Goal: Information Seeking & Learning: Learn about a topic

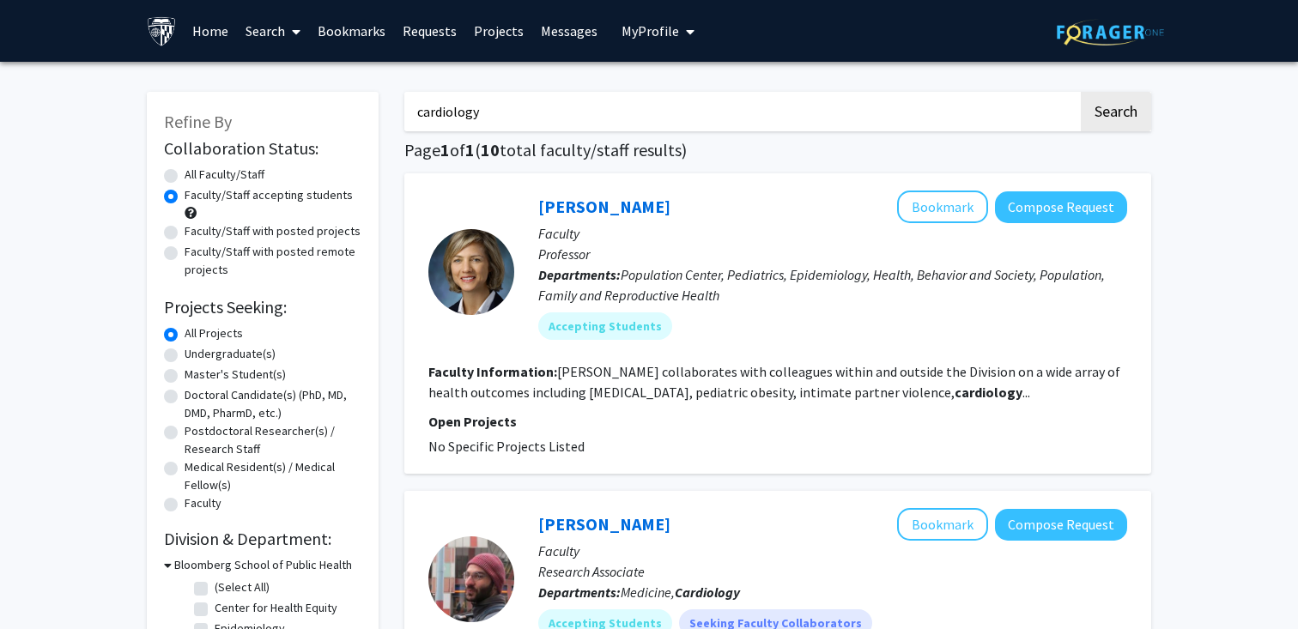
drag, startPoint x: 589, startPoint y: 117, endPoint x: 298, endPoint y: 93, distance: 292.0
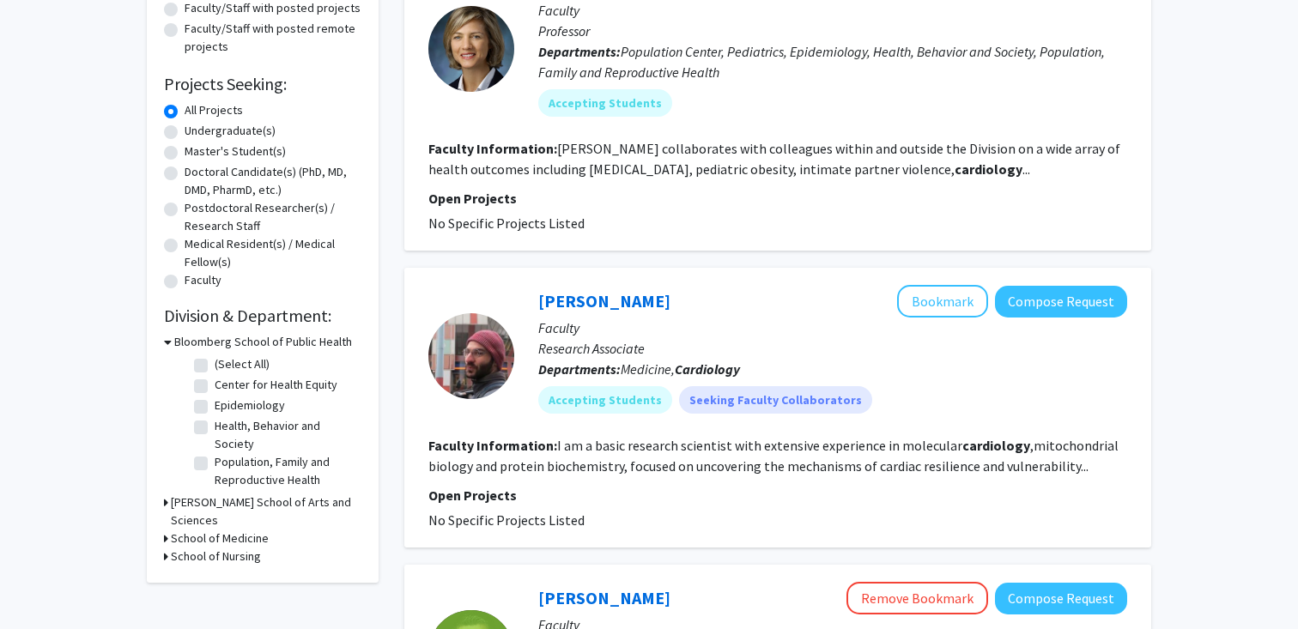
scroll to position [234, 0]
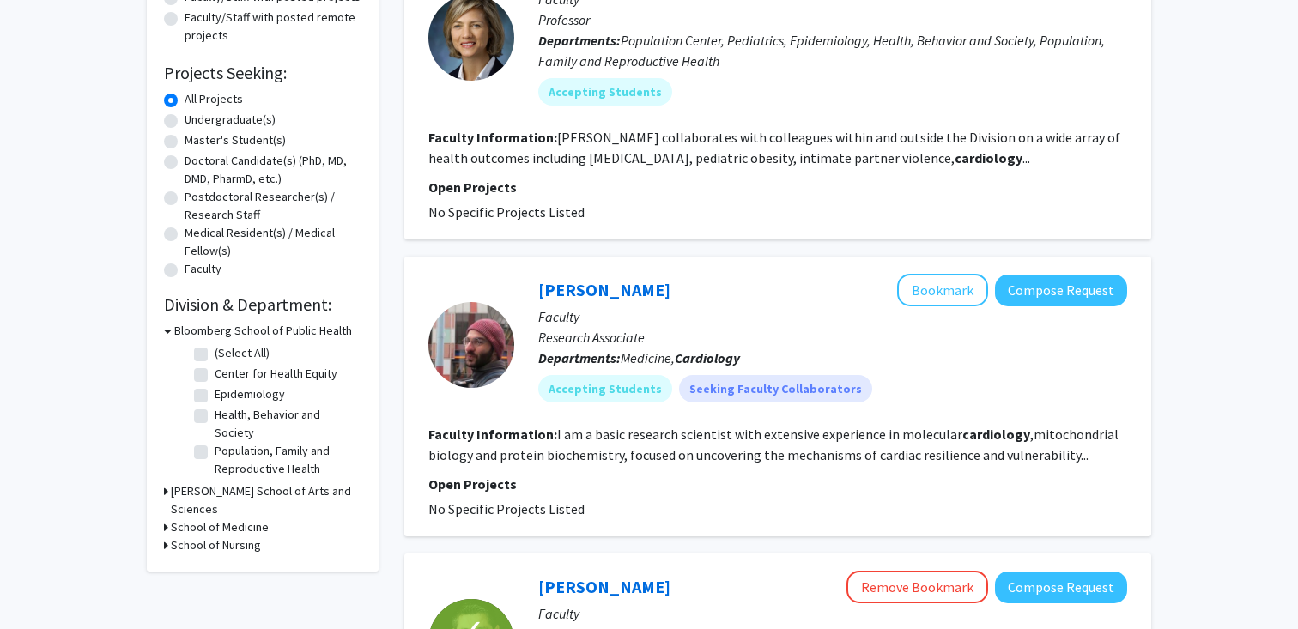
click at [235, 488] on h3 "[PERSON_NAME] School of Arts and Sciences" at bounding box center [266, 501] width 191 height 36
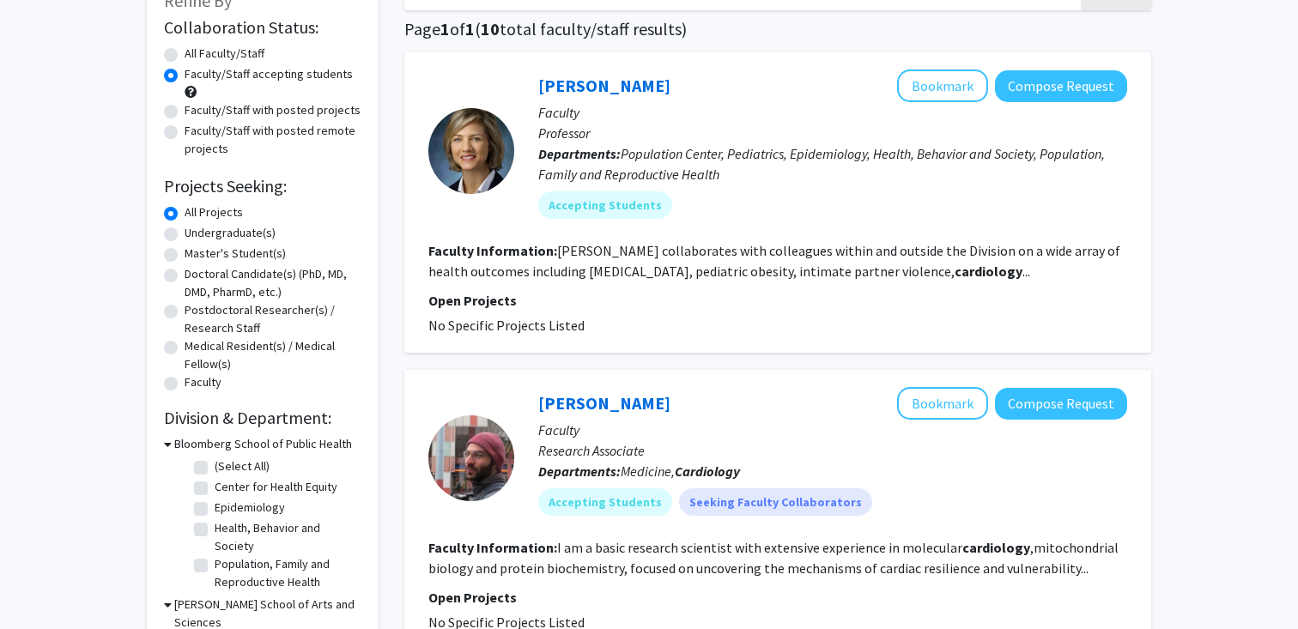
scroll to position [0, 0]
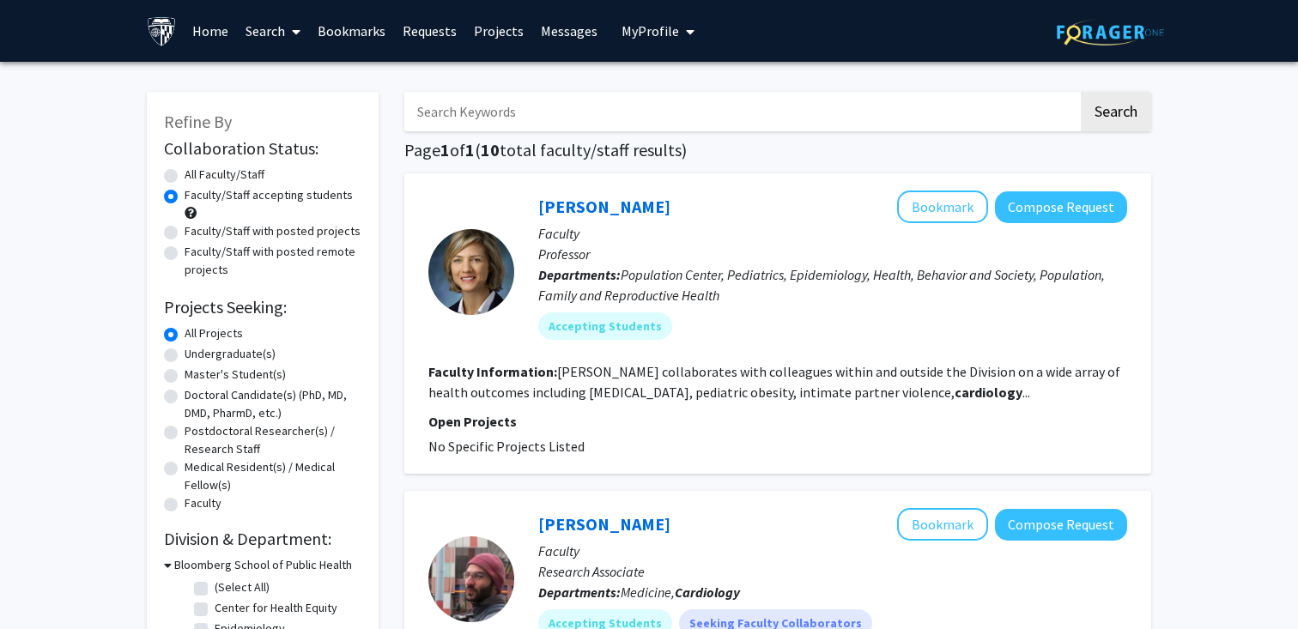
click at [266, 31] on link "Search" at bounding box center [273, 31] width 72 height 60
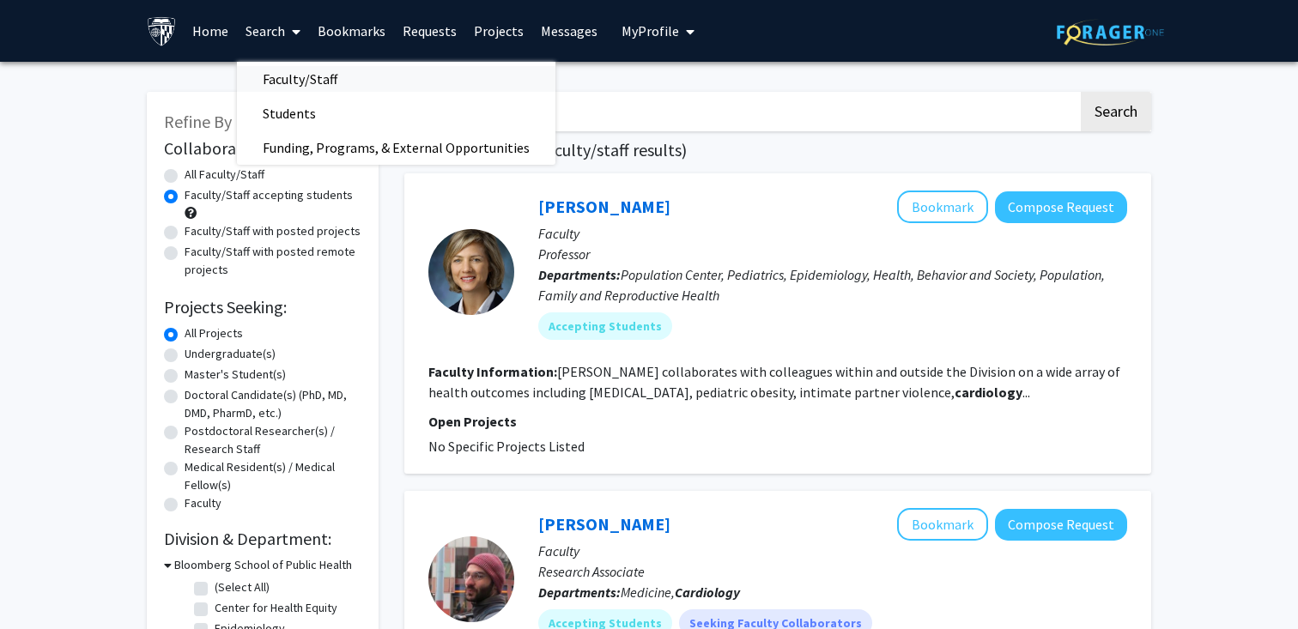
click at [285, 69] on span "Faculty/Staff" at bounding box center [300, 79] width 126 height 34
radio input "true"
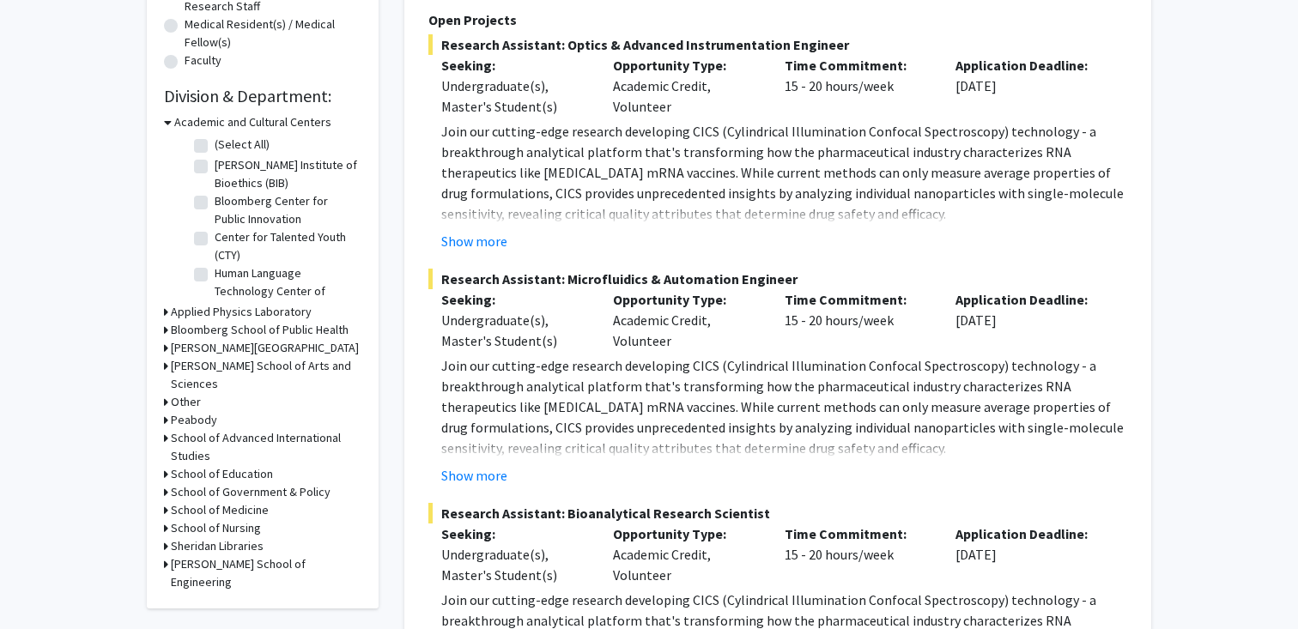
scroll to position [429, 0]
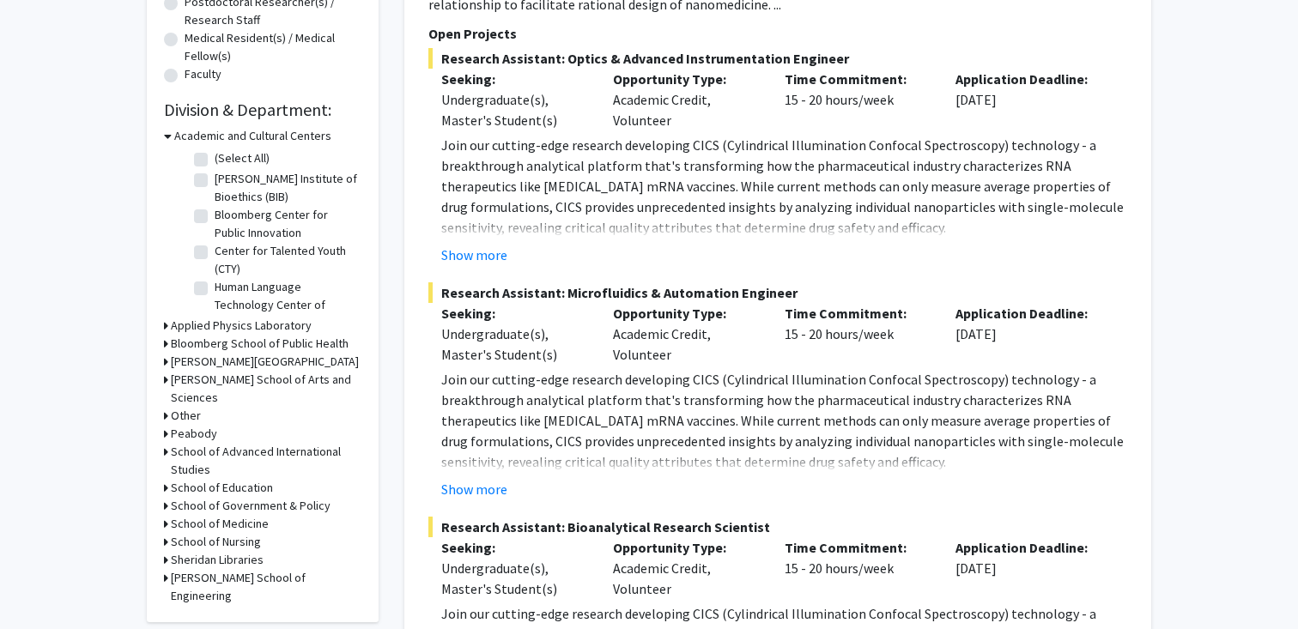
click at [235, 138] on h3 "Academic and Cultural Centers" at bounding box center [252, 136] width 157 height 18
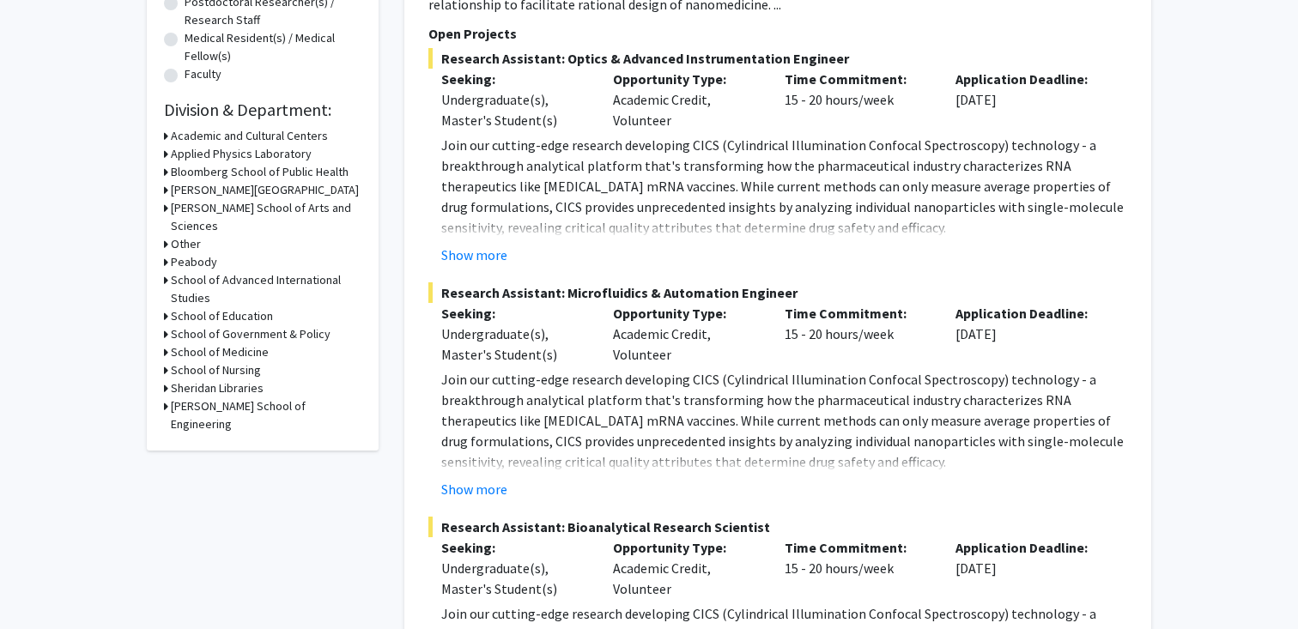
click at [284, 203] on h3 "[PERSON_NAME] School of Arts and Sciences" at bounding box center [266, 217] width 191 height 36
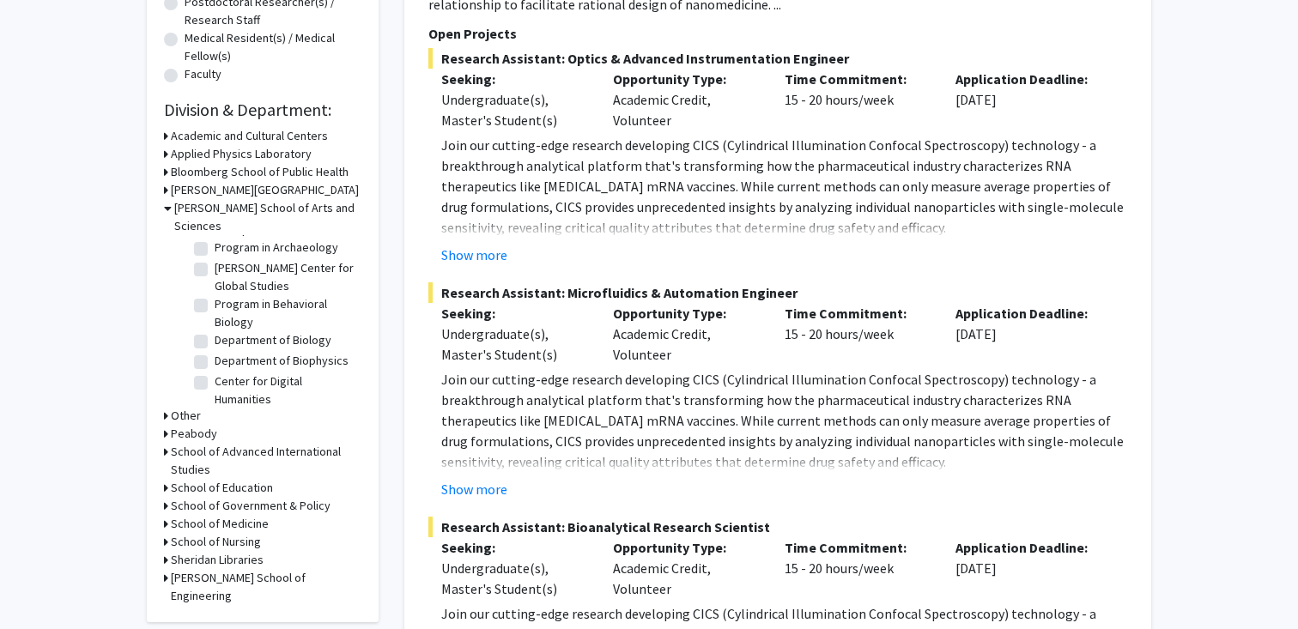
scroll to position [260, 0]
click at [215, 330] on label "Department of Biology" at bounding box center [273, 339] width 117 height 18
click at [215, 330] on input "Department of Biology" at bounding box center [220, 335] width 11 height 11
checkbox input "true"
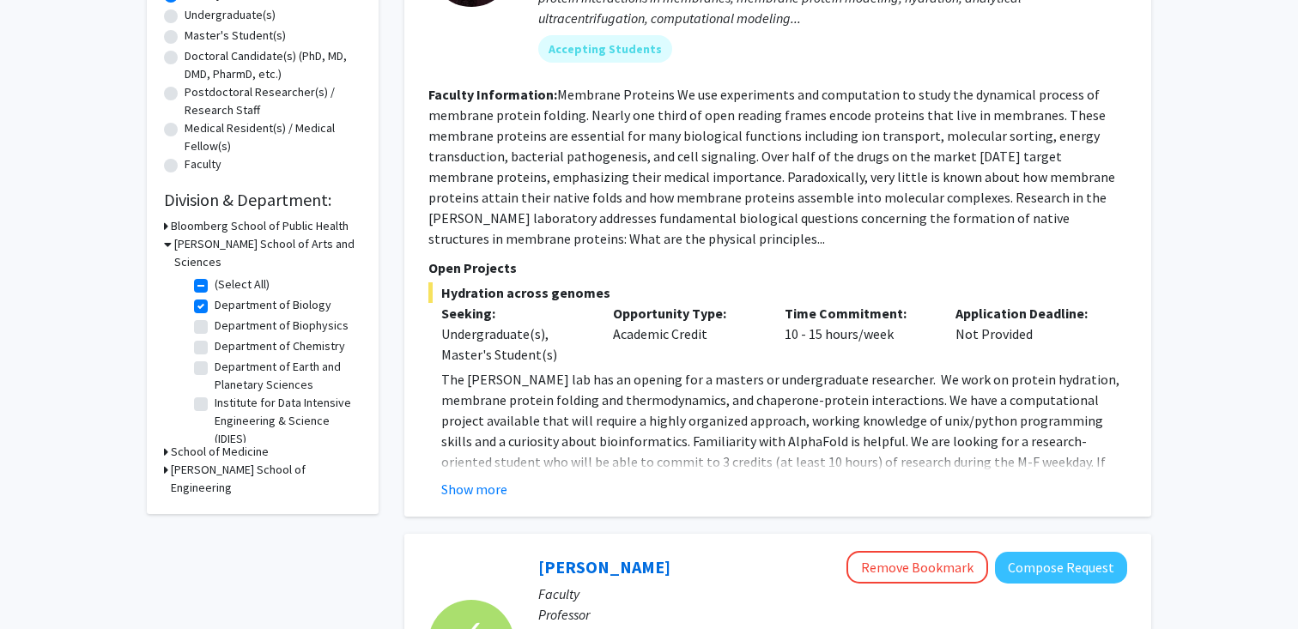
scroll to position [358, 0]
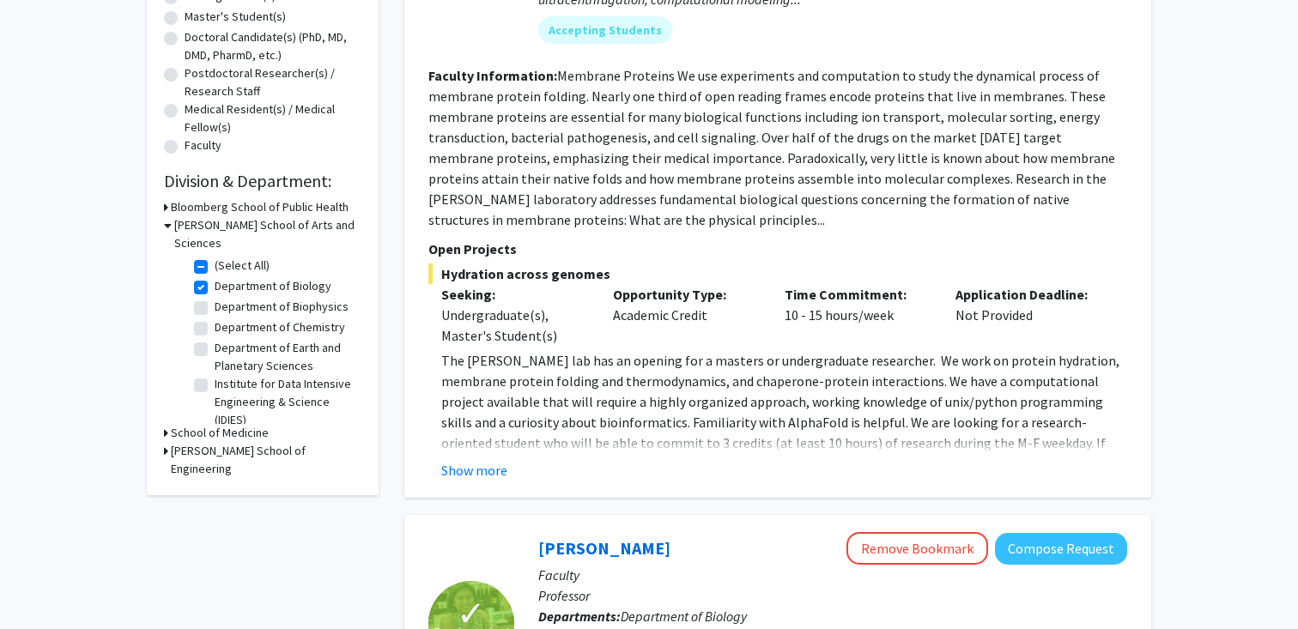
click at [215, 319] on label "Department of Chemistry" at bounding box center [280, 328] width 131 height 18
click at [215, 319] on input "Department of Chemistry" at bounding box center [220, 324] width 11 height 11
checkbox input "true"
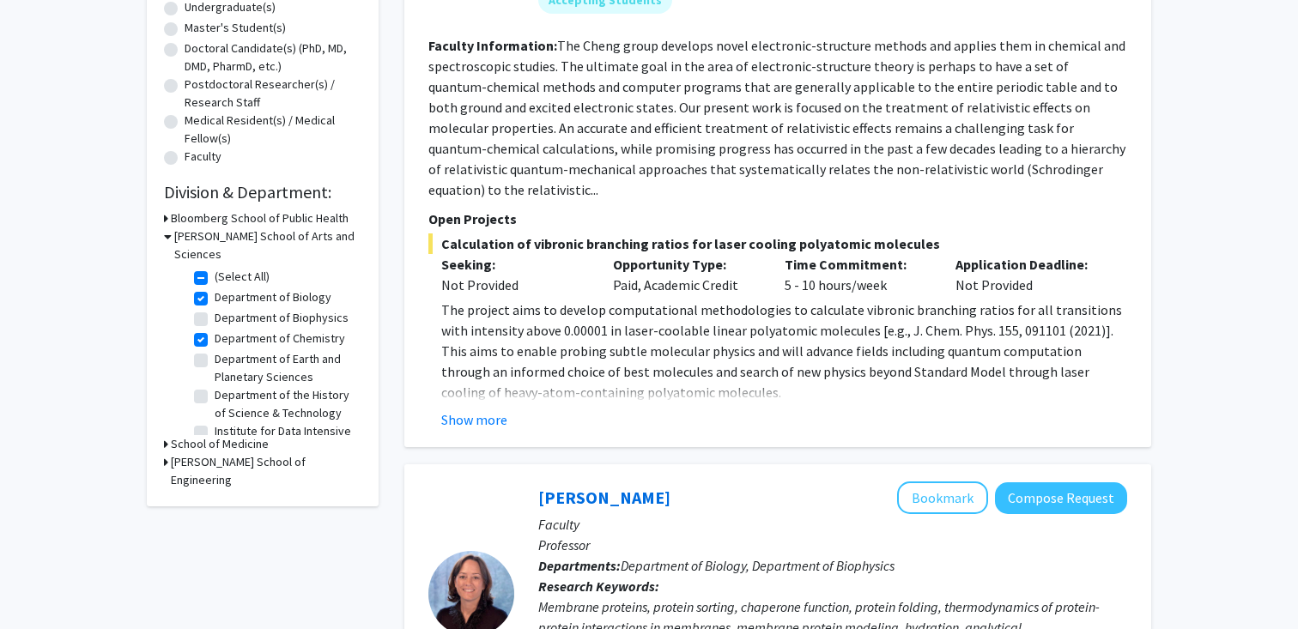
scroll to position [368, 0]
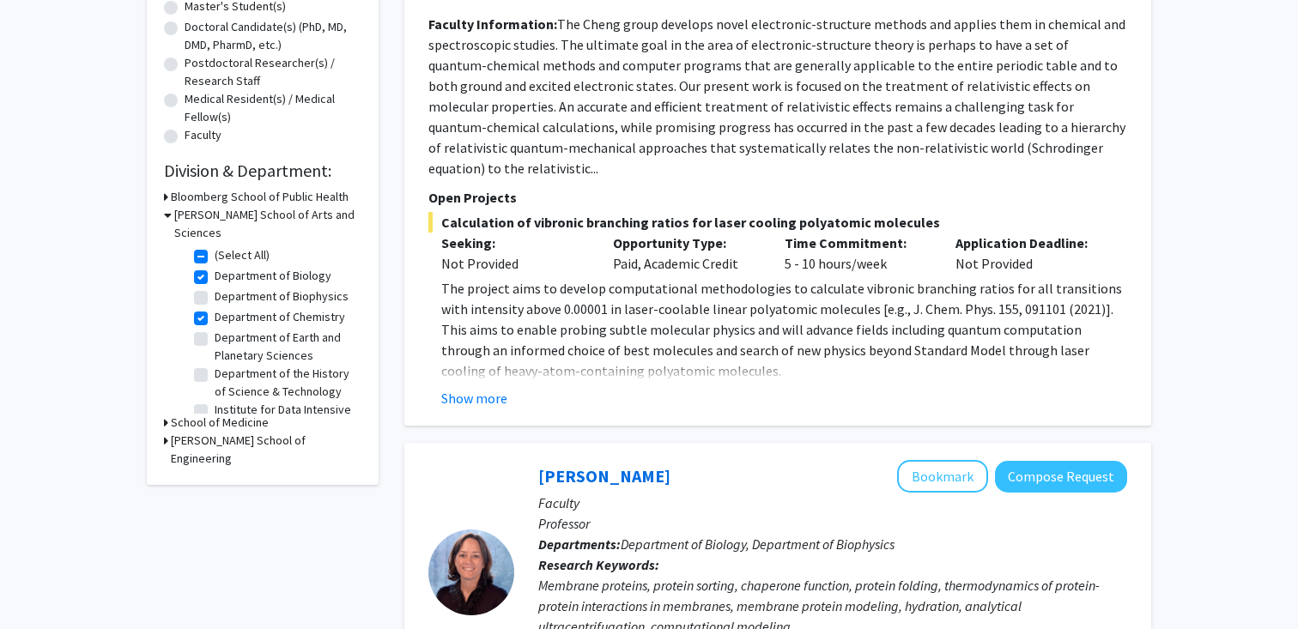
click at [215, 288] on label "Department of Biophysics" at bounding box center [282, 297] width 134 height 18
click at [215, 288] on input "Department of Biophysics" at bounding box center [220, 293] width 11 height 11
checkbox input "true"
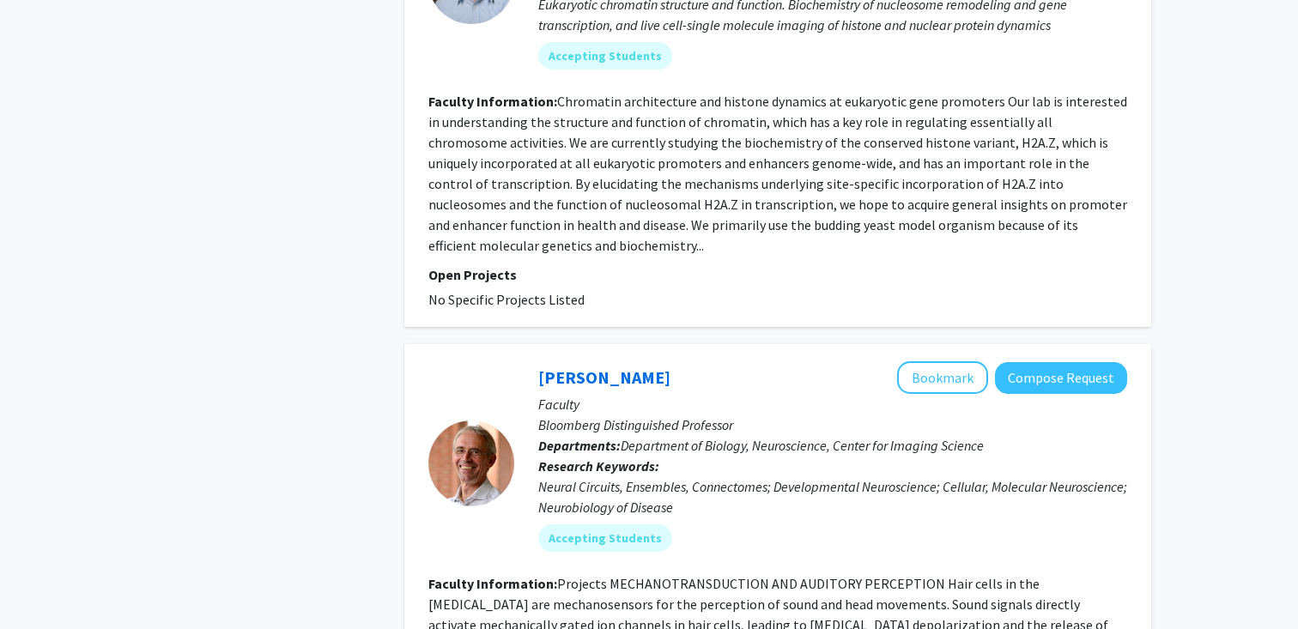
scroll to position [4667, 0]
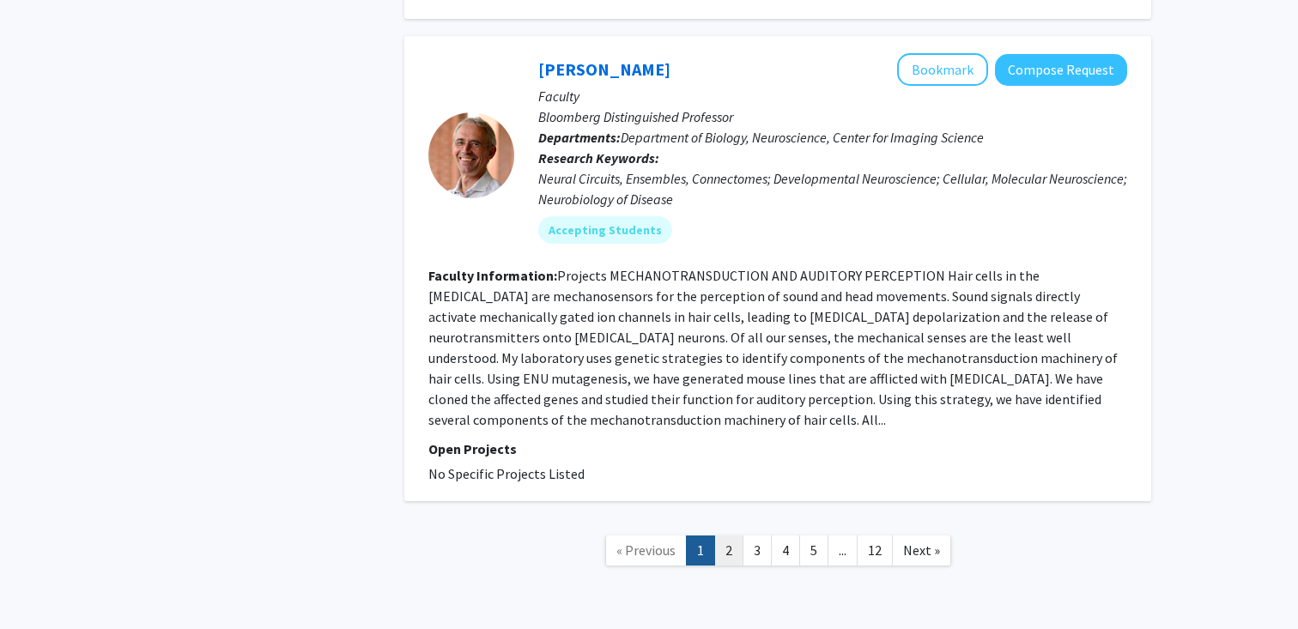
click at [729, 536] on link "2" at bounding box center [728, 551] width 29 height 30
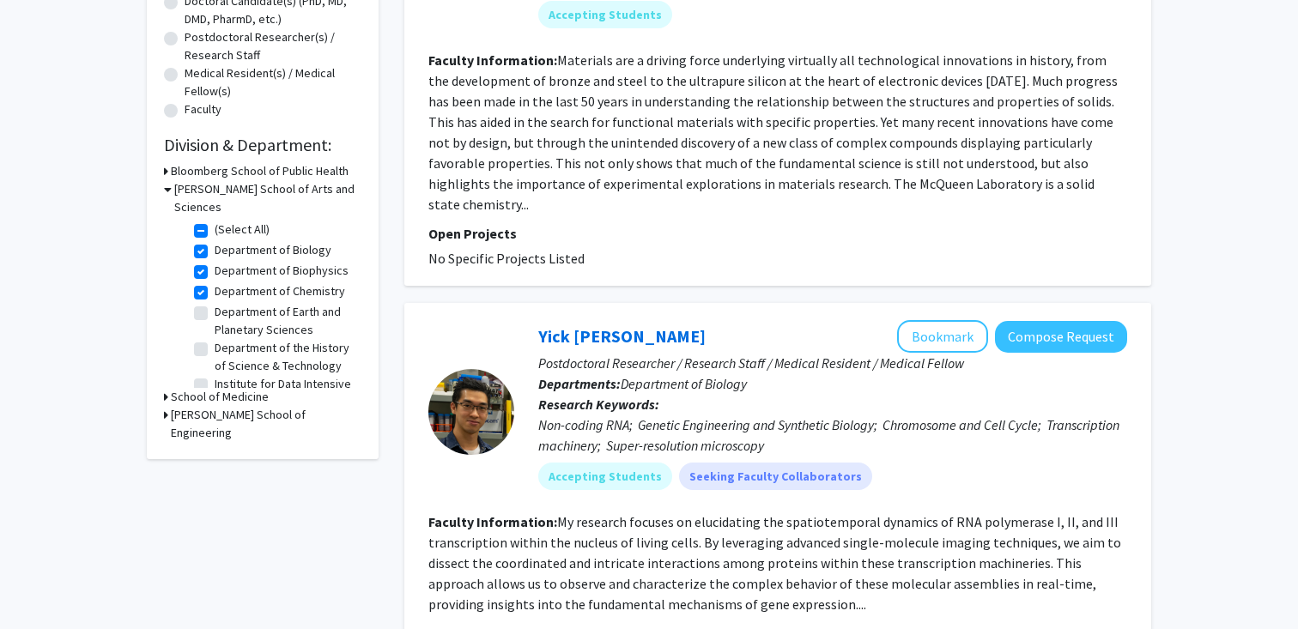
scroll to position [408, 0]
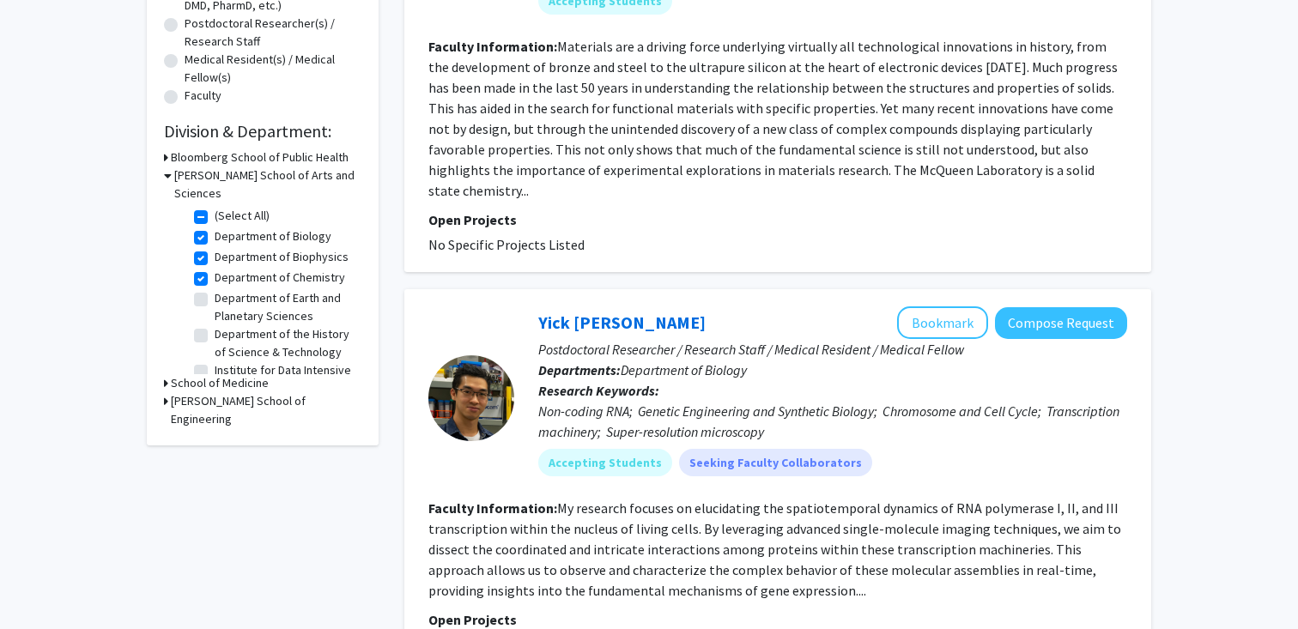
click at [215, 269] on label "Department of Chemistry" at bounding box center [280, 278] width 131 height 18
click at [215, 269] on input "Department of Chemistry" at bounding box center [220, 274] width 11 height 11
checkbox input "false"
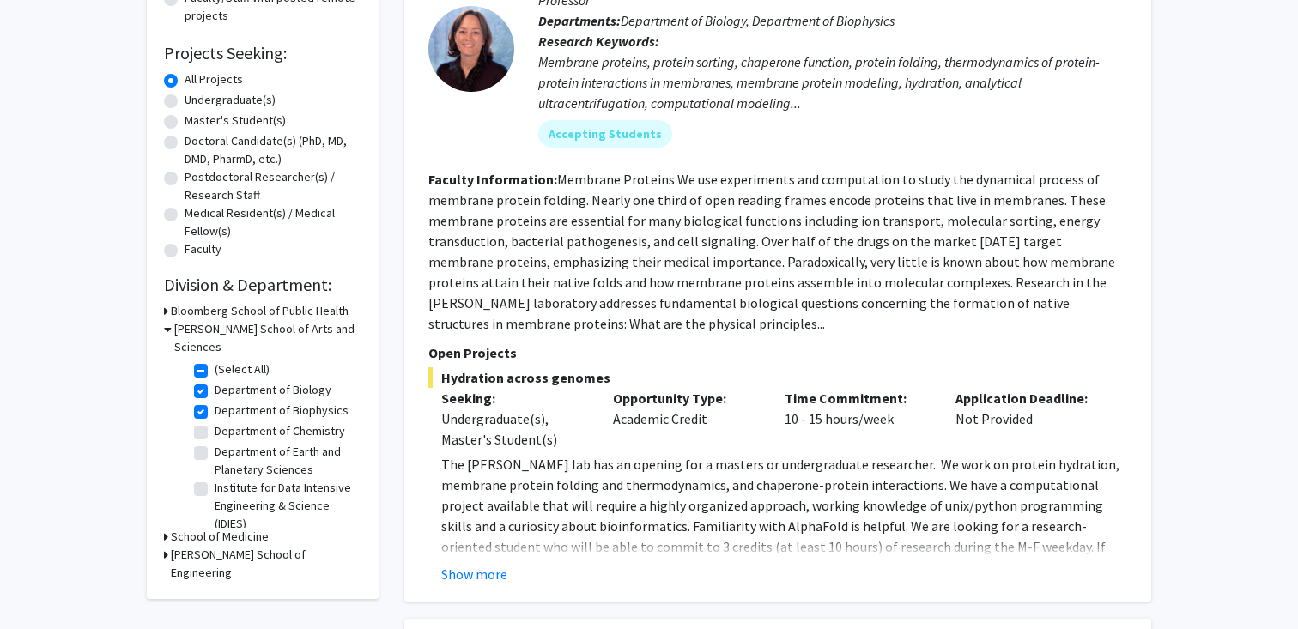
scroll to position [253, 0]
click at [215, 403] on label "Department of Biophysics" at bounding box center [282, 412] width 134 height 18
click at [215, 403] on input "Department of Biophysics" at bounding box center [220, 408] width 11 height 11
checkbox input "false"
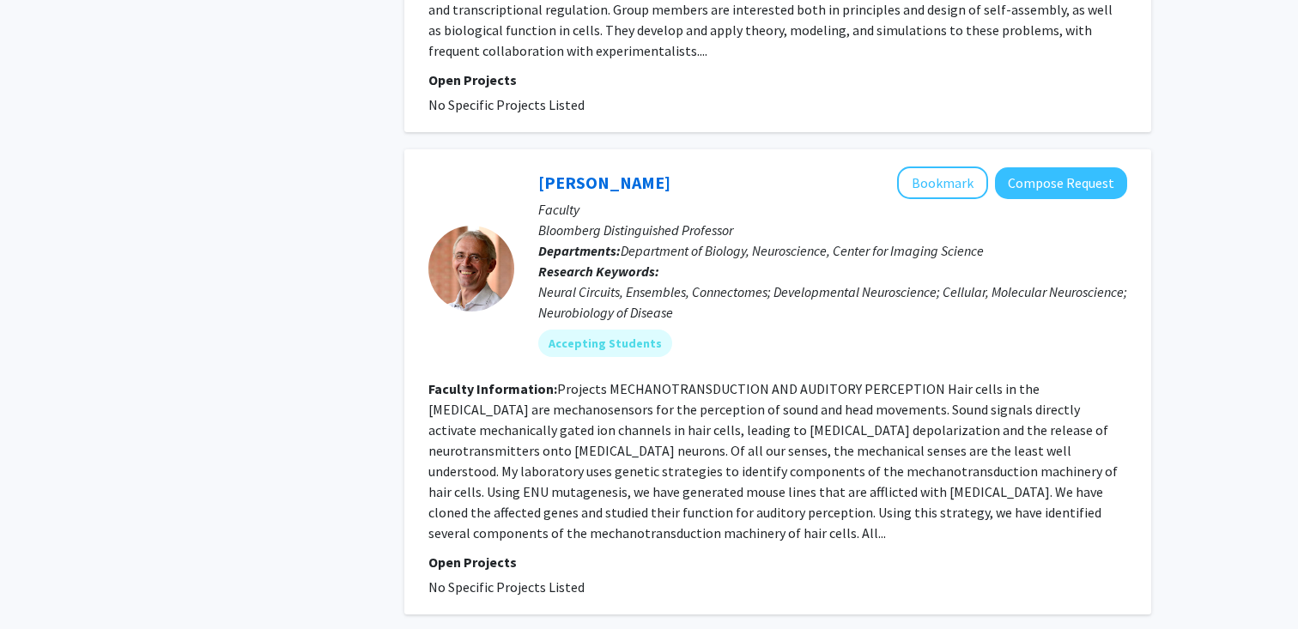
scroll to position [4366, 0]
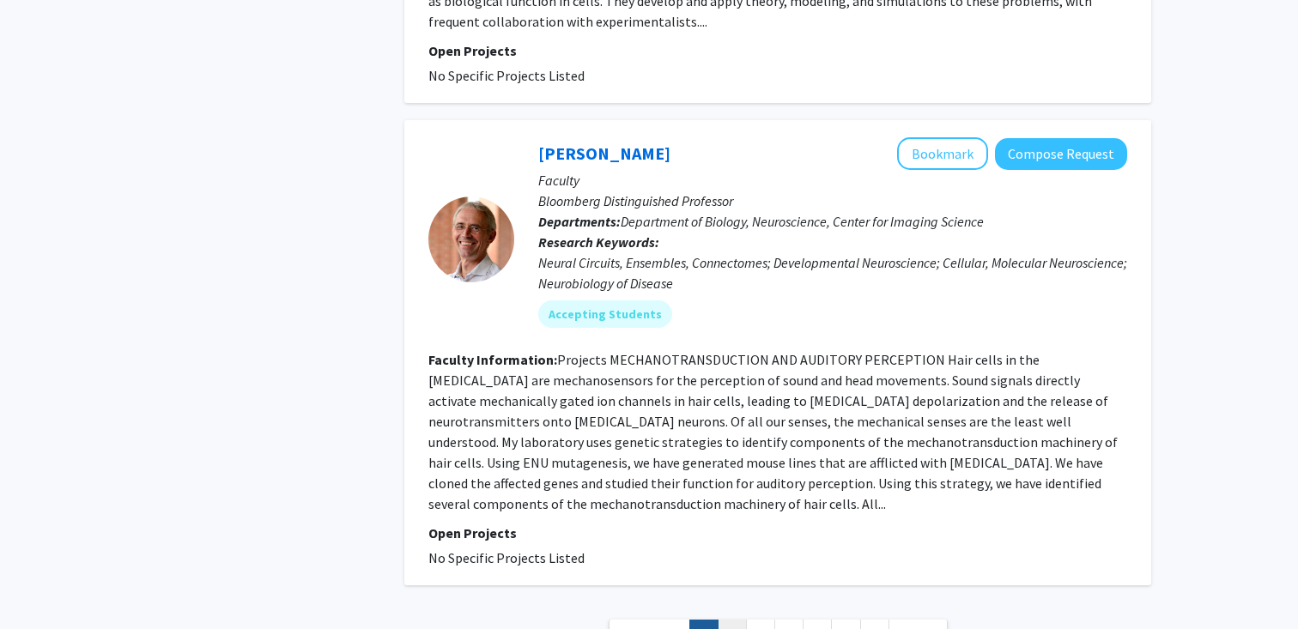
click at [744, 620] on link "2" at bounding box center [732, 635] width 29 height 30
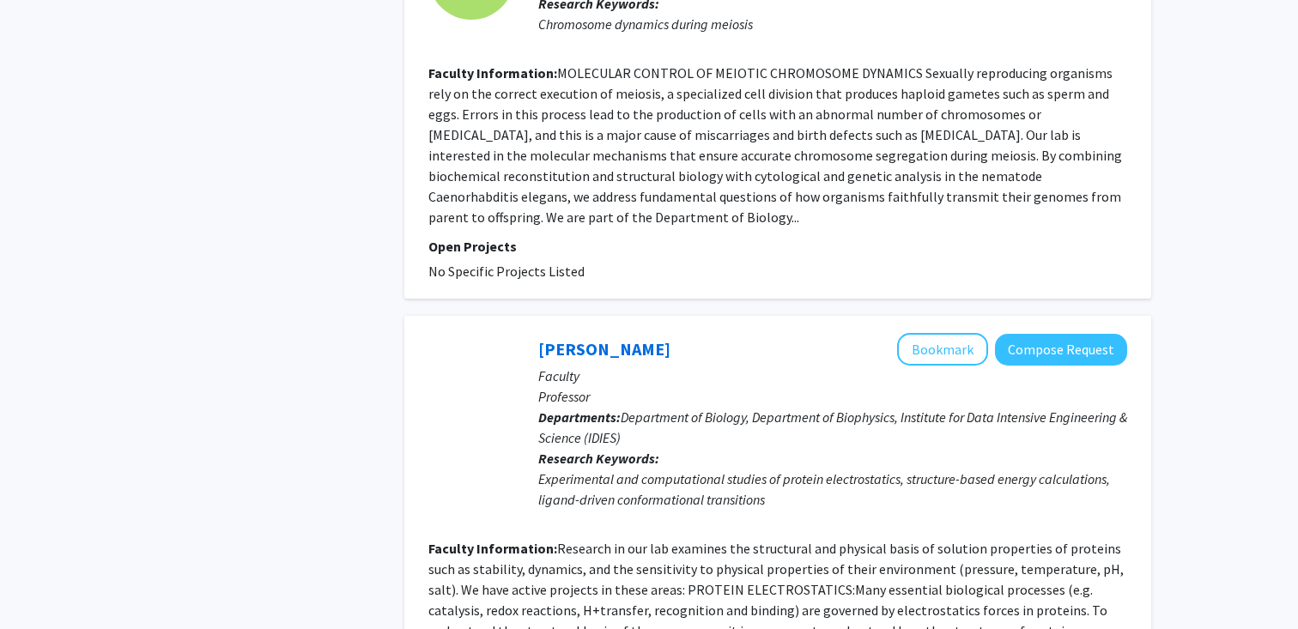
scroll to position [3876, 0]
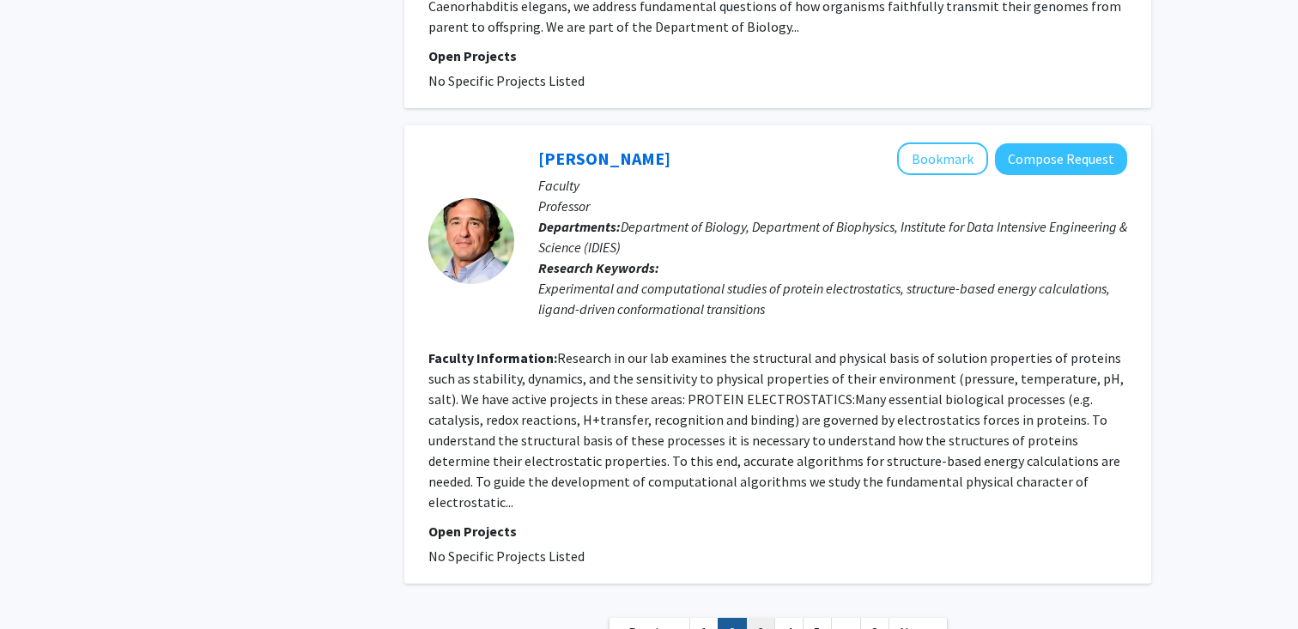
click at [761, 618] on link "3" at bounding box center [760, 633] width 29 height 30
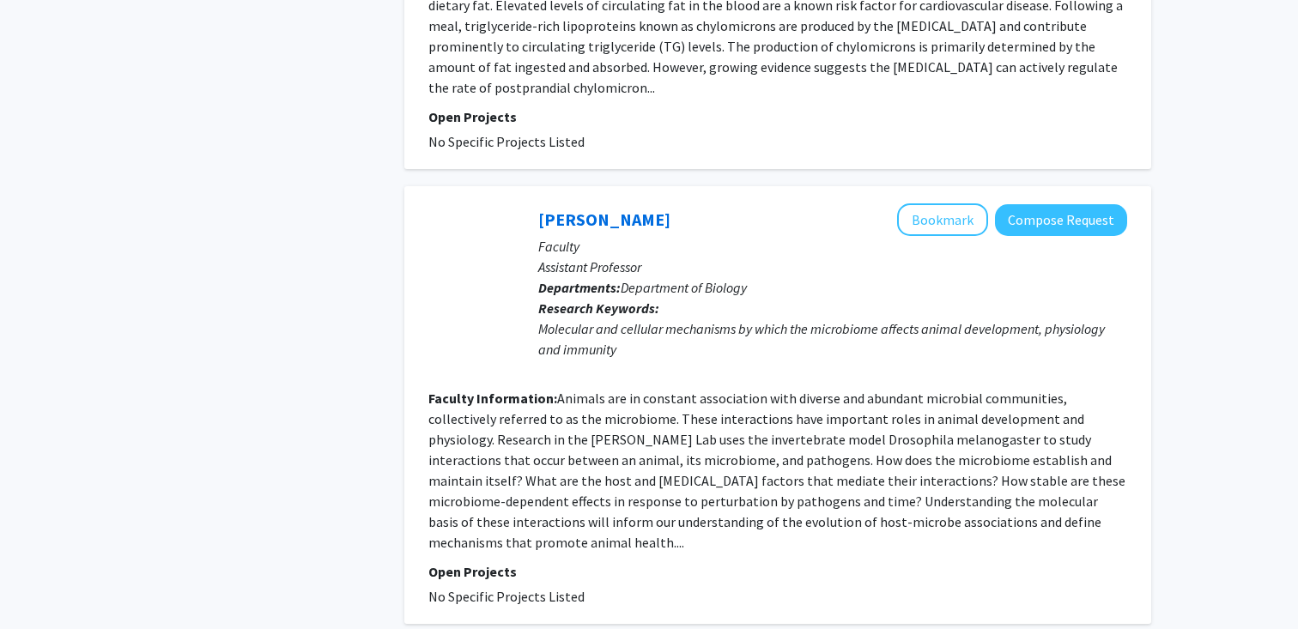
scroll to position [3999, 0]
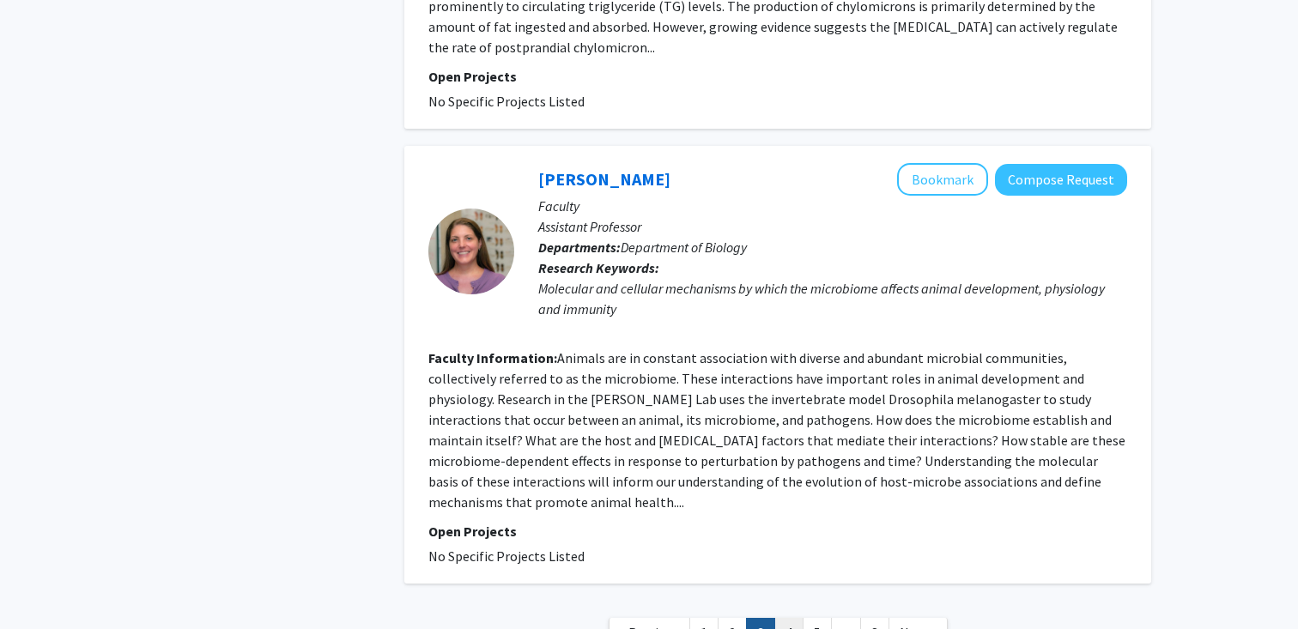
click at [786, 618] on link "4" at bounding box center [788, 633] width 29 height 30
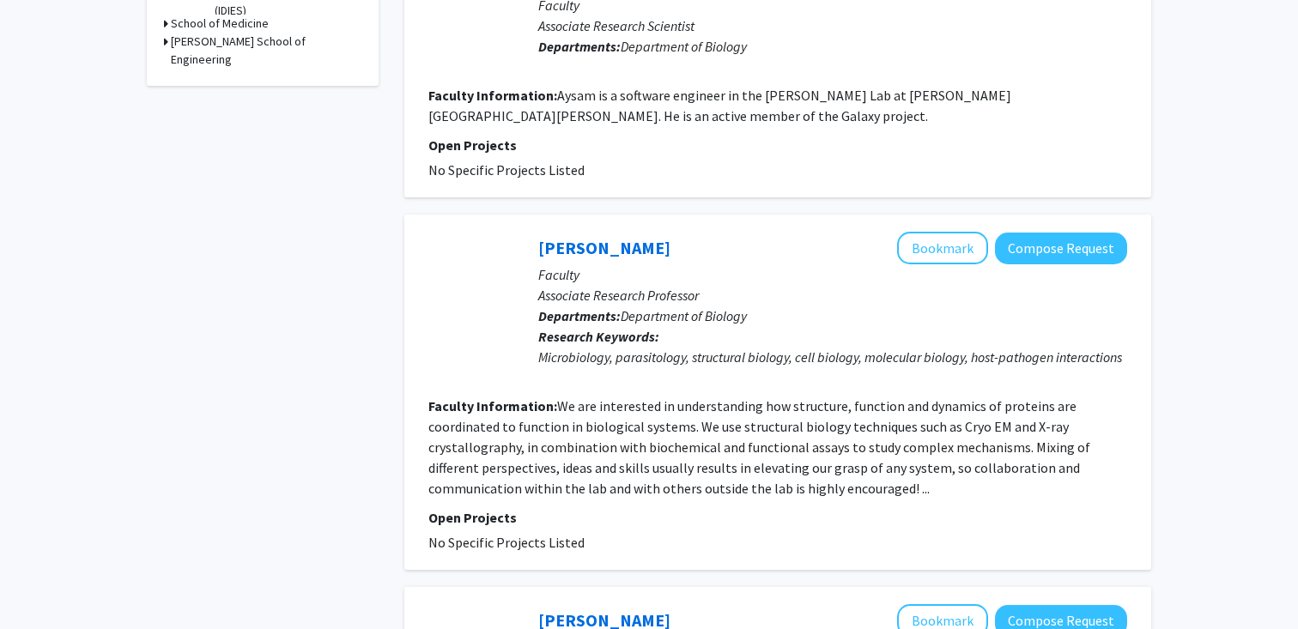
scroll to position [794, 0]
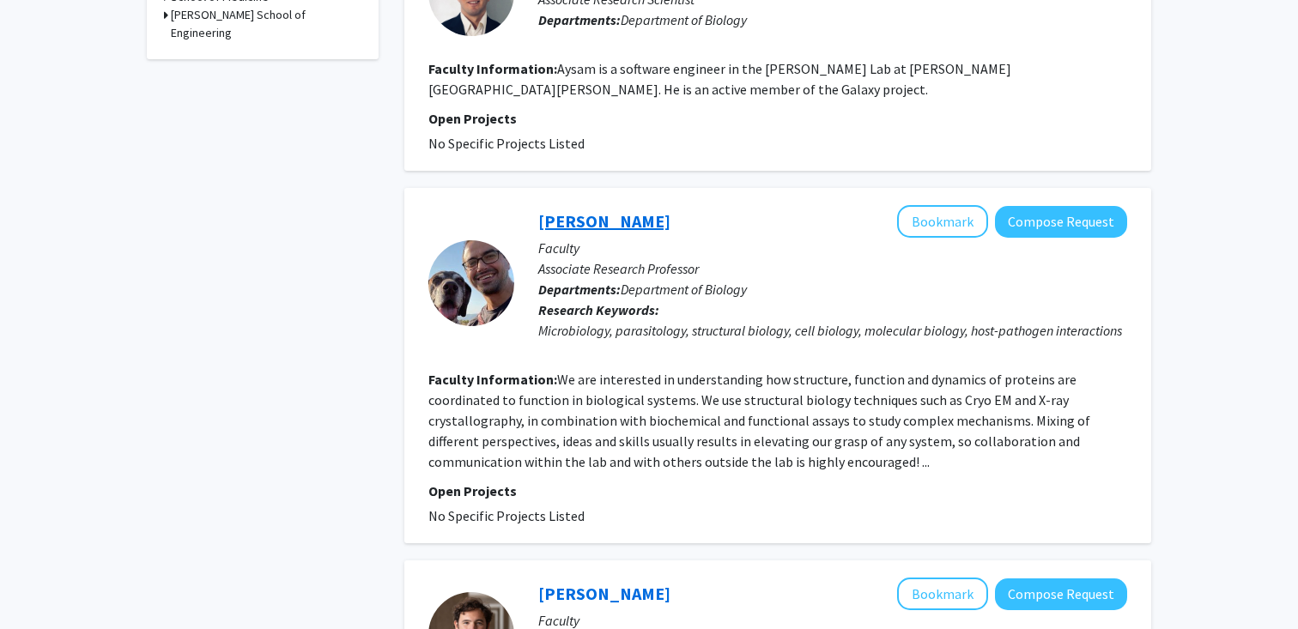
click at [587, 210] on link "[PERSON_NAME]" at bounding box center [604, 220] width 132 height 21
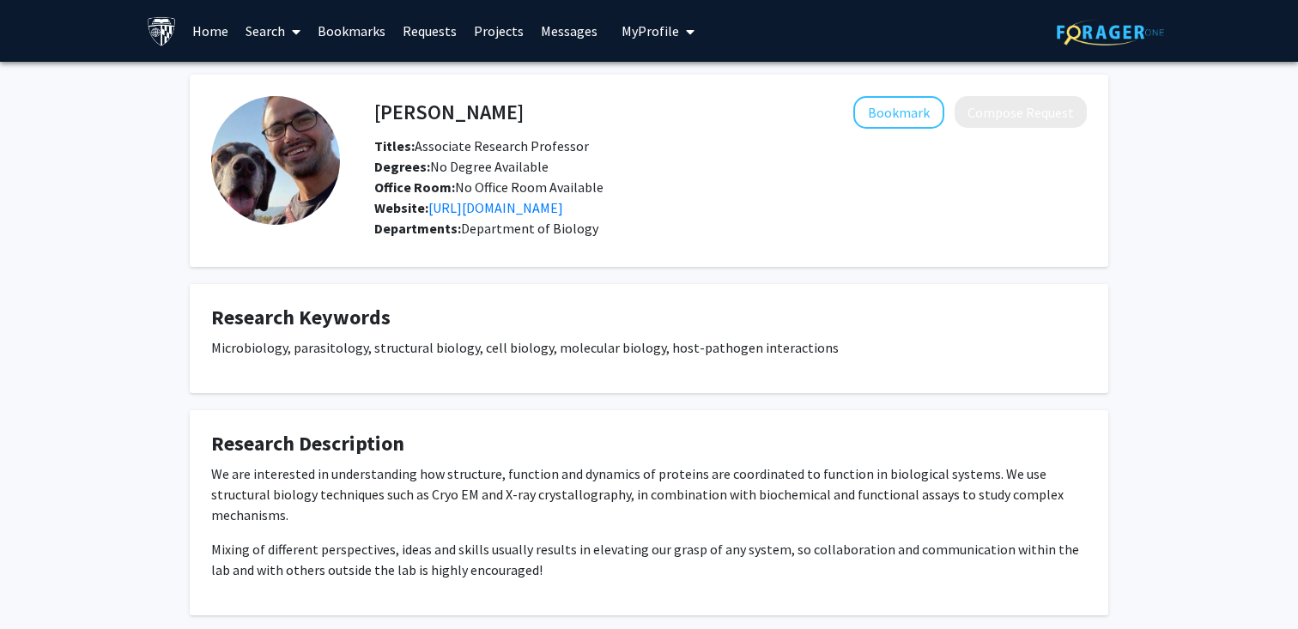
scroll to position [72, 0]
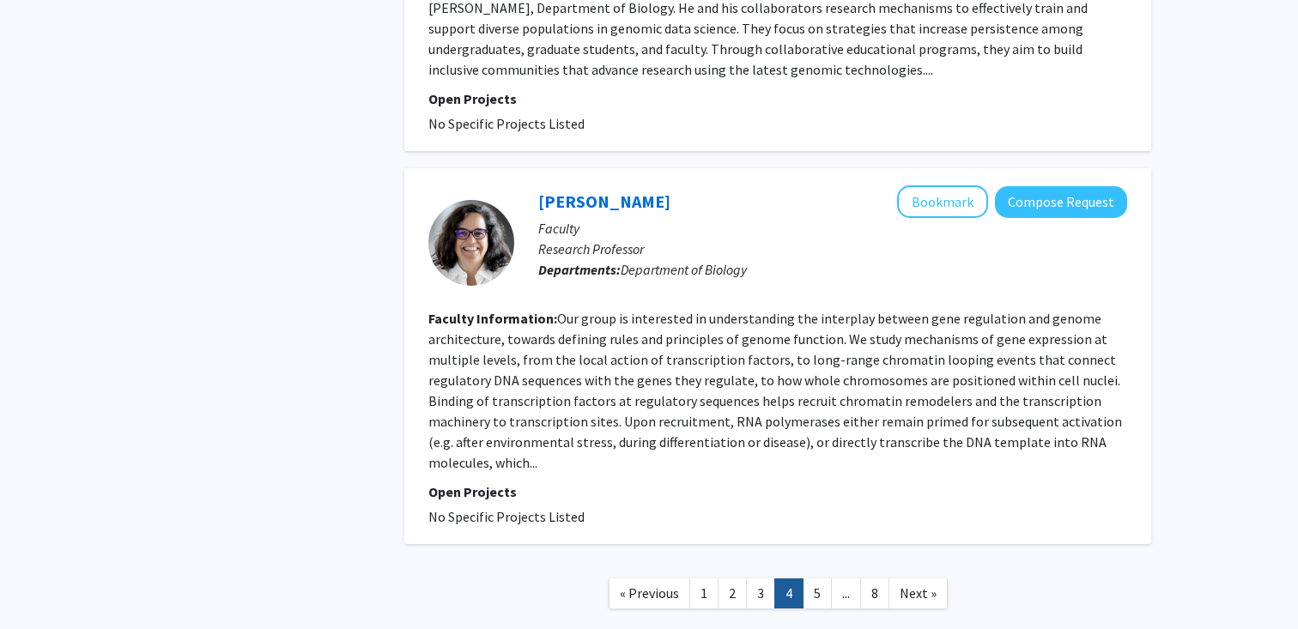
scroll to position [2998, 0]
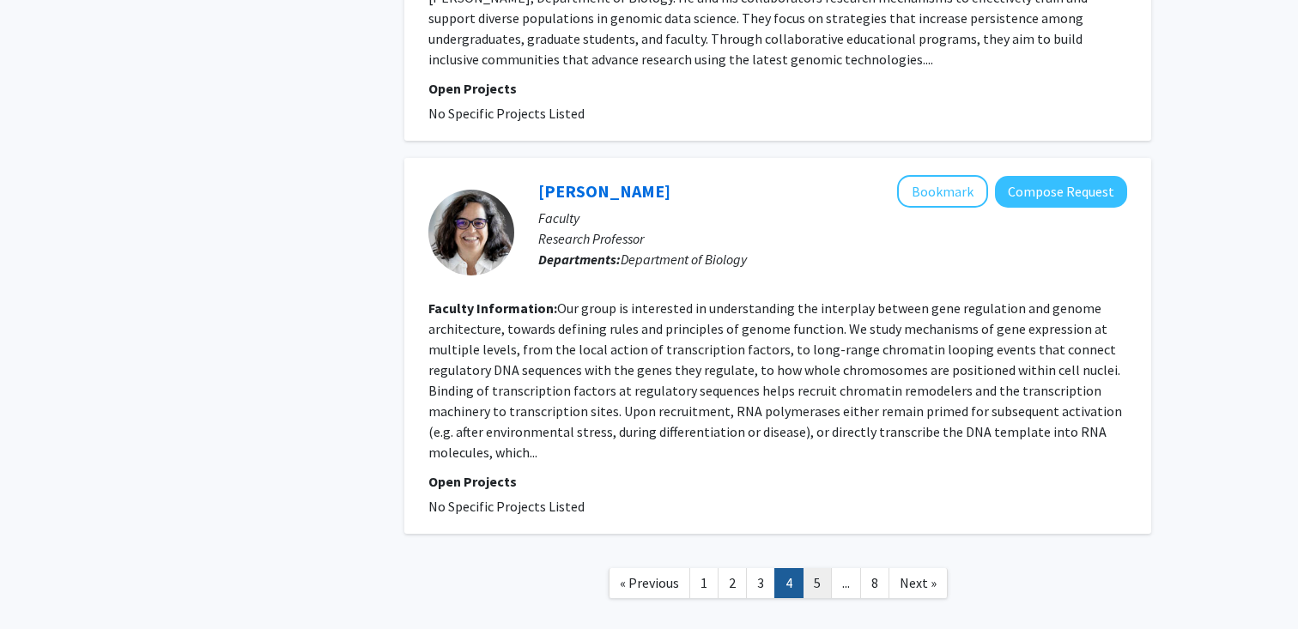
click at [814, 568] on link "5" at bounding box center [817, 583] width 29 height 30
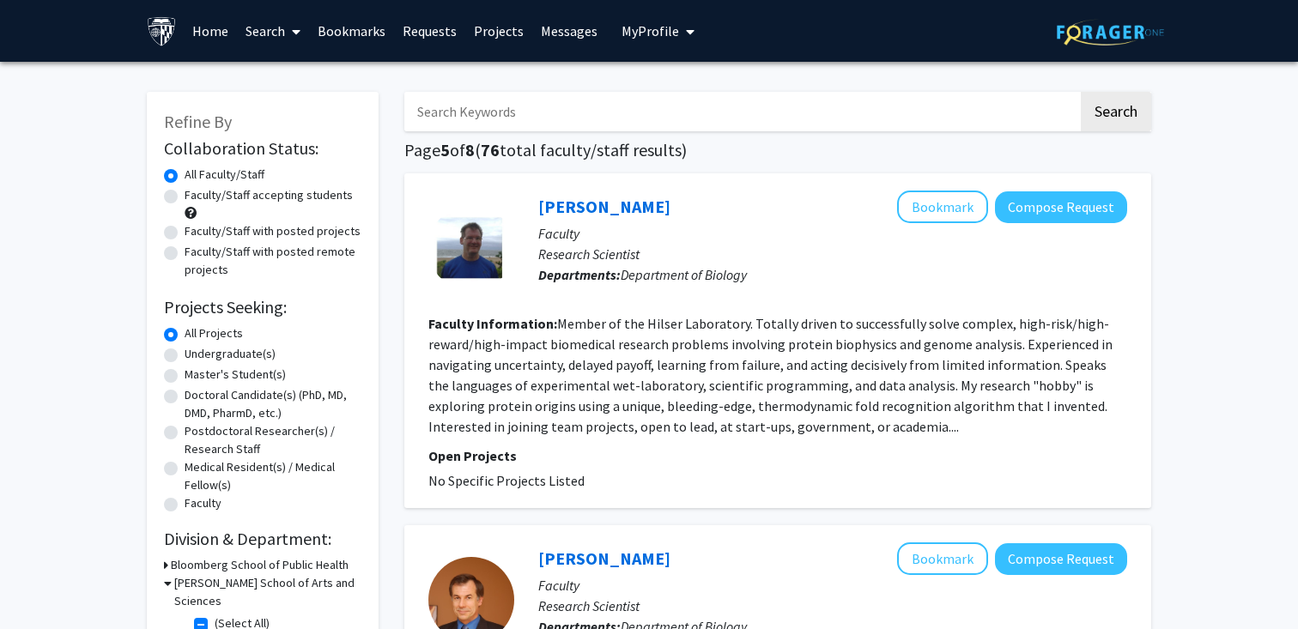
click at [583, 111] on input "Search Keywords" at bounding box center [741, 111] width 674 height 39
type input "microbiology"
click at [1081, 92] on button "Search" at bounding box center [1116, 111] width 70 height 39
checkbox input "false"
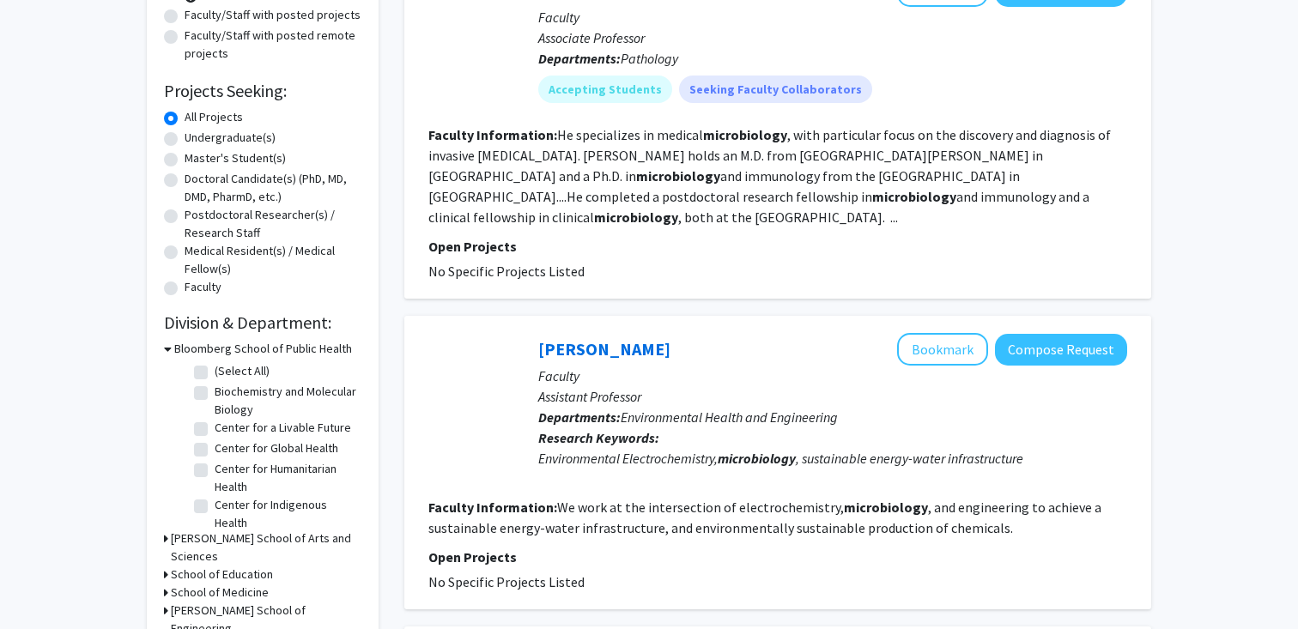
scroll to position [218, 0]
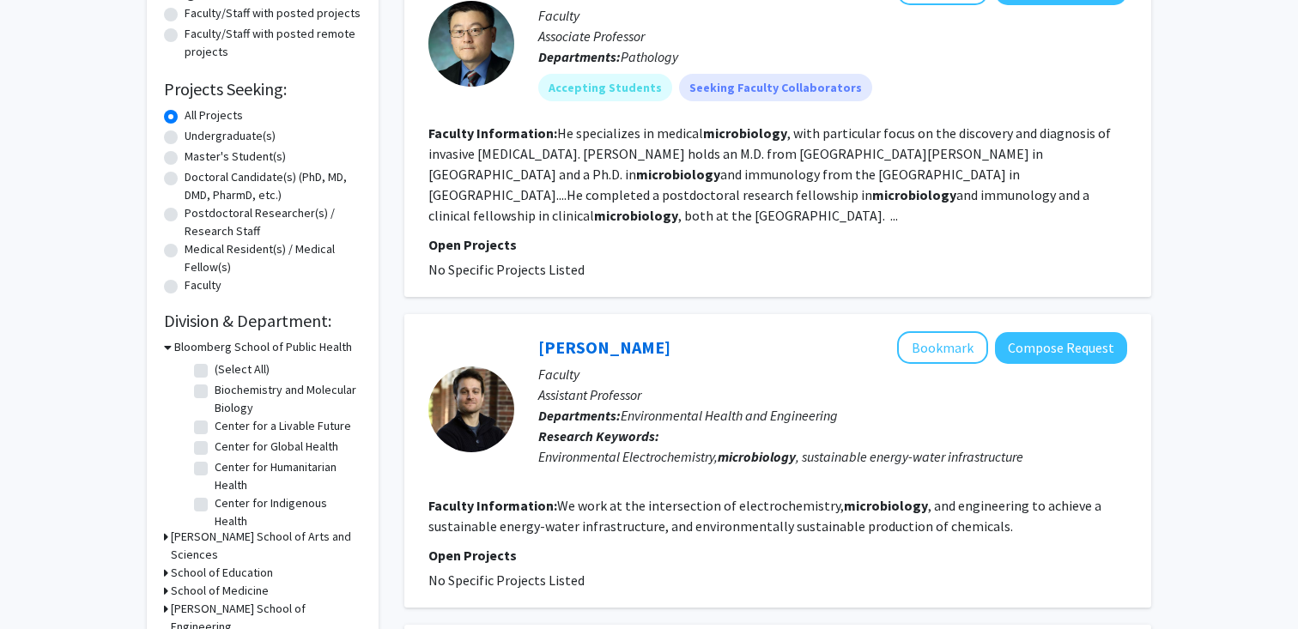
click at [239, 538] on h3 "[PERSON_NAME] School of Arts and Sciences" at bounding box center [266, 546] width 191 height 36
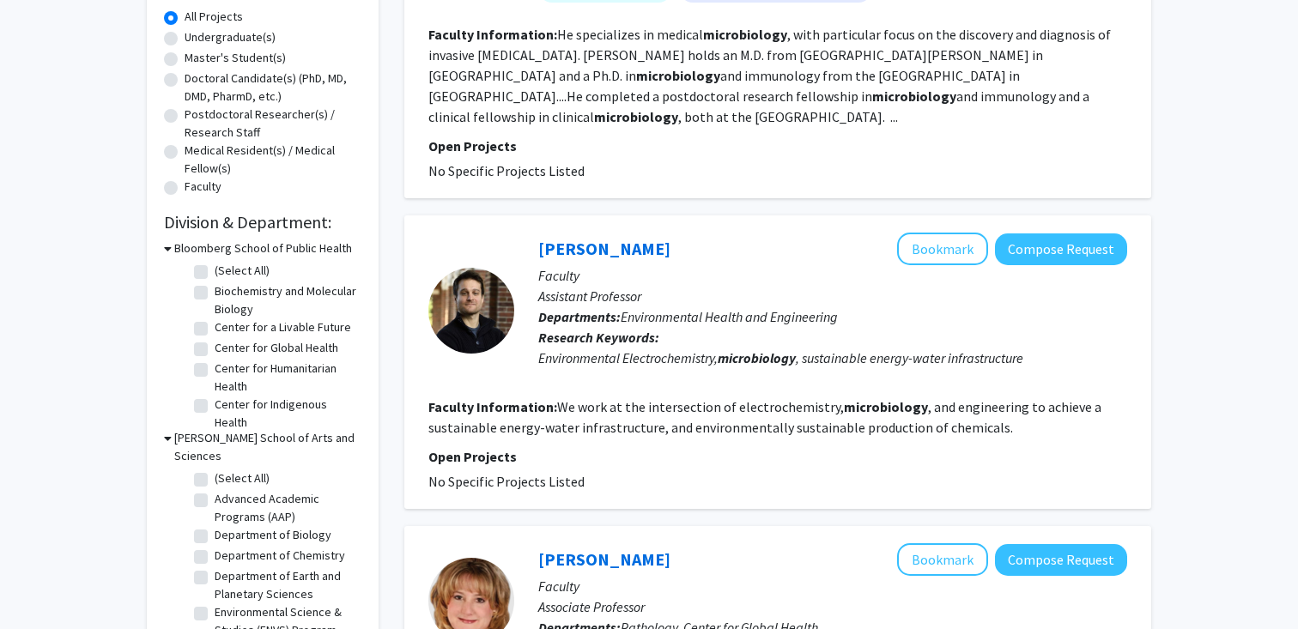
scroll to position [318, 0]
click at [250, 525] on label "Department of Biology" at bounding box center [273, 534] width 117 height 18
click at [226, 525] on input "Department of Biology" at bounding box center [220, 530] width 11 height 11
checkbox input "true"
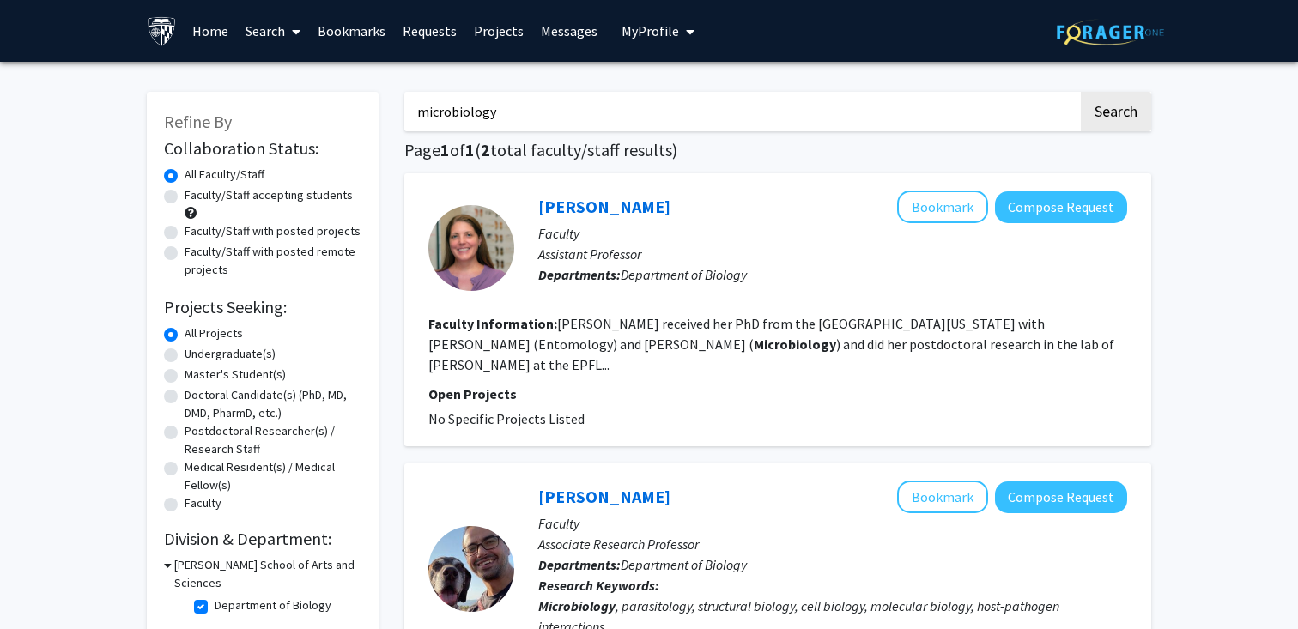
click at [543, 103] on input "microbiology" at bounding box center [741, 111] width 674 height 39
type input "cell"
click at [1081, 92] on button "Search" at bounding box center [1116, 111] width 70 height 39
checkbox input "false"
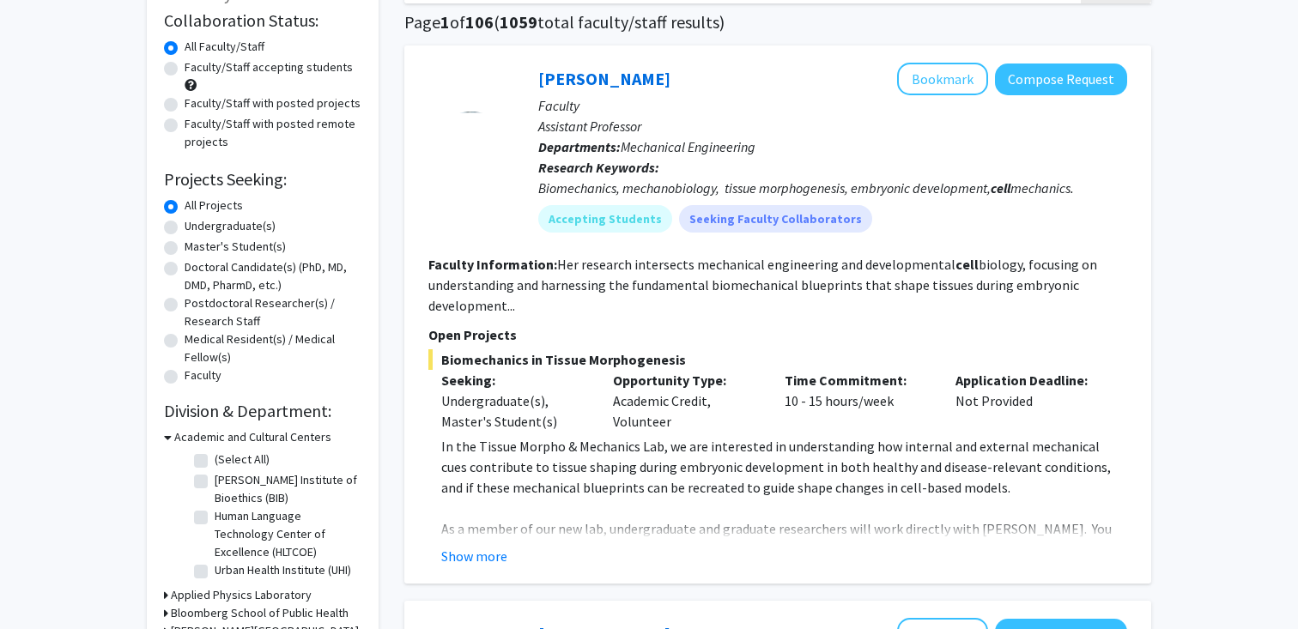
scroll to position [134, 0]
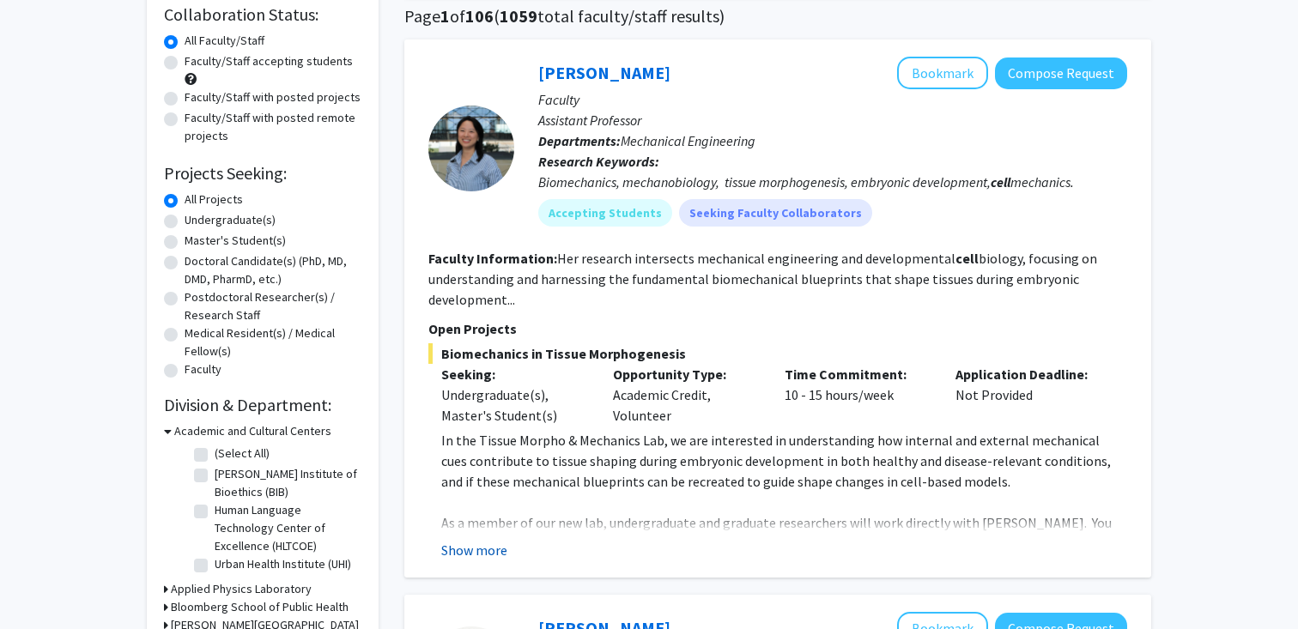
click at [495, 547] on button "Show more" at bounding box center [474, 550] width 66 height 21
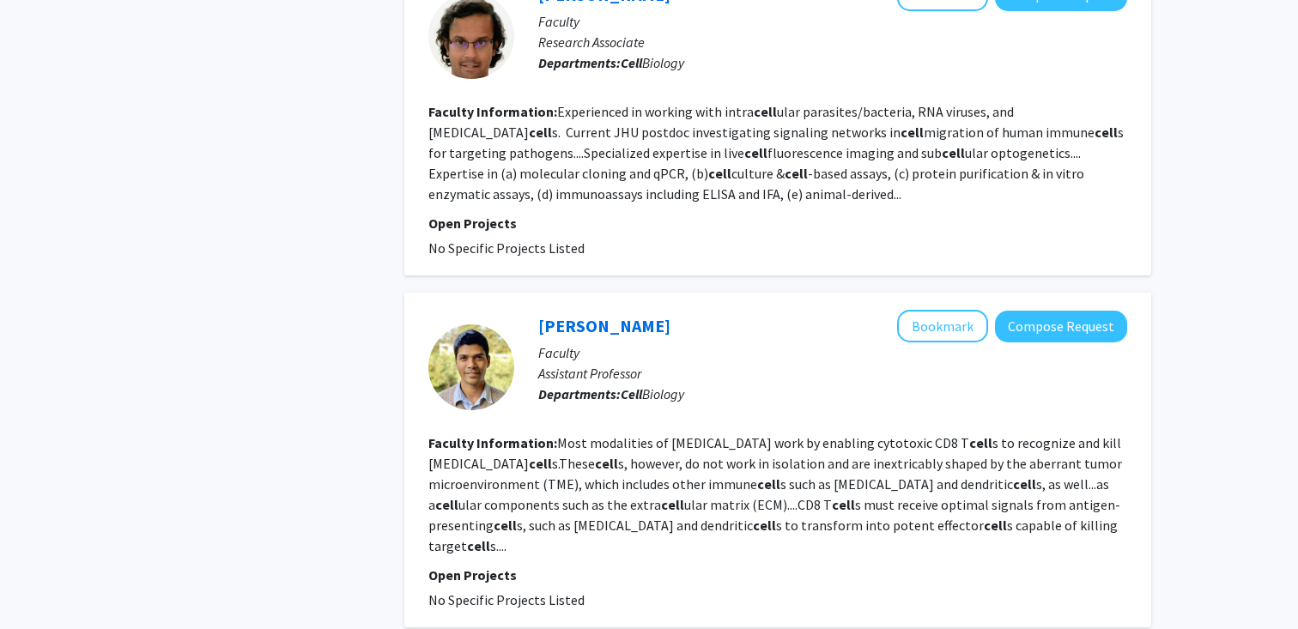
scroll to position [0, 0]
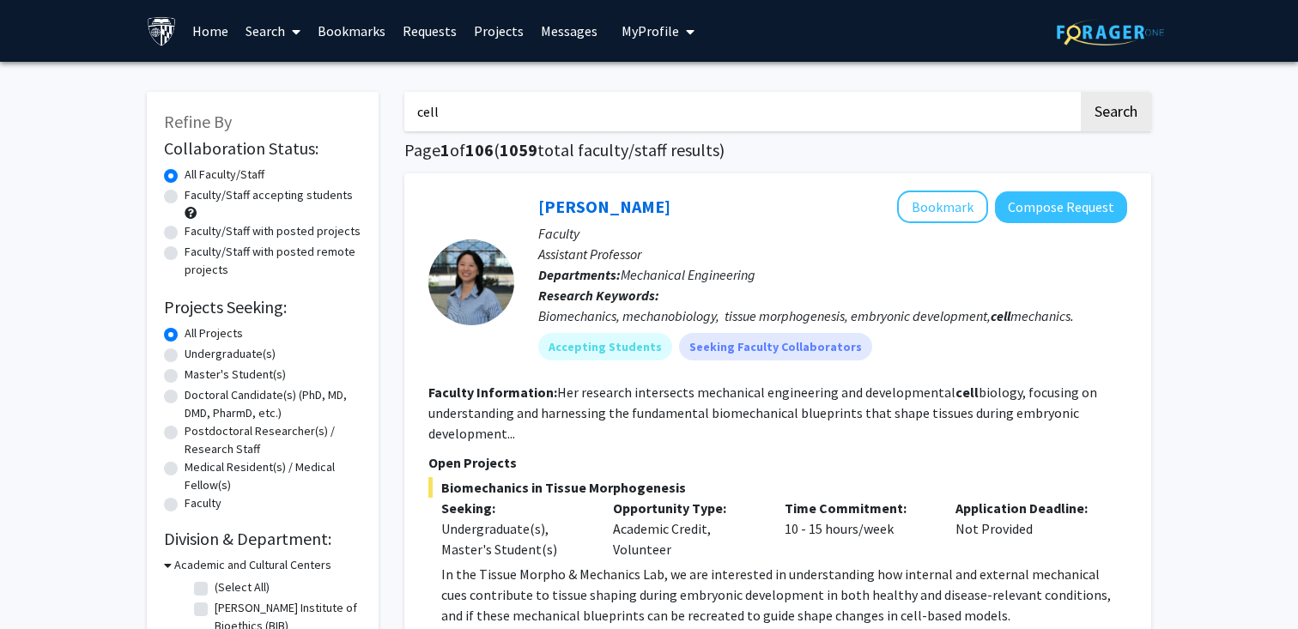
click at [458, 111] on input "cell" at bounding box center [741, 111] width 674 height 39
type input "[MEDICAL_DATA]"
click at [1081, 92] on button "Search" at bounding box center [1116, 111] width 70 height 39
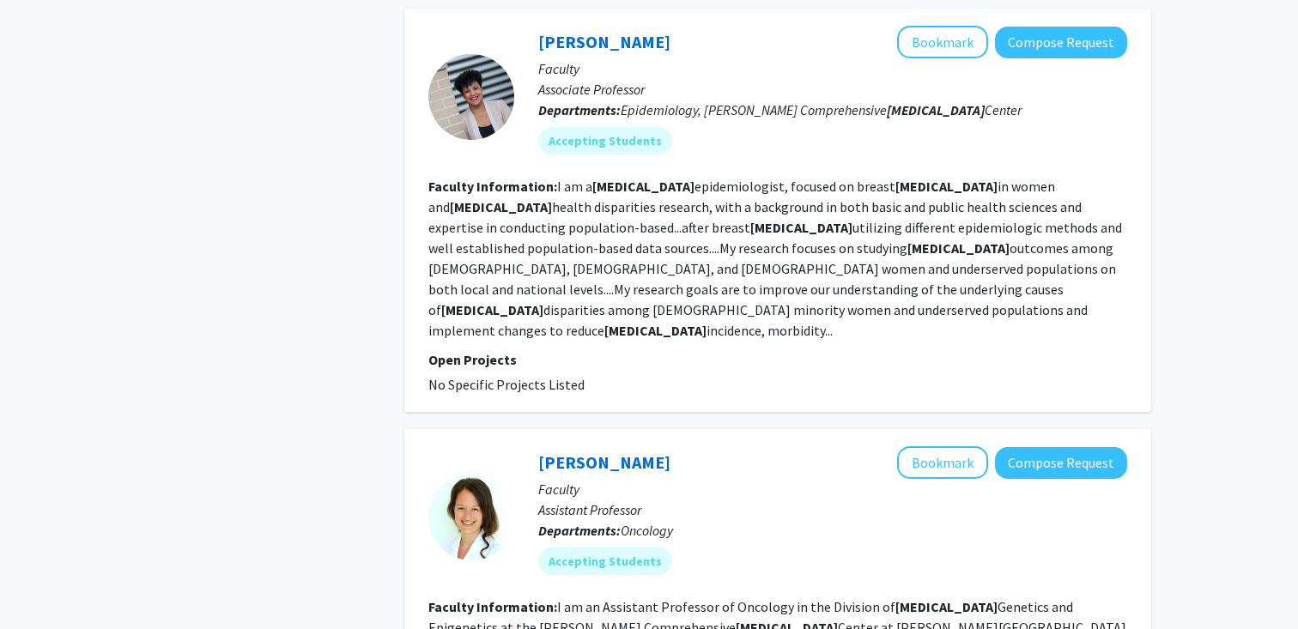
scroll to position [3038, 0]
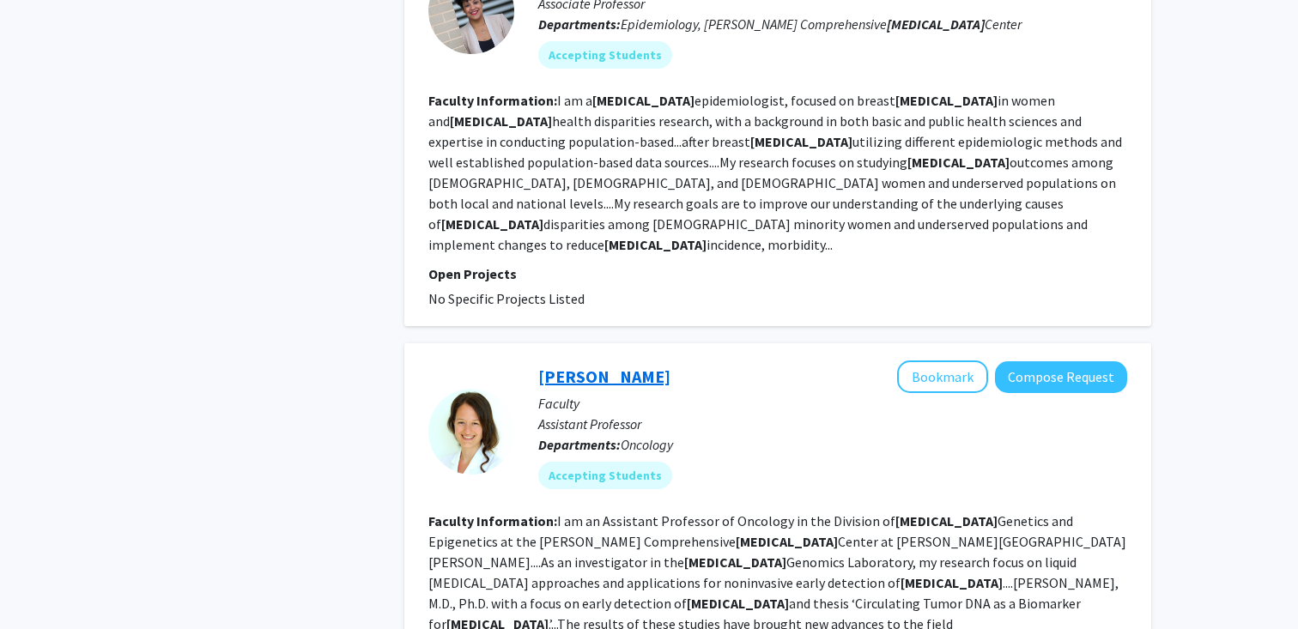
click at [565, 366] on link "[PERSON_NAME]" at bounding box center [604, 376] width 132 height 21
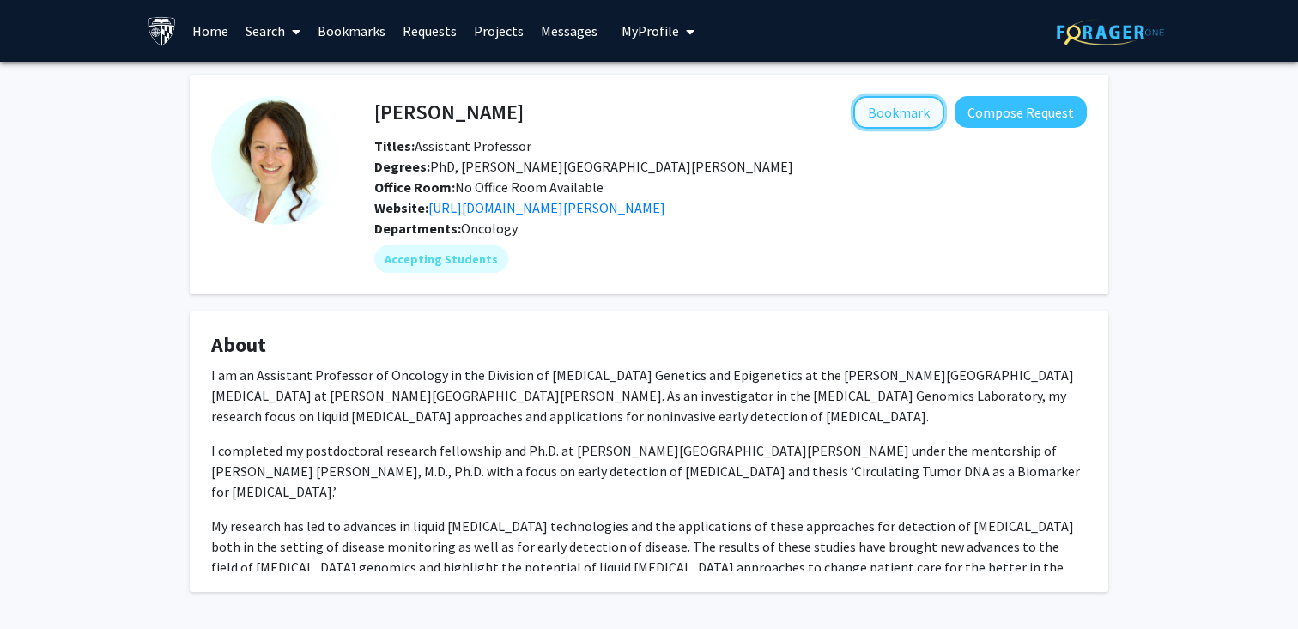
click at [915, 101] on button "Bookmark" at bounding box center [898, 112] width 91 height 33
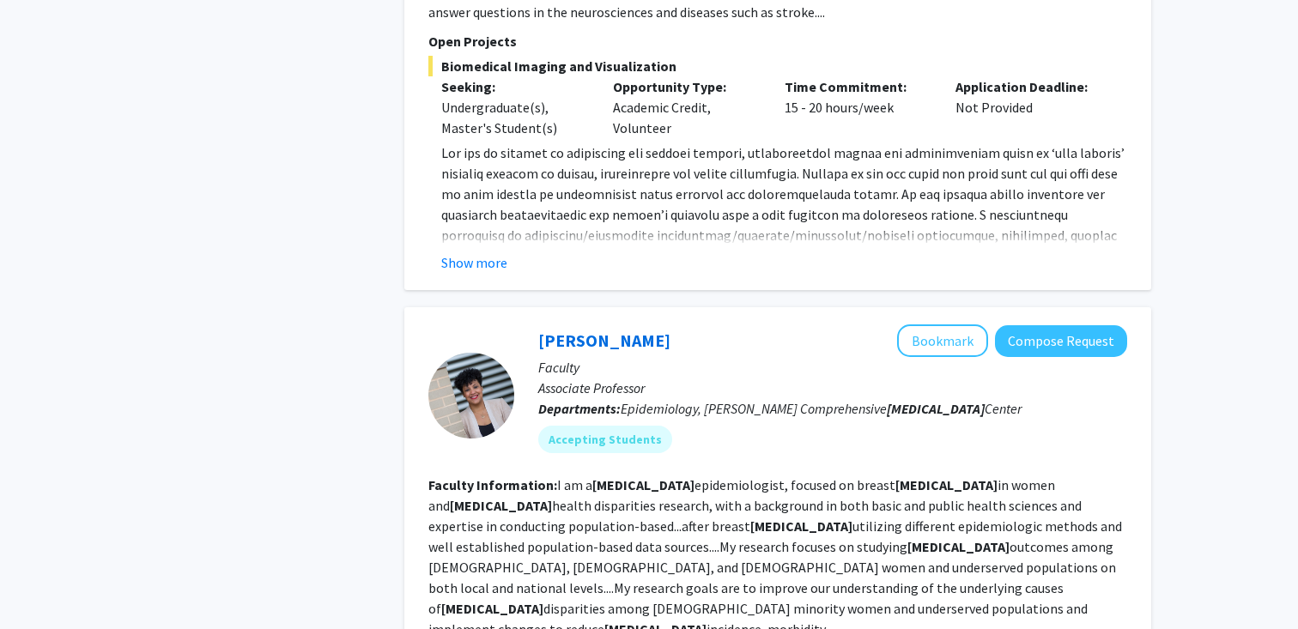
scroll to position [2648, 0]
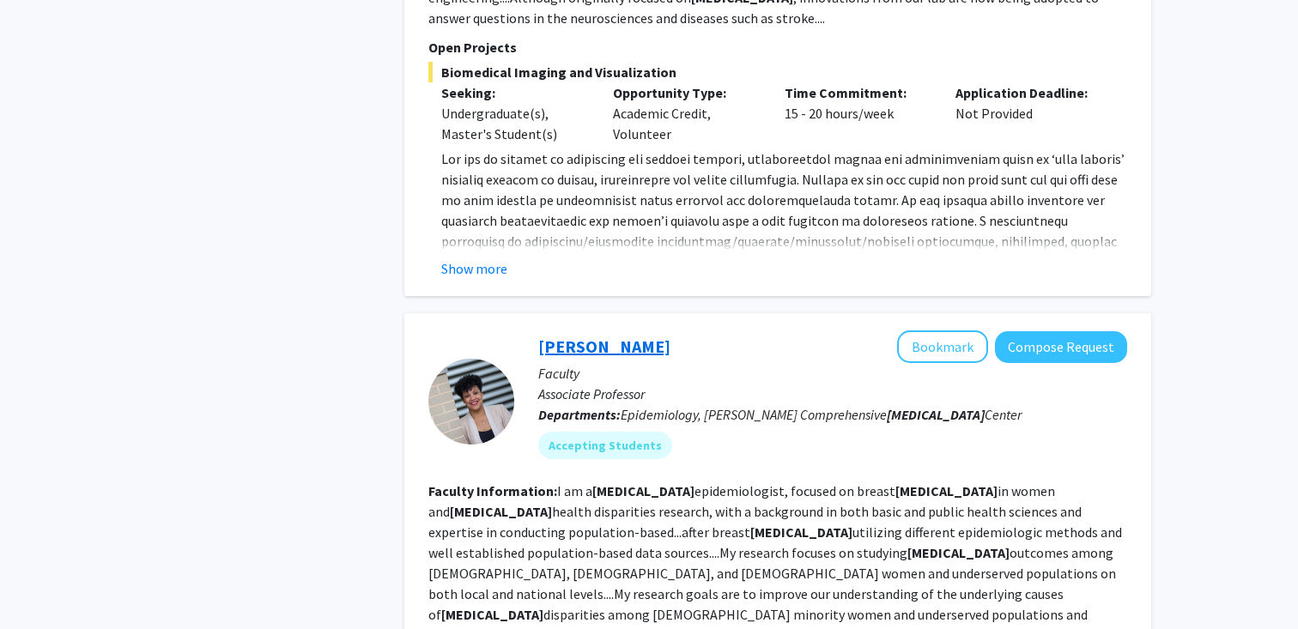
click at [615, 336] on link "[PERSON_NAME]" at bounding box center [604, 346] width 132 height 21
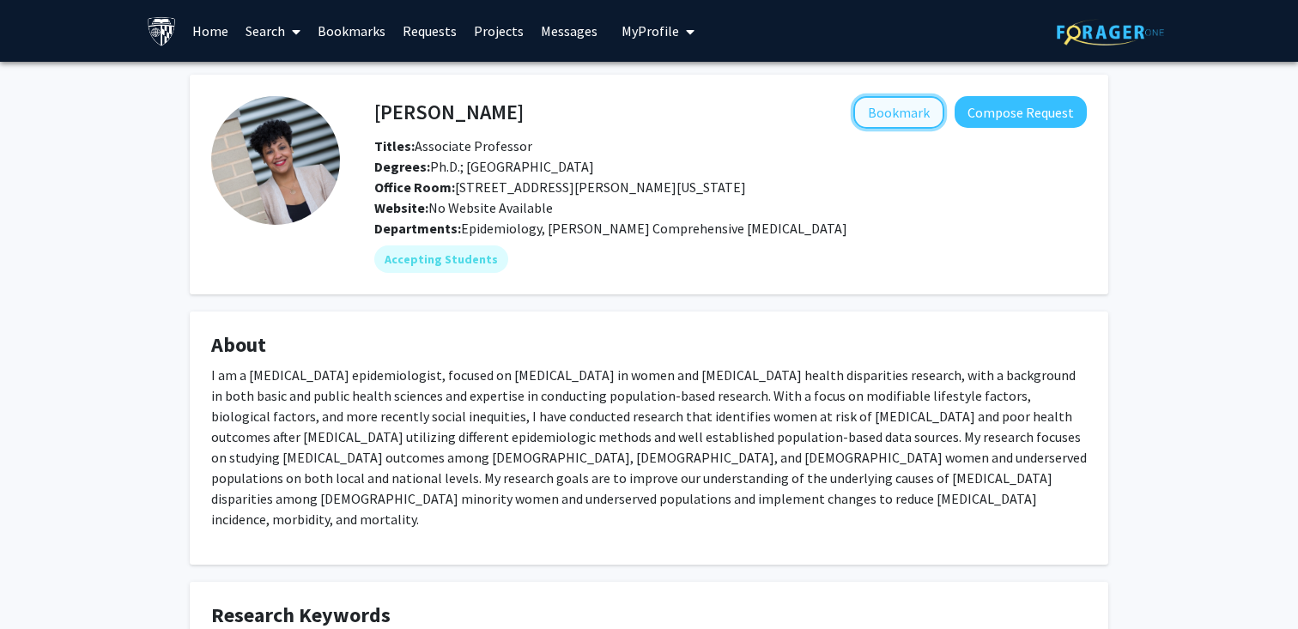
click at [895, 113] on button "Bookmark" at bounding box center [898, 112] width 91 height 33
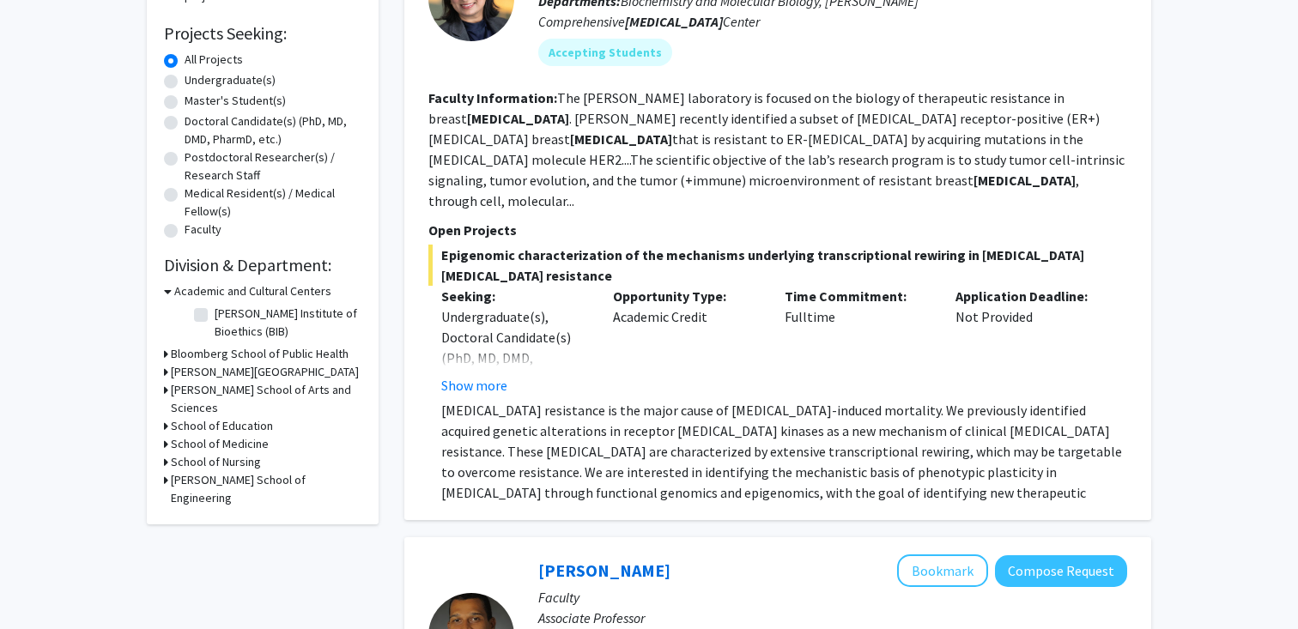
scroll to position [282, 0]
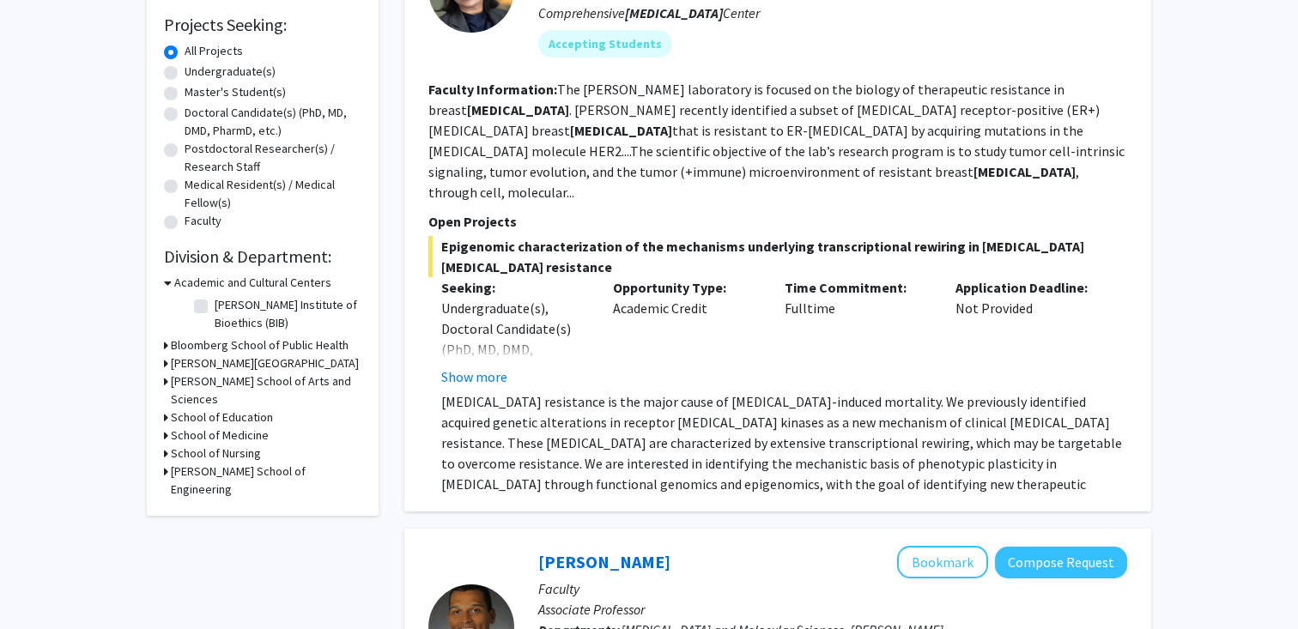
click at [258, 376] on h3 "[PERSON_NAME] School of Arts and Sciences" at bounding box center [266, 391] width 191 height 36
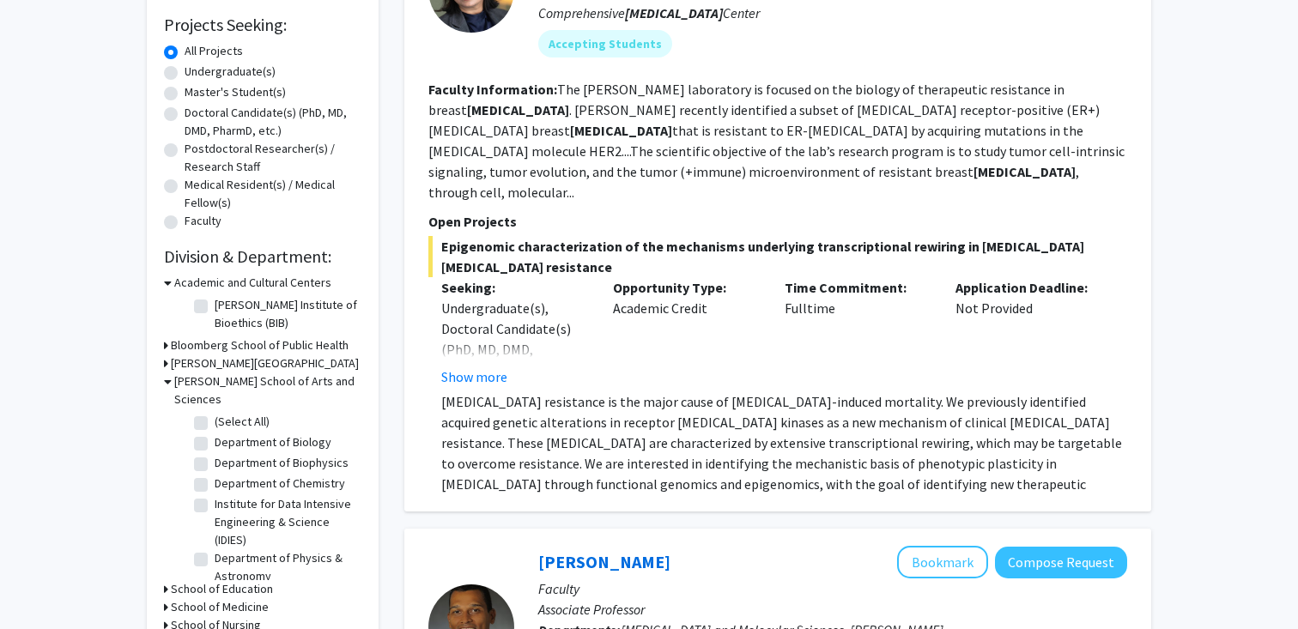
click at [288, 434] on label "Department of Biology" at bounding box center [273, 443] width 117 height 18
click at [226, 434] on input "Department of Biology" at bounding box center [220, 439] width 11 height 11
checkbox input "true"
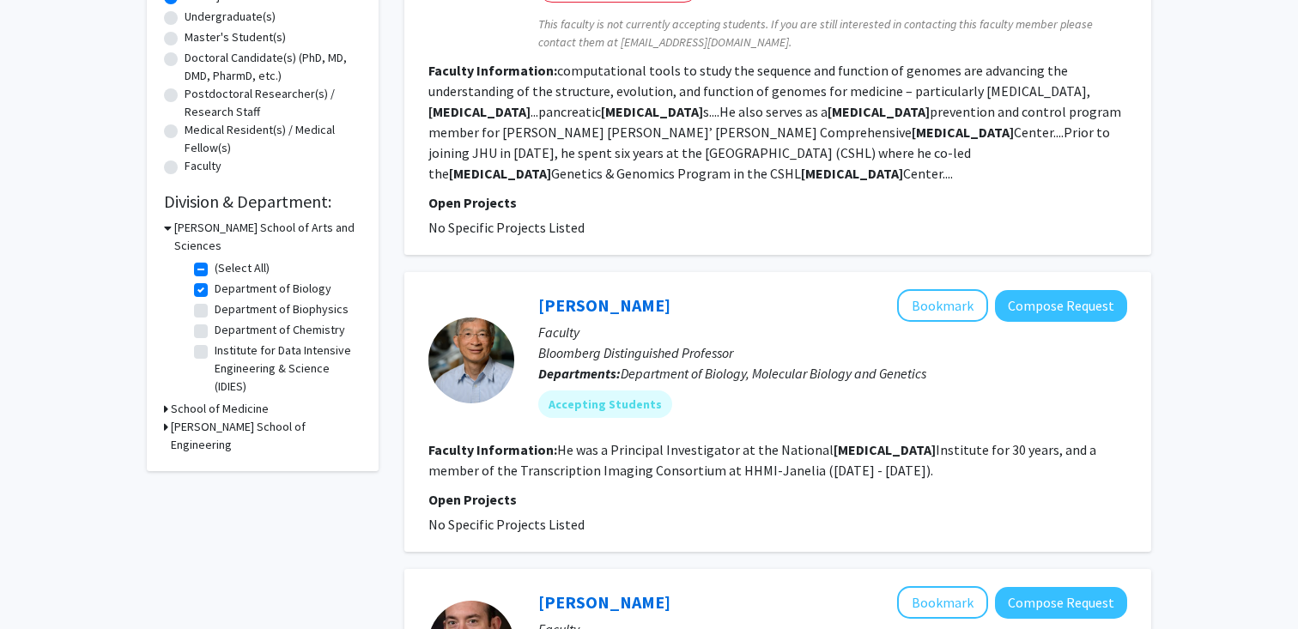
scroll to position [357, 0]
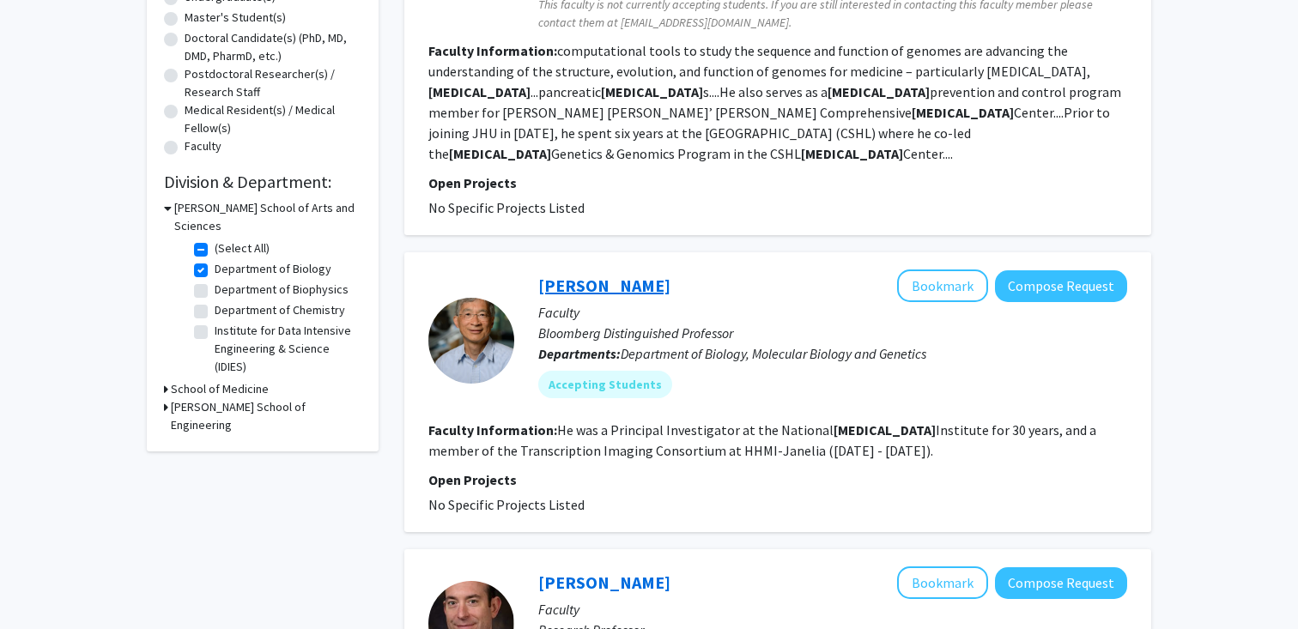
click at [580, 275] on link "[PERSON_NAME]" at bounding box center [604, 285] width 132 height 21
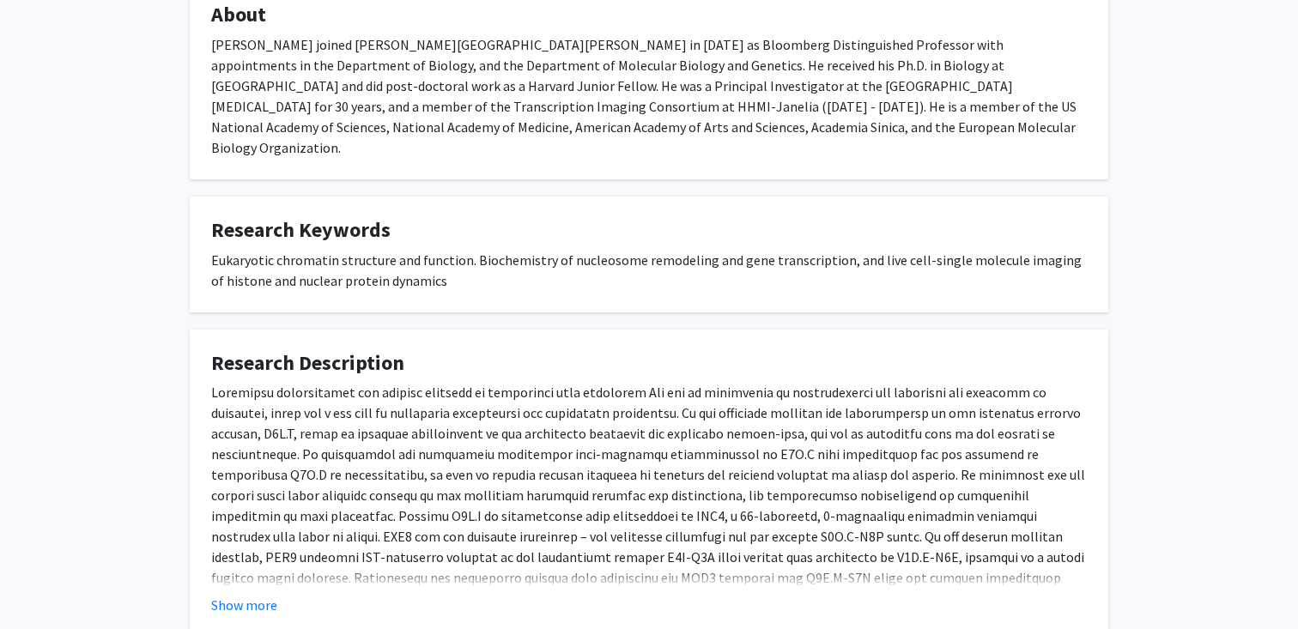
scroll to position [337, 0]
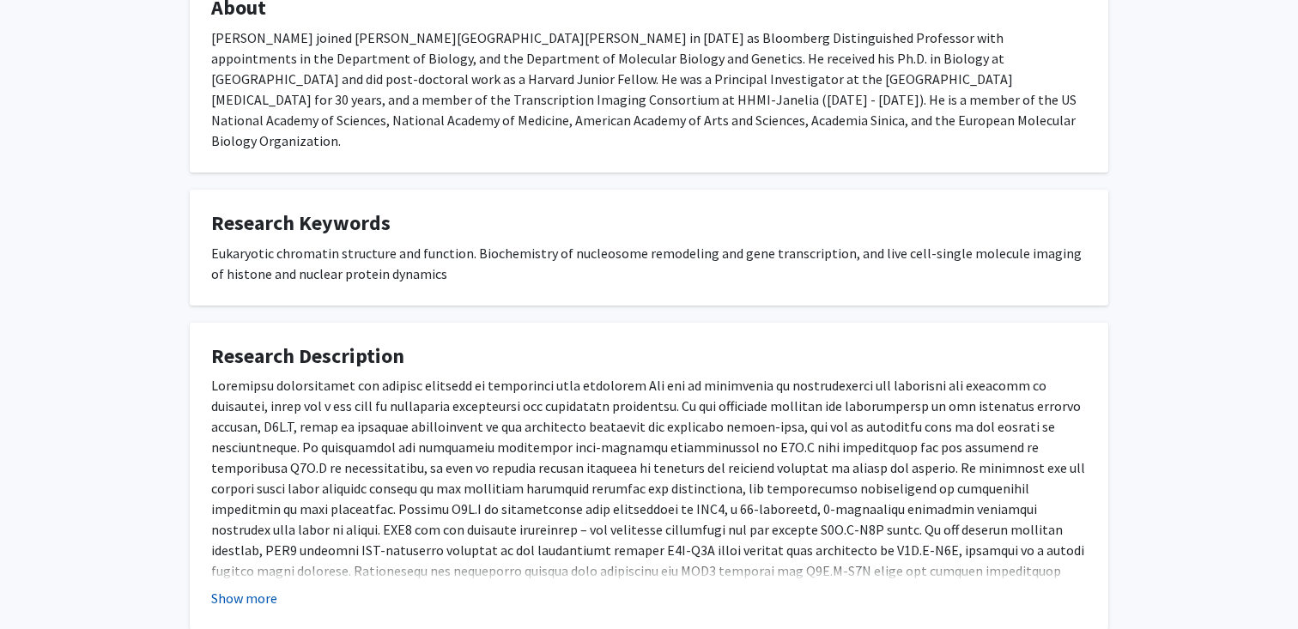
click at [247, 588] on button "Show more" at bounding box center [244, 598] width 66 height 21
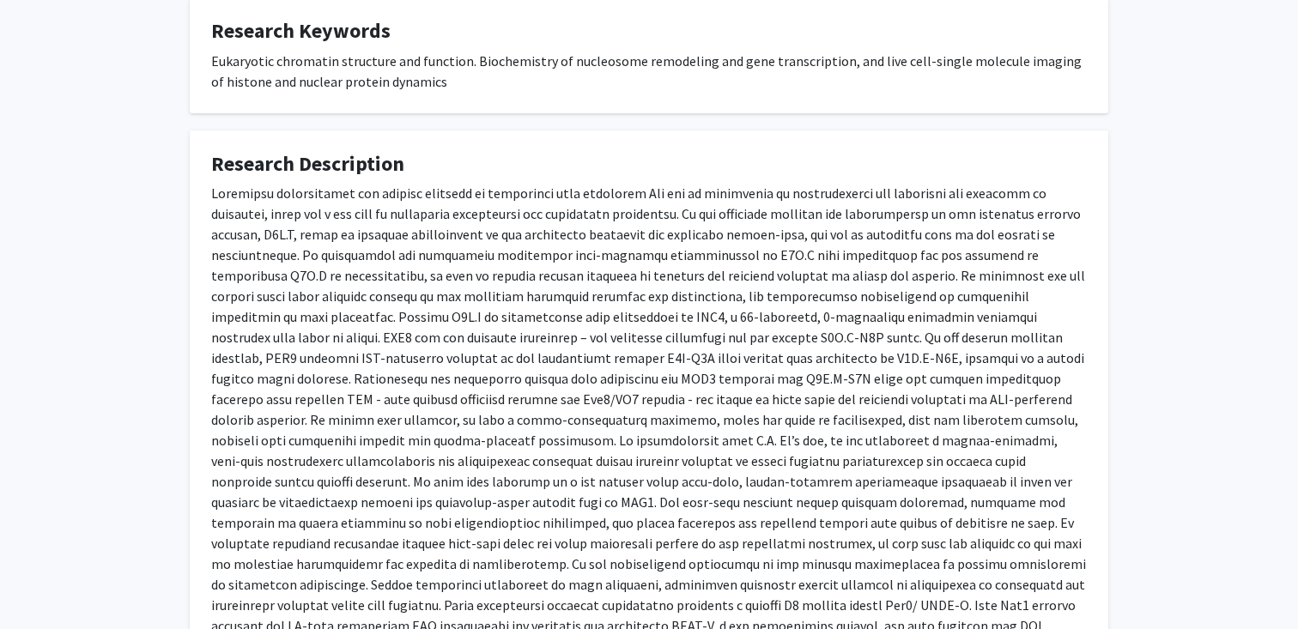
scroll to position [0, 0]
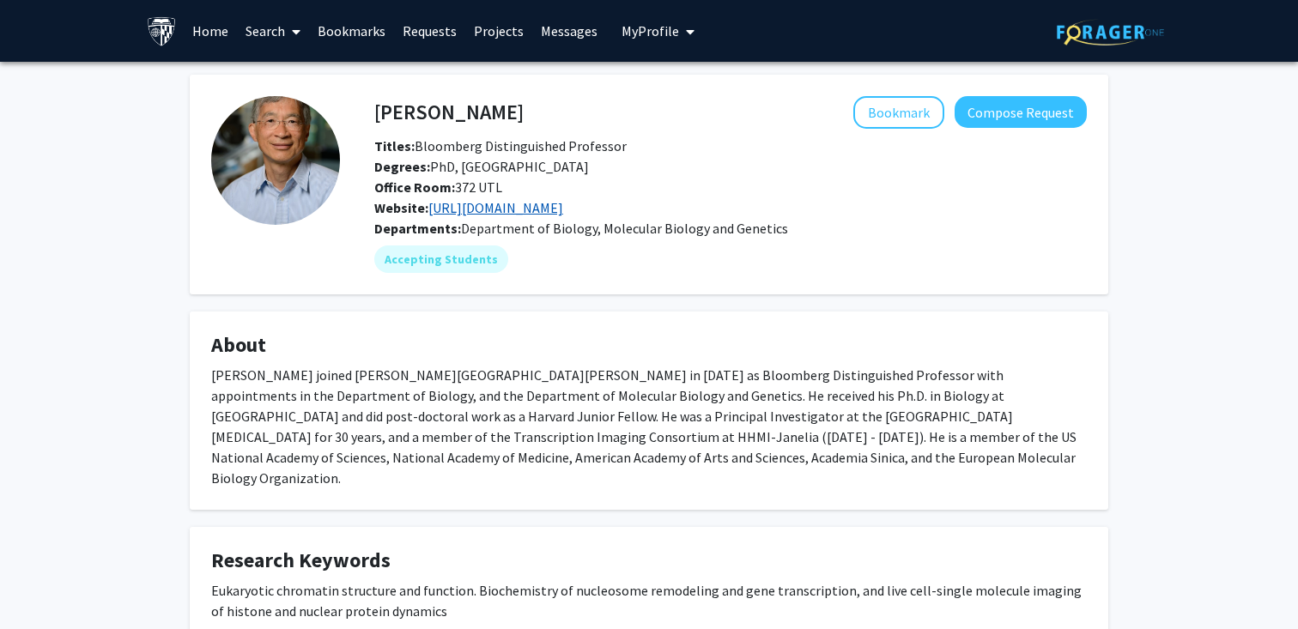
click at [492, 209] on link "[URL][DOMAIN_NAME]" at bounding box center [495, 207] width 135 height 17
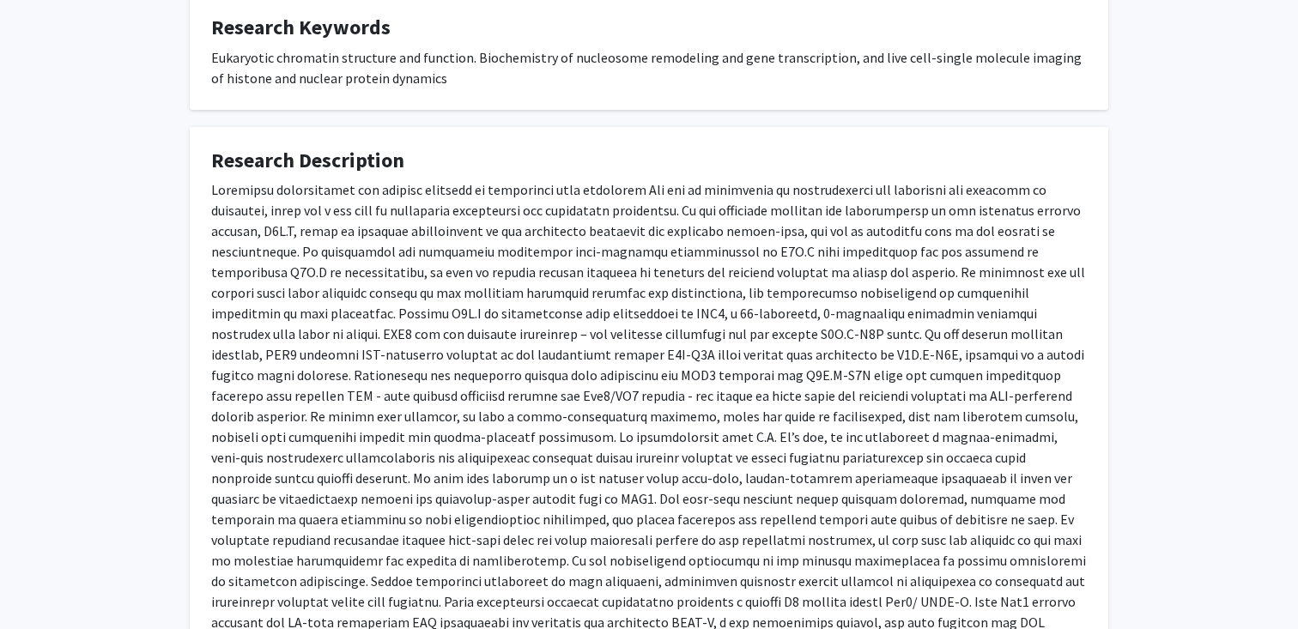
scroll to position [531, 0]
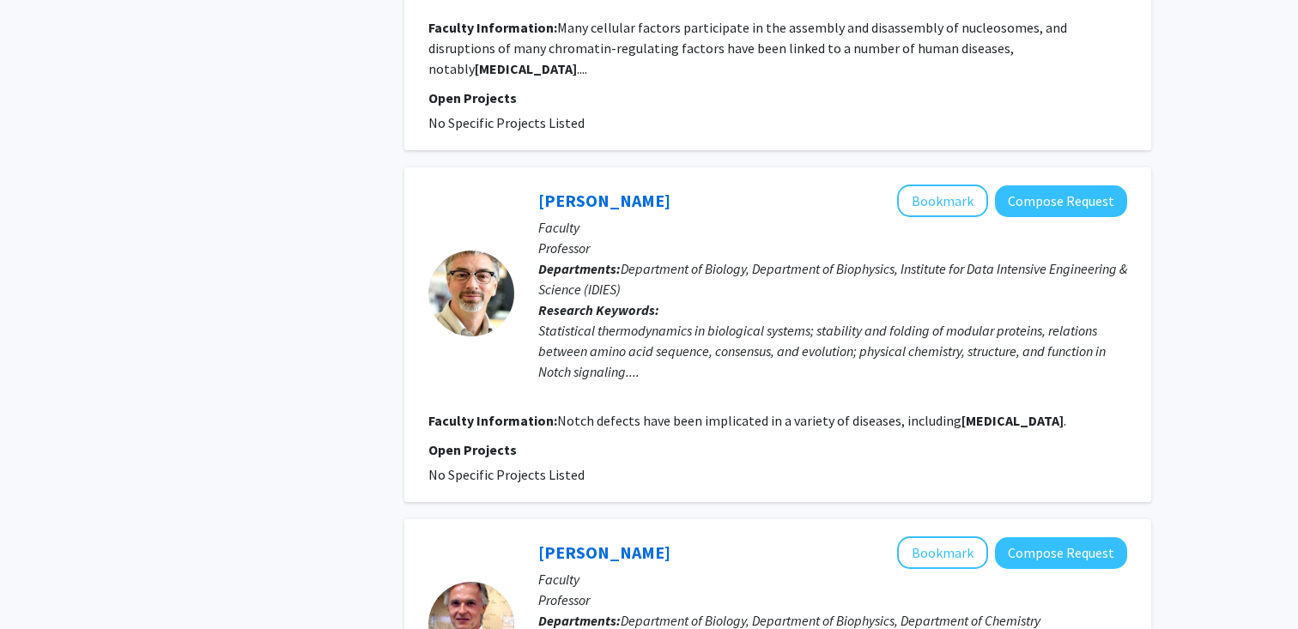
scroll to position [2854, 0]
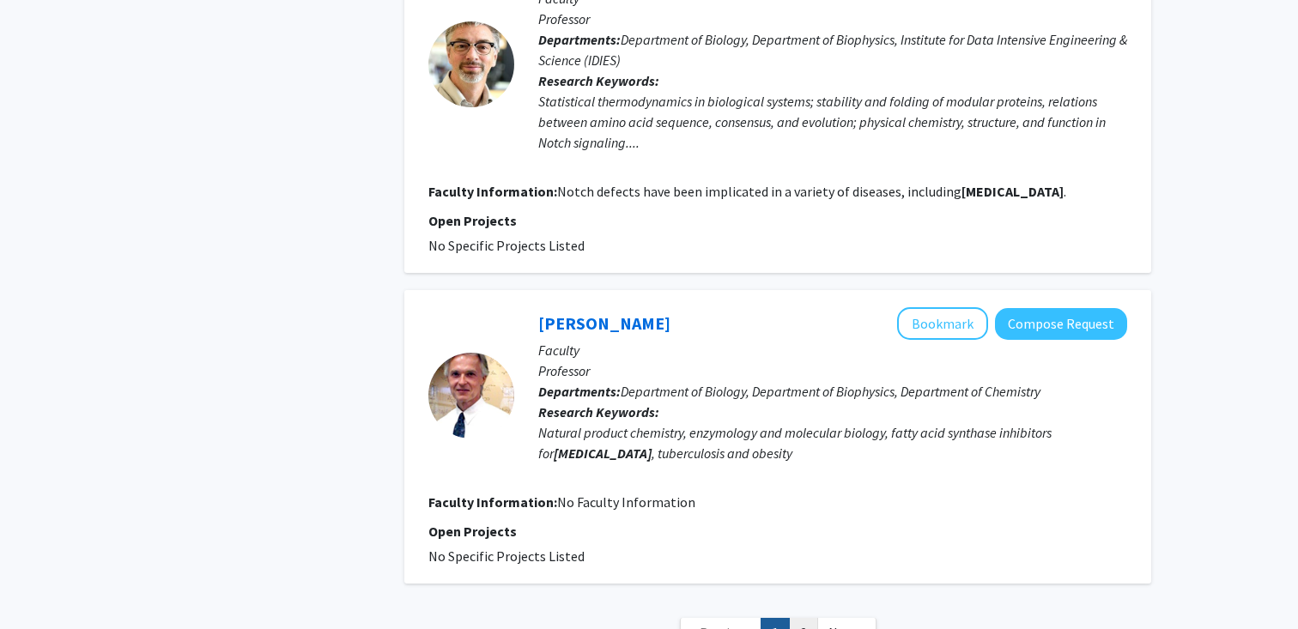
click at [799, 618] on link "2" at bounding box center [803, 633] width 29 height 30
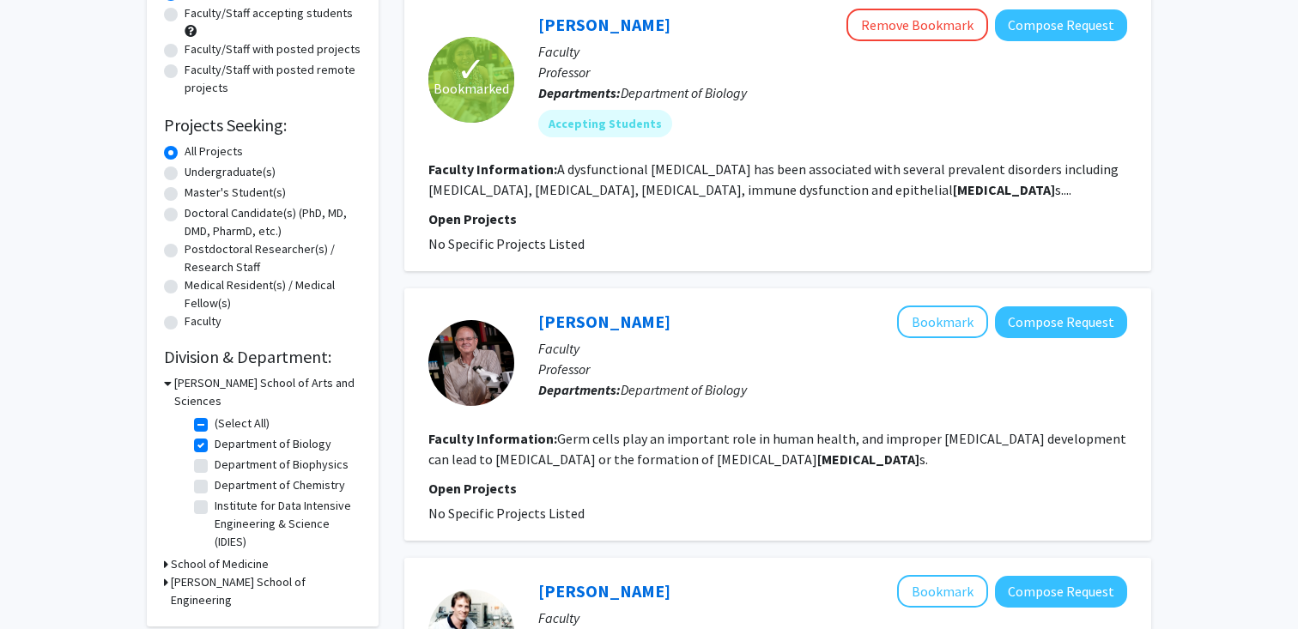
scroll to position [215, 0]
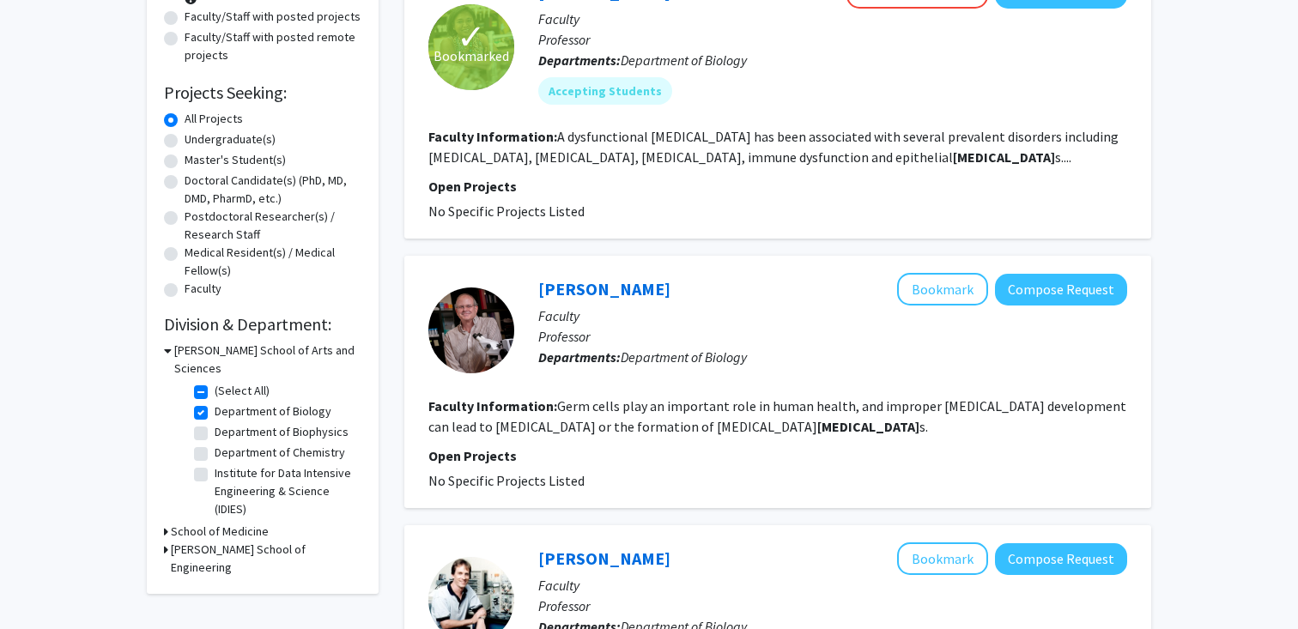
click at [236, 403] on label "Department of Biology" at bounding box center [273, 412] width 117 height 18
click at [226, 403] on input "Department of Biology" at bounding box center [220, 408] width 11 height 11
checkbox input "false"
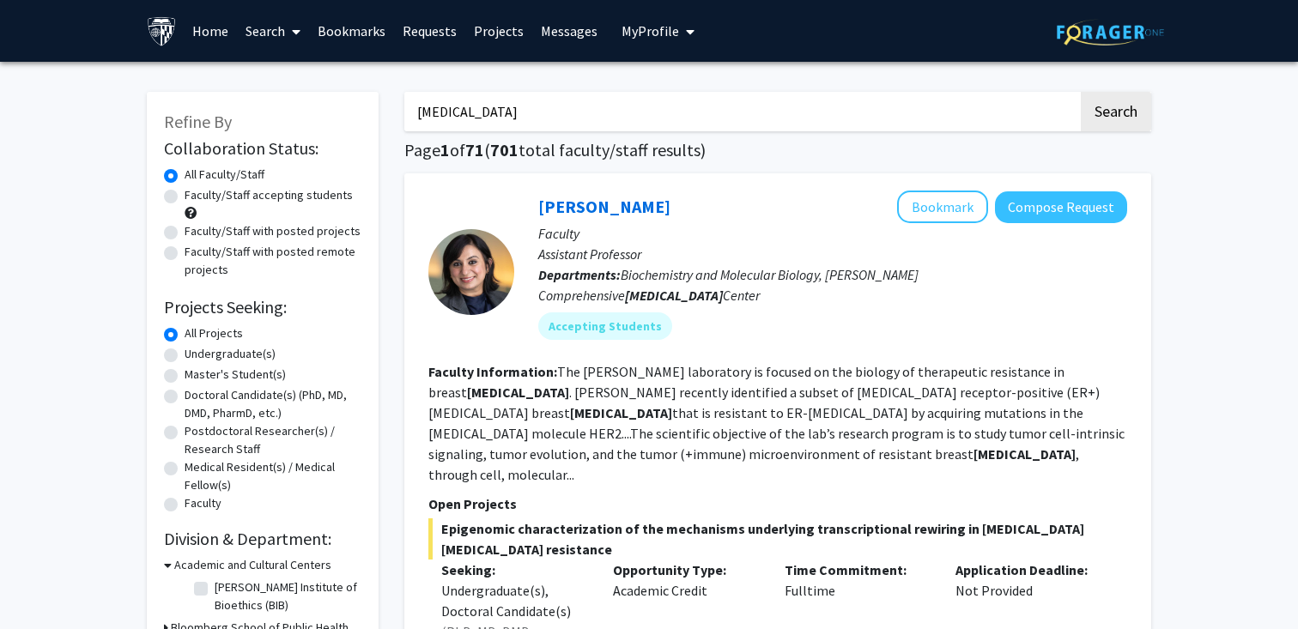
click at [240, 354] on label "Undergraduate(s)" at bounding box center [230, 354] width 91 height 18
click at [196, 354] on input "Undergraduate(s)" at bounding box center [190, 350] width 11 height 11
radio input "true"
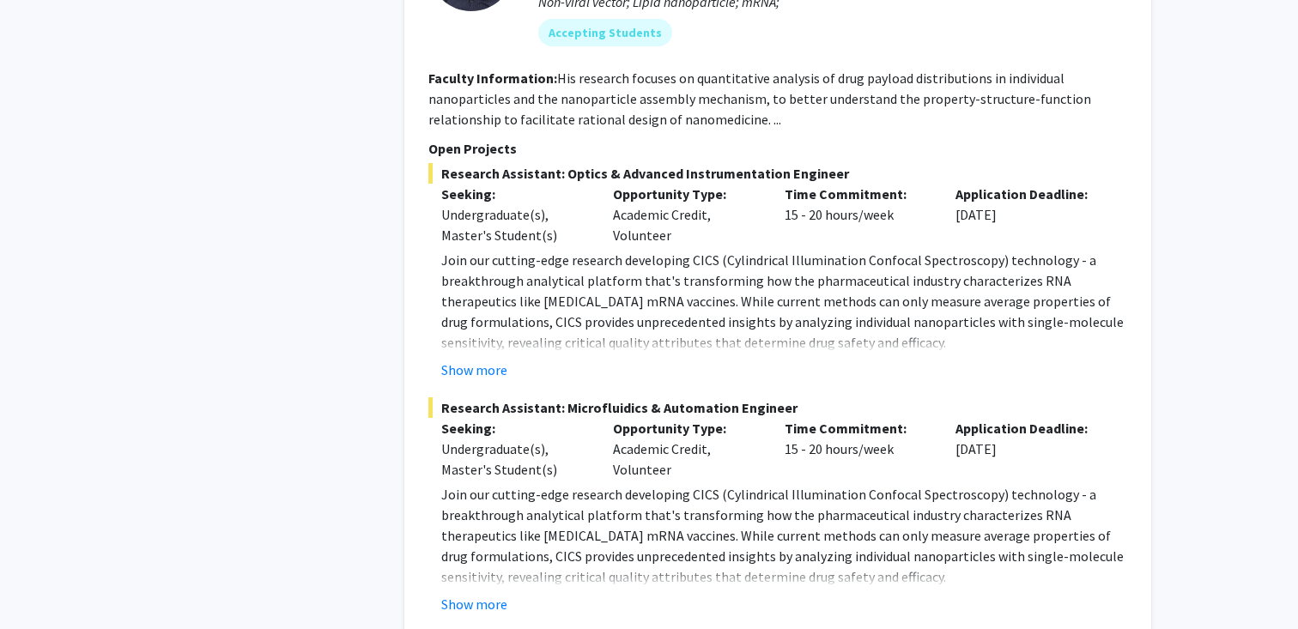
scroll to position [3701, 0]
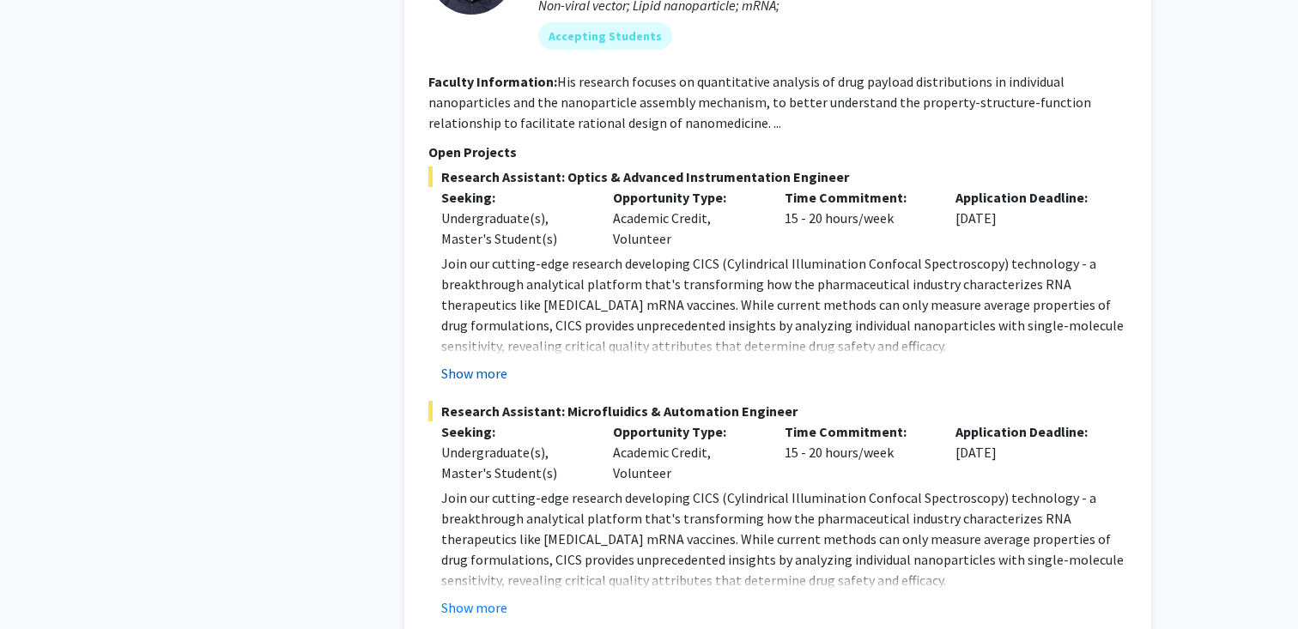
click at [484, 363] on button "Show more" at bounding box center [474, 373] width 66 height 21
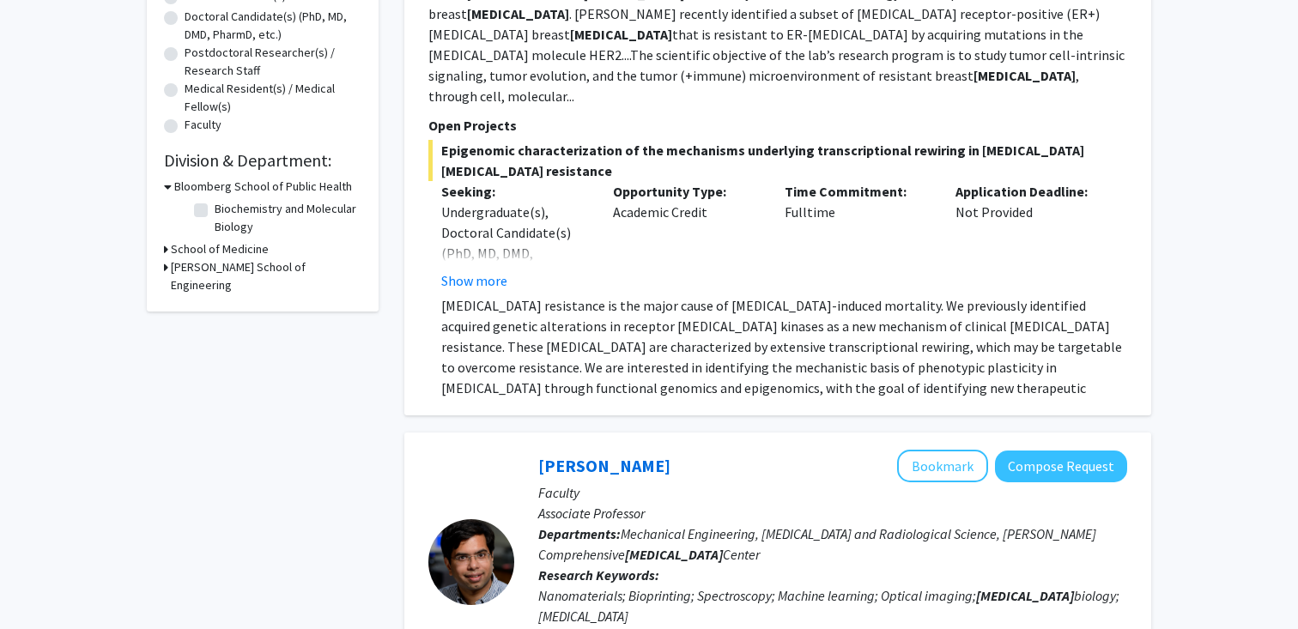
scroll to position [0, 0]
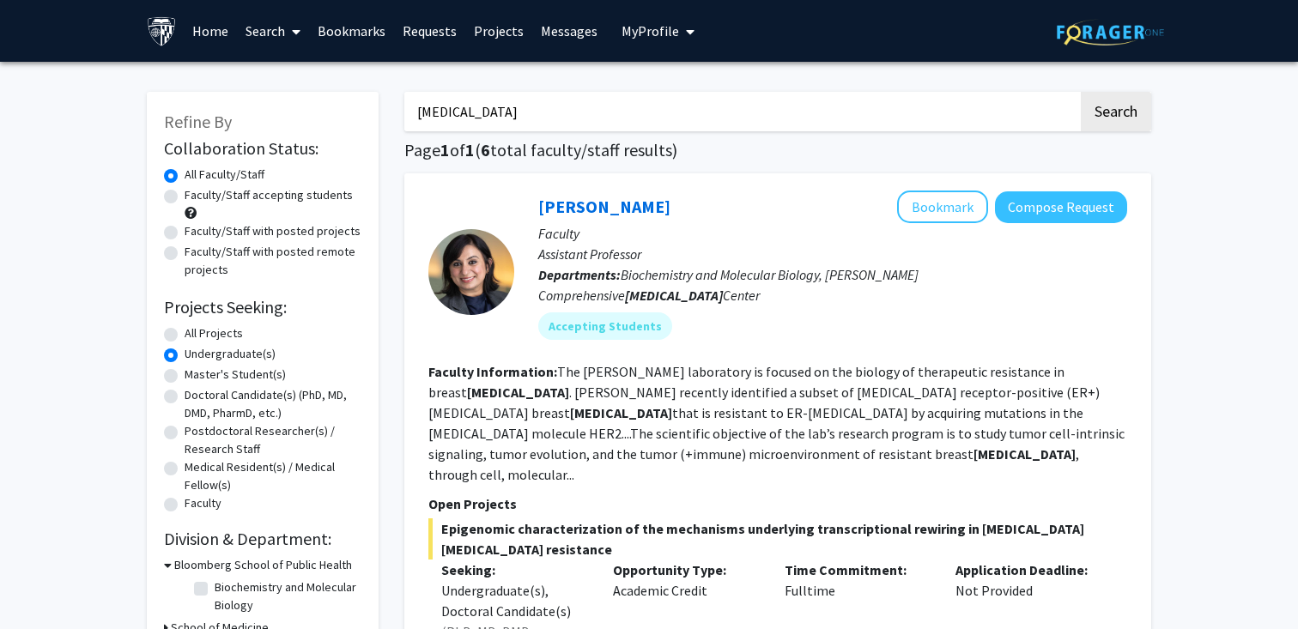
click at [214, 325] on label "All Projects" at bounding box center [214, 334] width 58 height 18
click at [196, 325] on input "All Projects" at bounding box center [190, 330] width 11 height 11
radio input "true"
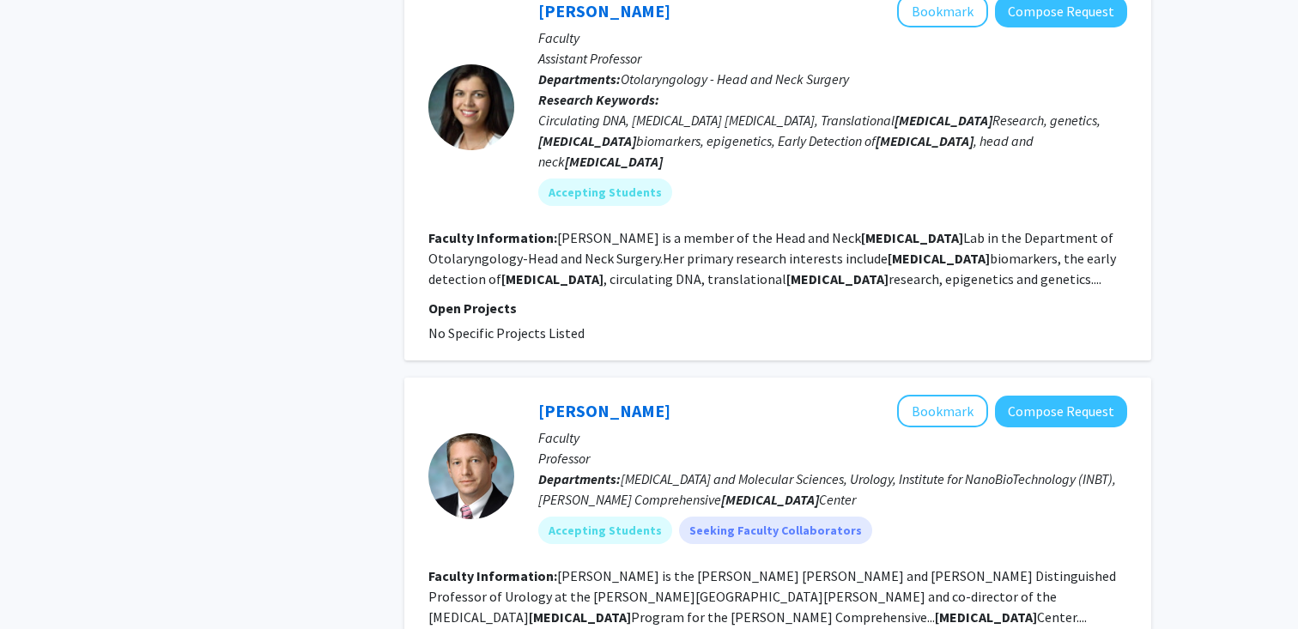
scroll to position [4781, 0]
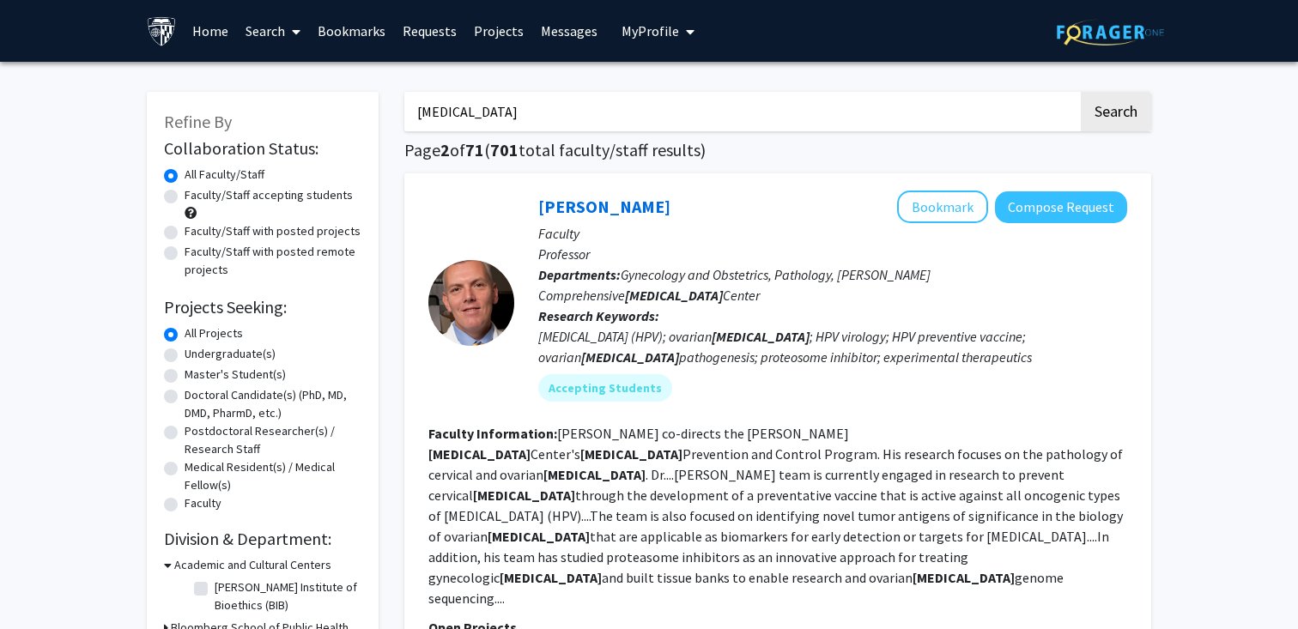
click at [257, 192] on label "Faculty/Staff accepting students" at bounding box center [269, 195] width 168 height 18
click at [196, 192] on input "Faculty/Staff accepting students" at bounding box center [190, 191] width 11 height 11
radio input "true"
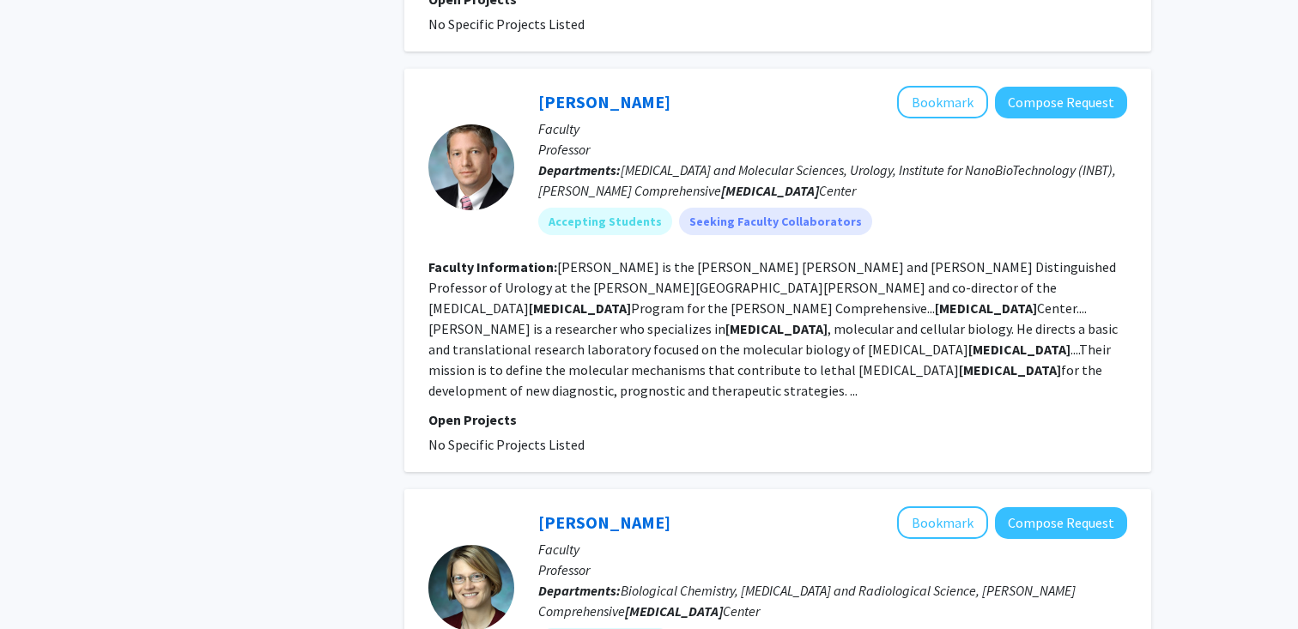
scroll to position [4781, 0]
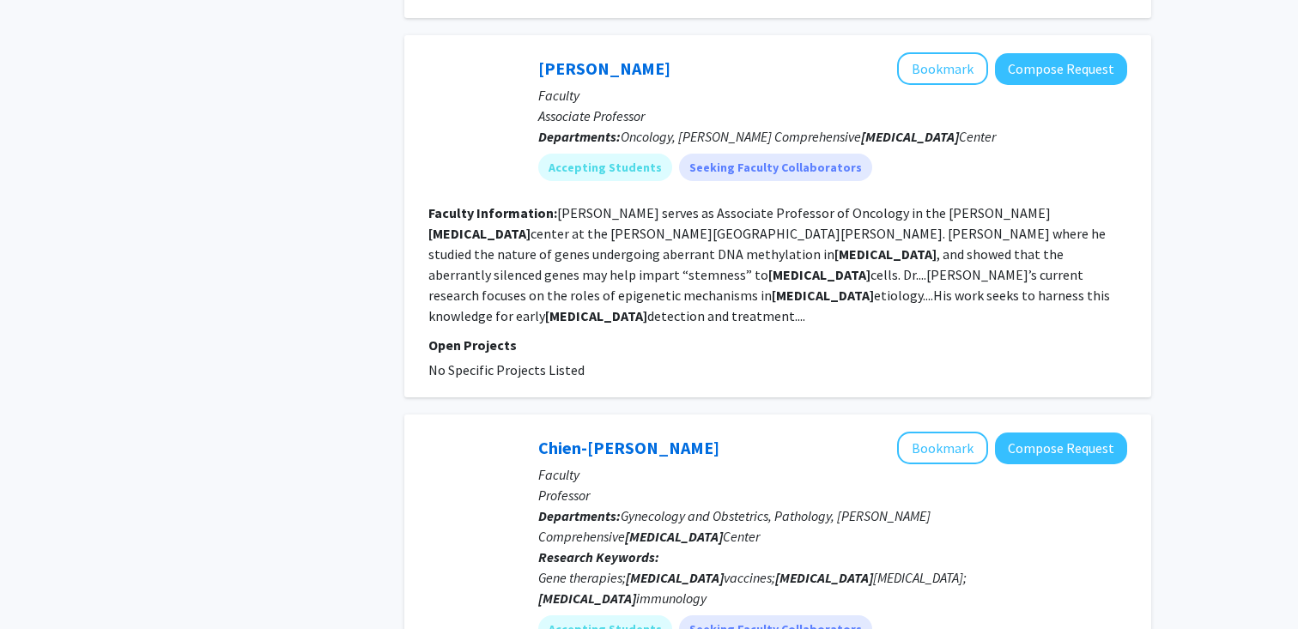
scroll to position [3696, 0]
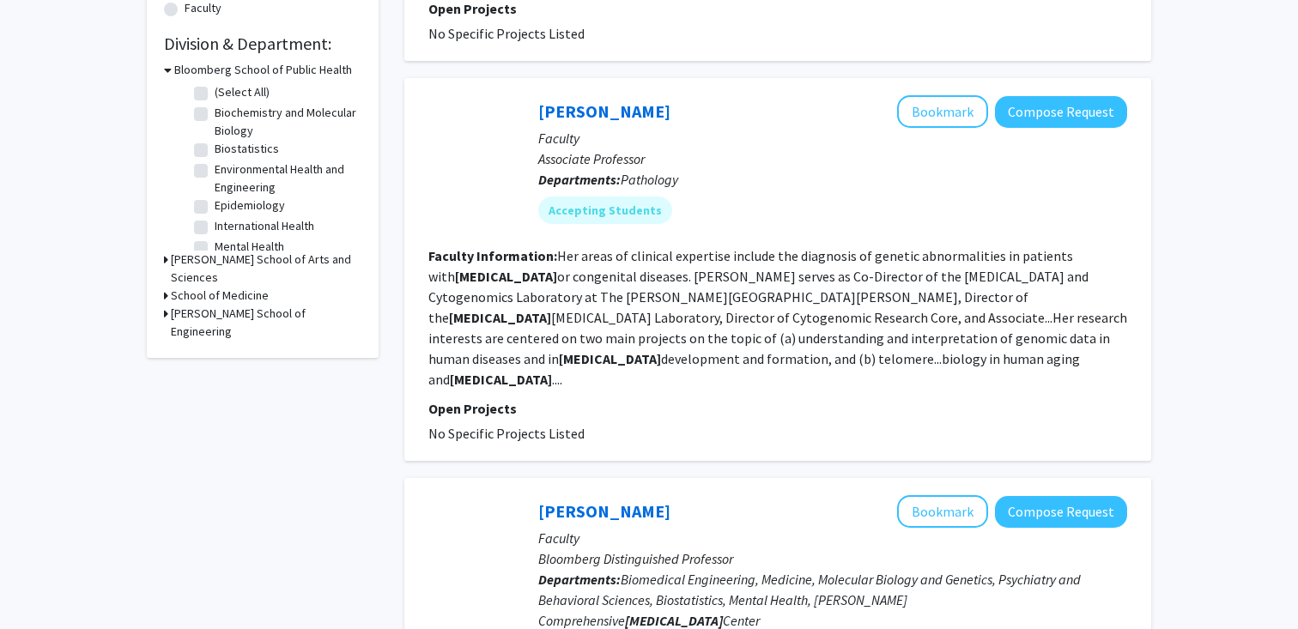
scroll to position [523, 0]
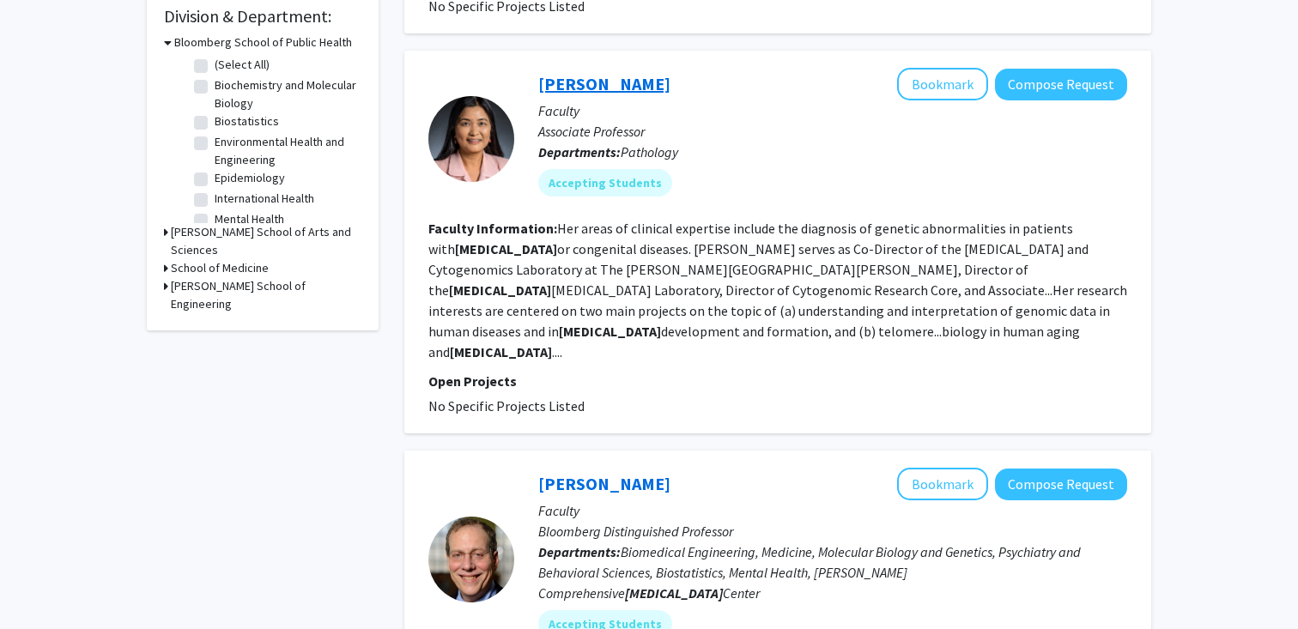
click at [570, 73] on link "[PERSON_NAME]" at bounding box center [604, 83] width 132 height 21
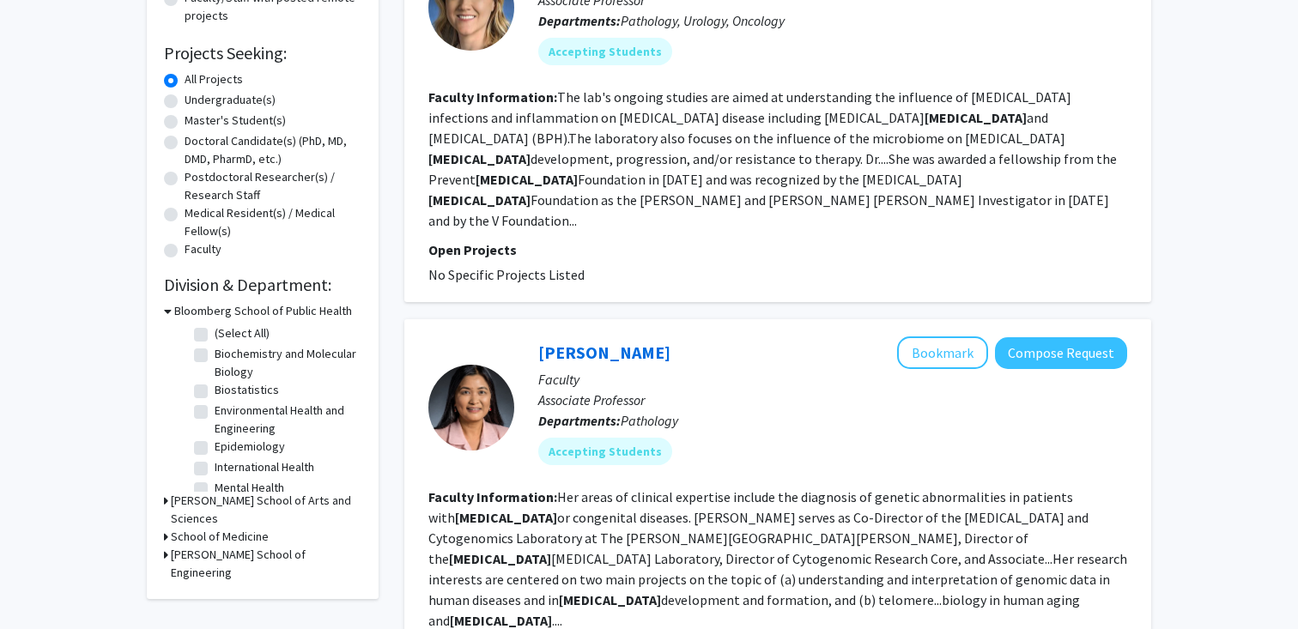
scroll to position [283, 0]
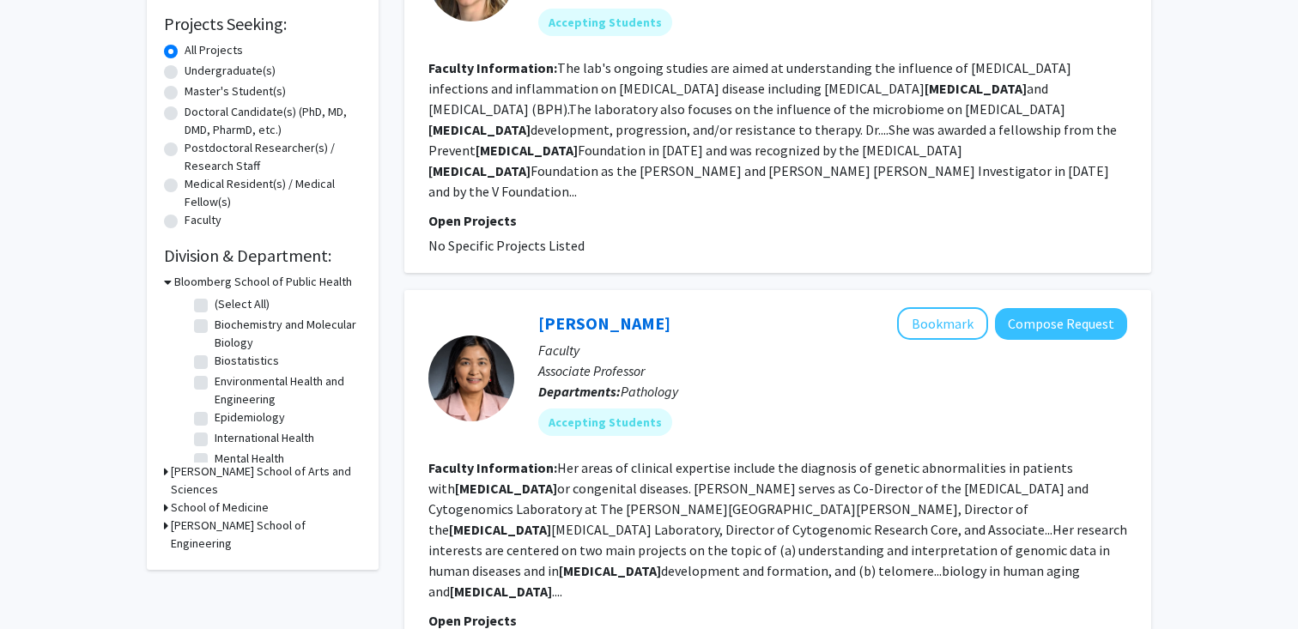
click at [226, 476] on h3 "[PERSON_NAME] School of Arts and Sciences" at bounding box center [266, 481] width 191 height 36
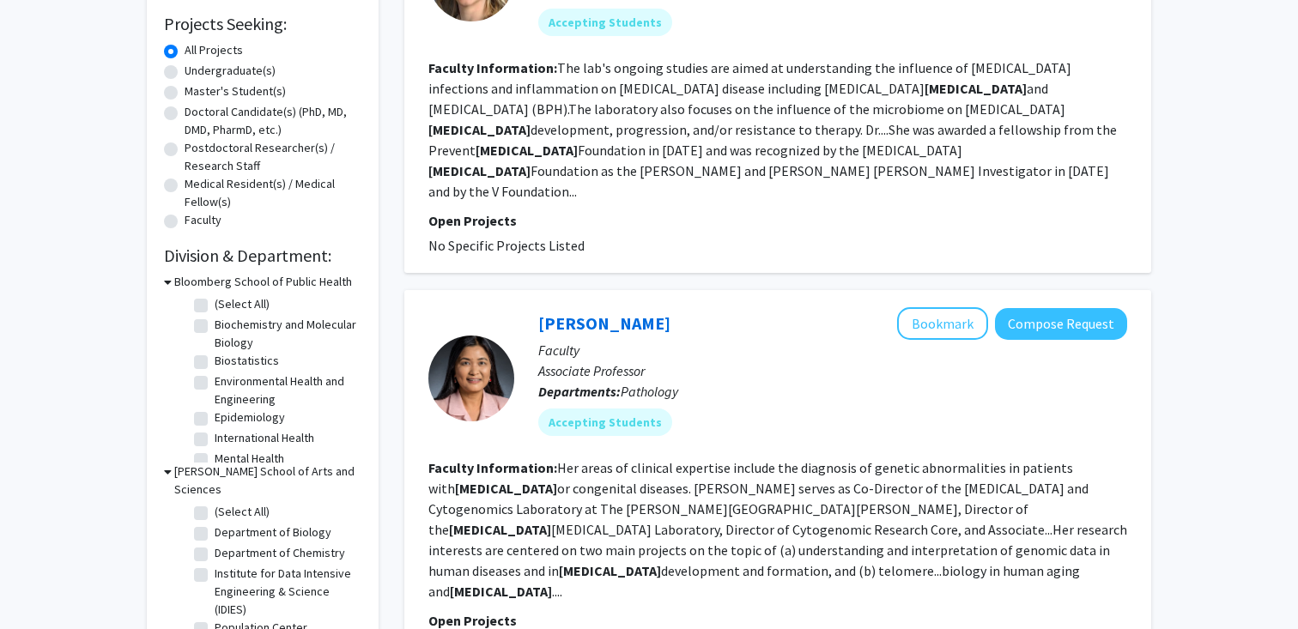
click at [244, 524] on label "Department of Biology" at bounding box center [273, 533] width 117 height 18
click at [226, 524] on input "Department of Biology" at bounding box center [220, 529] width 11 height 11
checkbox input "true"
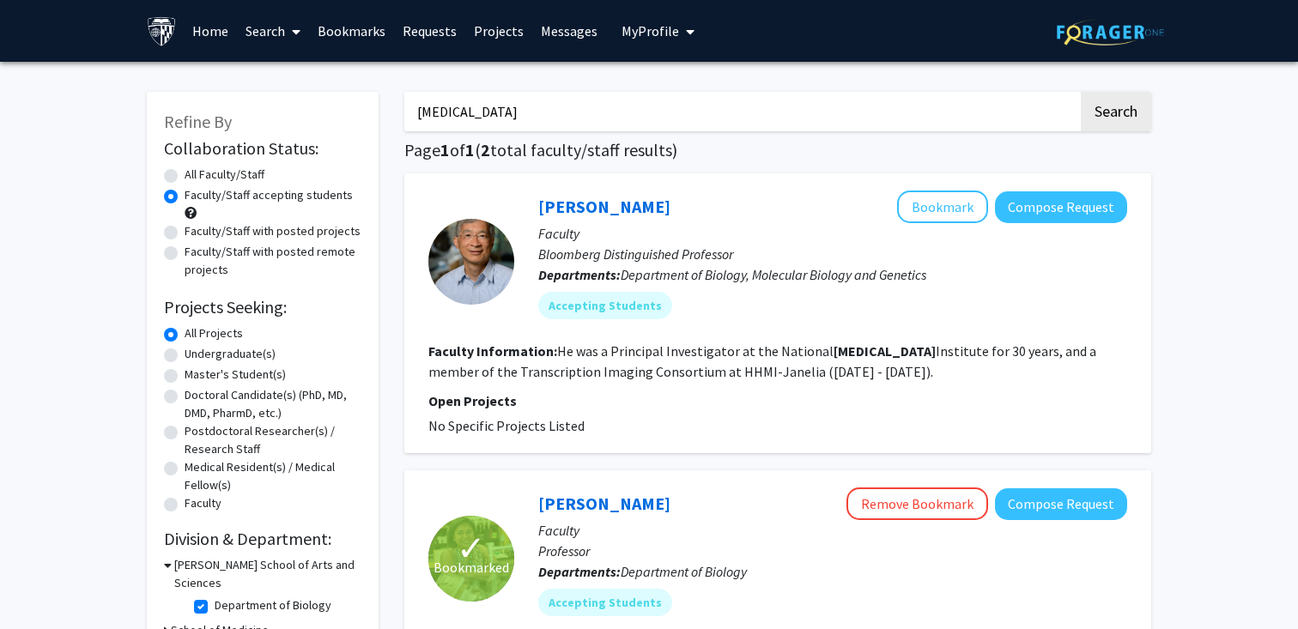
click at [570, 115] on input "[MEDICAL_DATA]" at bounding box center [741, 111] width 674 height 39
type input "cell"
click at [1081, 92] on button "Search" at bounding box center [1116, 111] width 70 height 39
radio input "true"
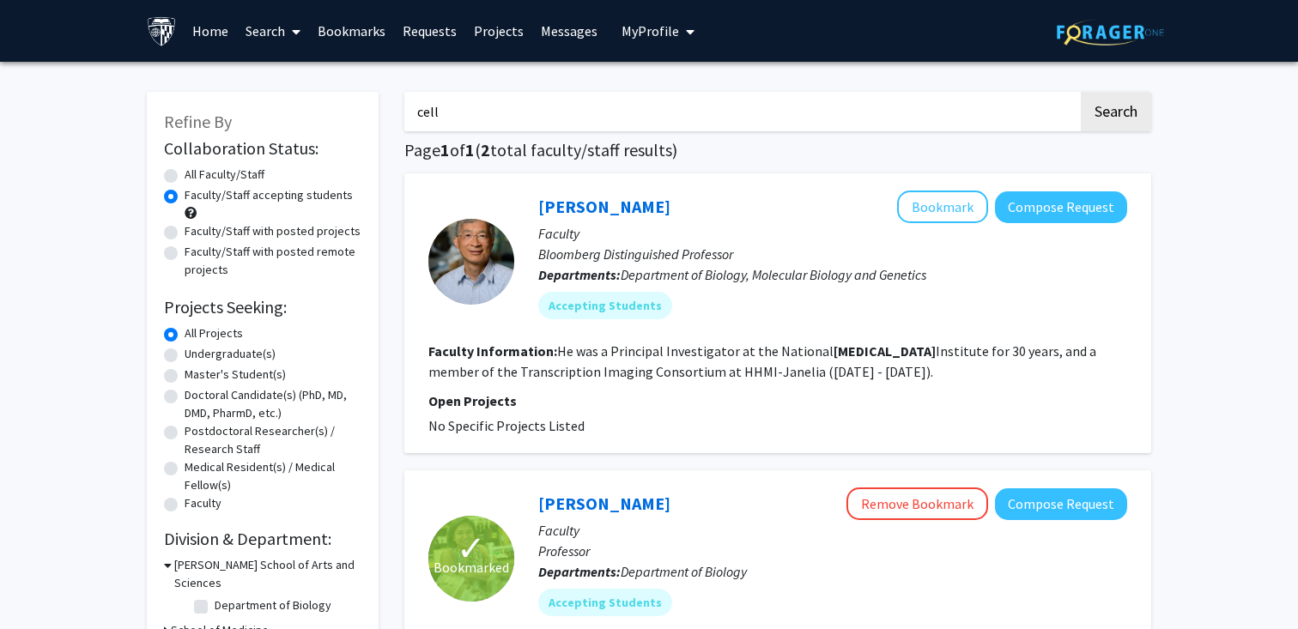
checkbox input "false"
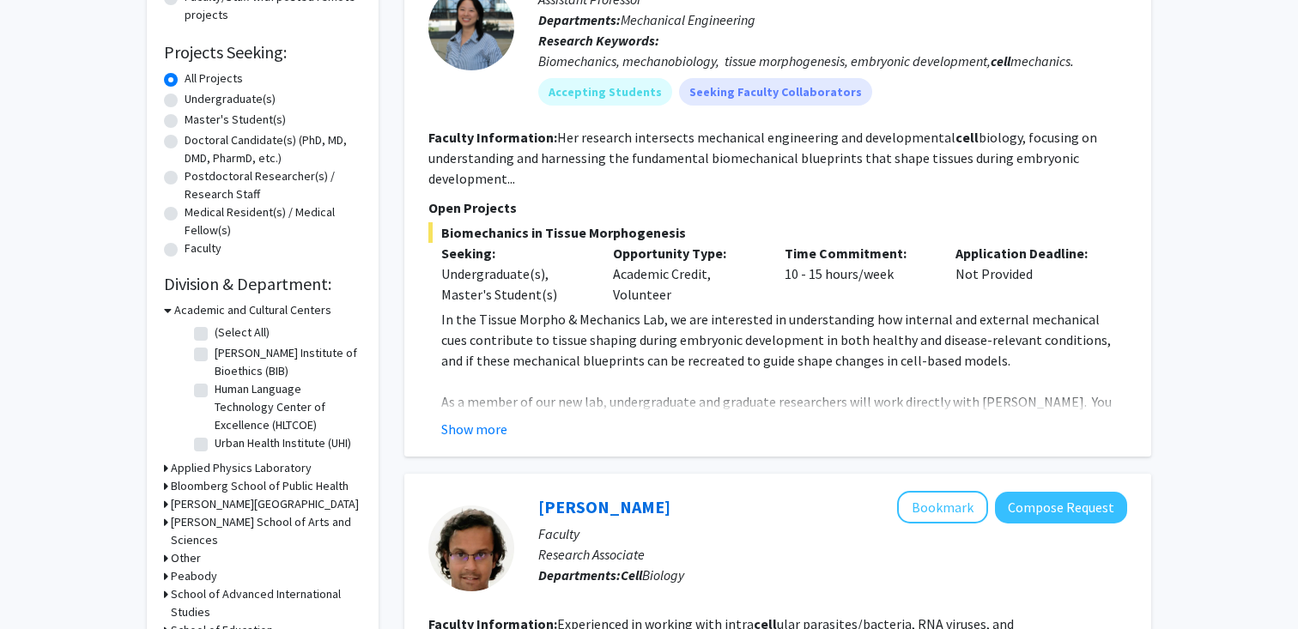
scroll to position [251, 0]
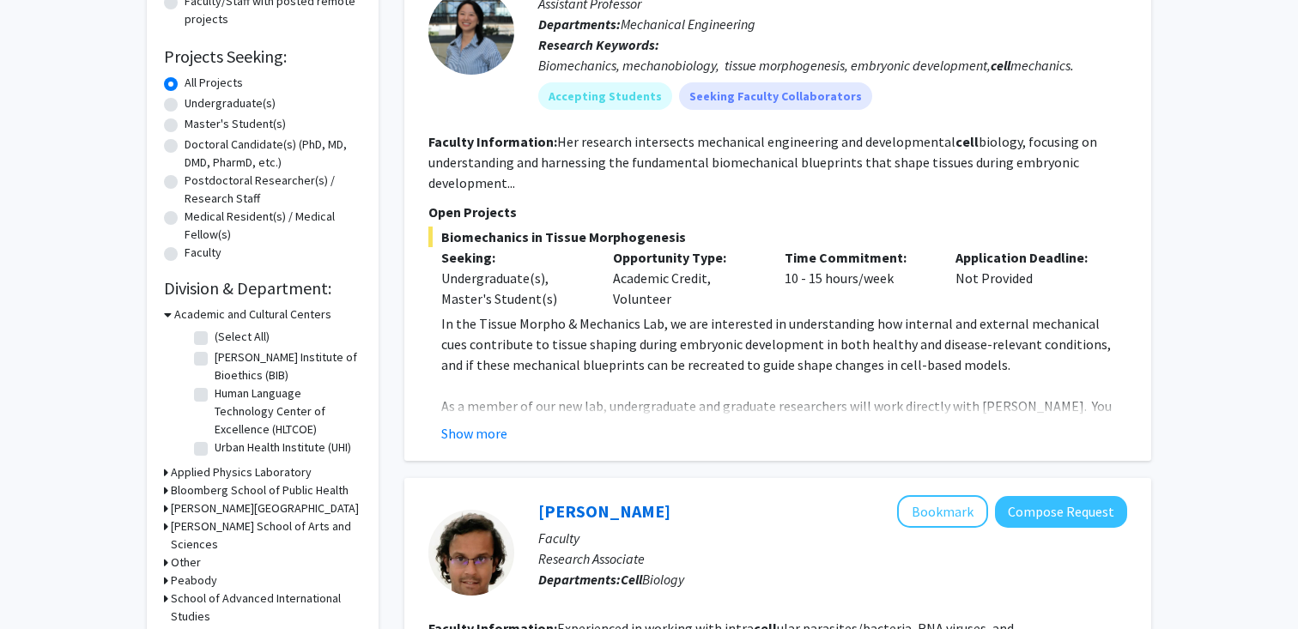
click at [245, 314] on h3 "Academic and Cultural Centers" at bounding box center [252, 315] width 157 height 18
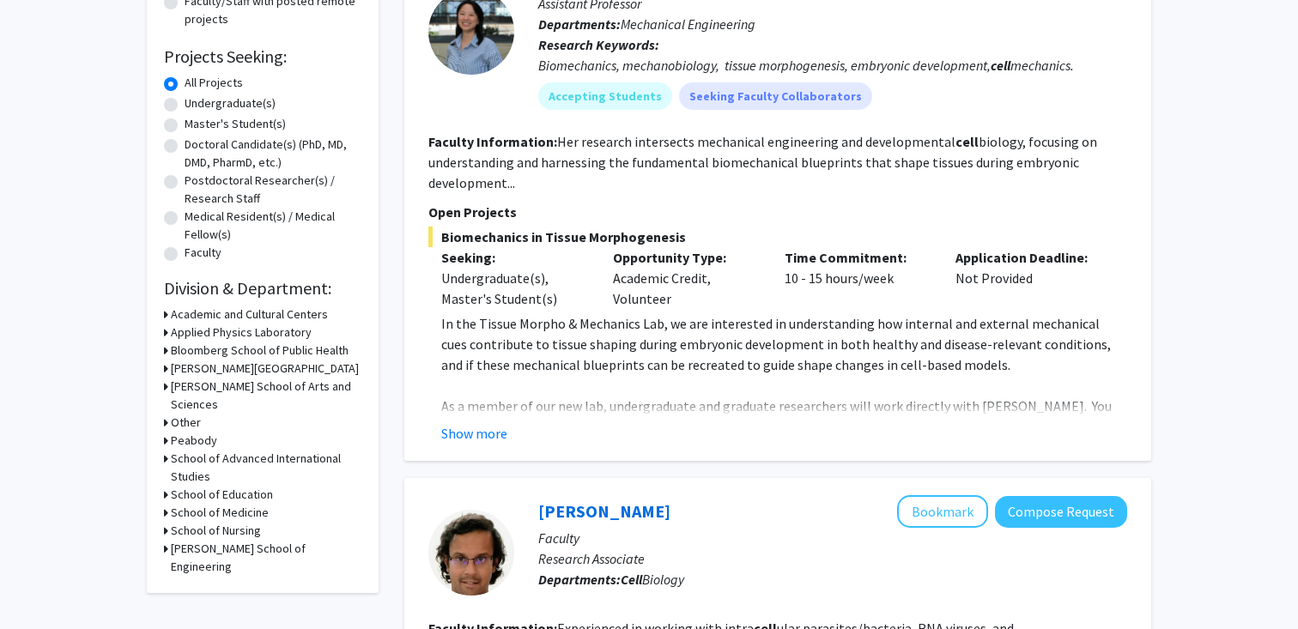
click at [236, 384] on h3 "[PERSON_NAME] School of Arts and Sciences" at bounding box center [266, 396] width 191 height 36
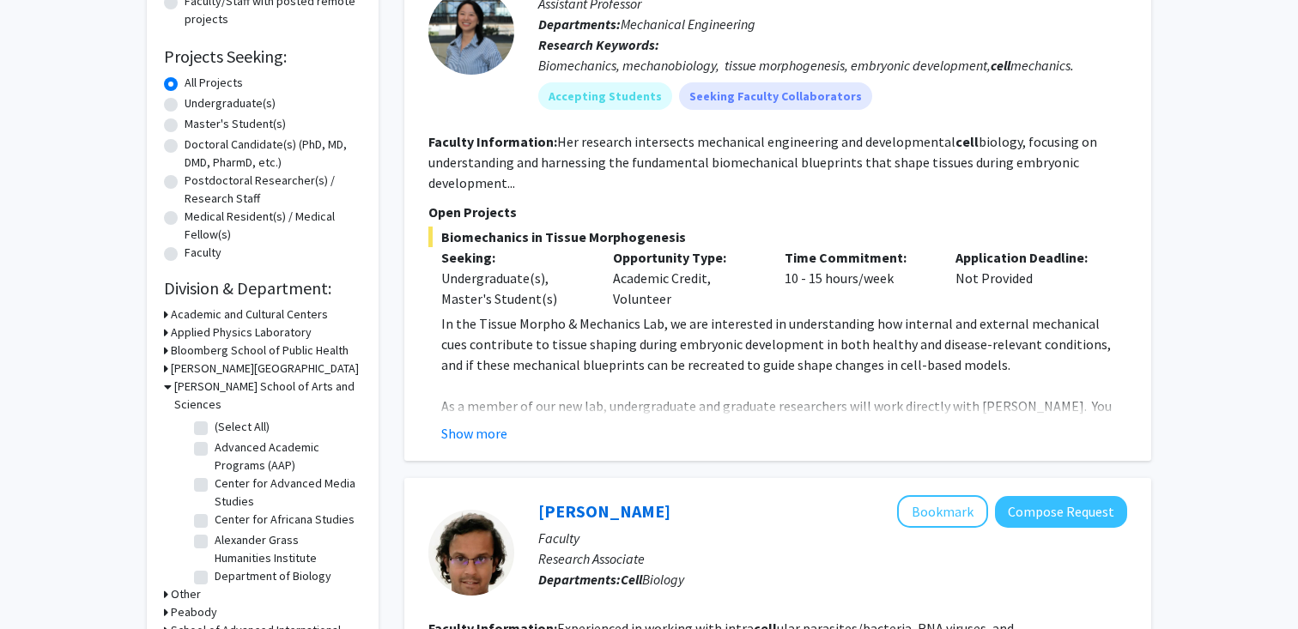
click at [237, 568] on label "Department of Biology" at bounding box center [273, 577] width 117 height 18
click at [226, 568] on input "Department of Biology" at bounding box center [220, 573] width 11 height 11
checkbox input "true"
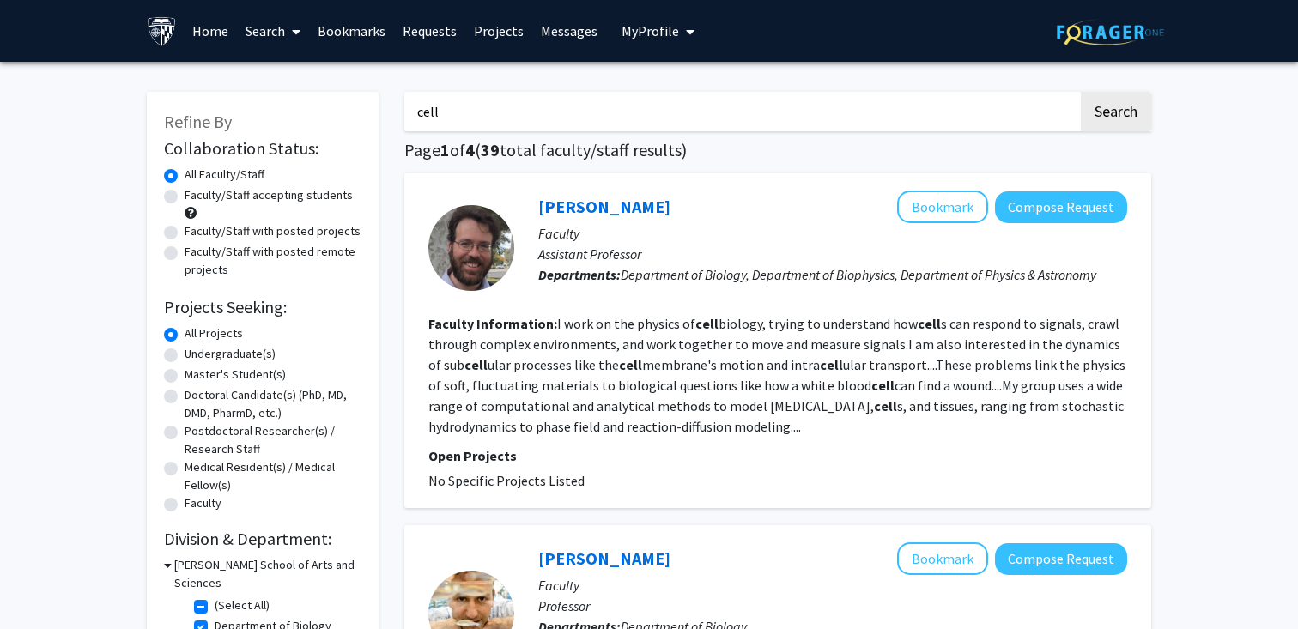
click at [288, 189] on label "Faculty/Staff accepting students" at bounding box center [269, 195] width 168 height 18
click at [196, 189] on input "Faculty/Staff accepting students" at bounding box center [190, 191] width 11 height 11
radio input "true"
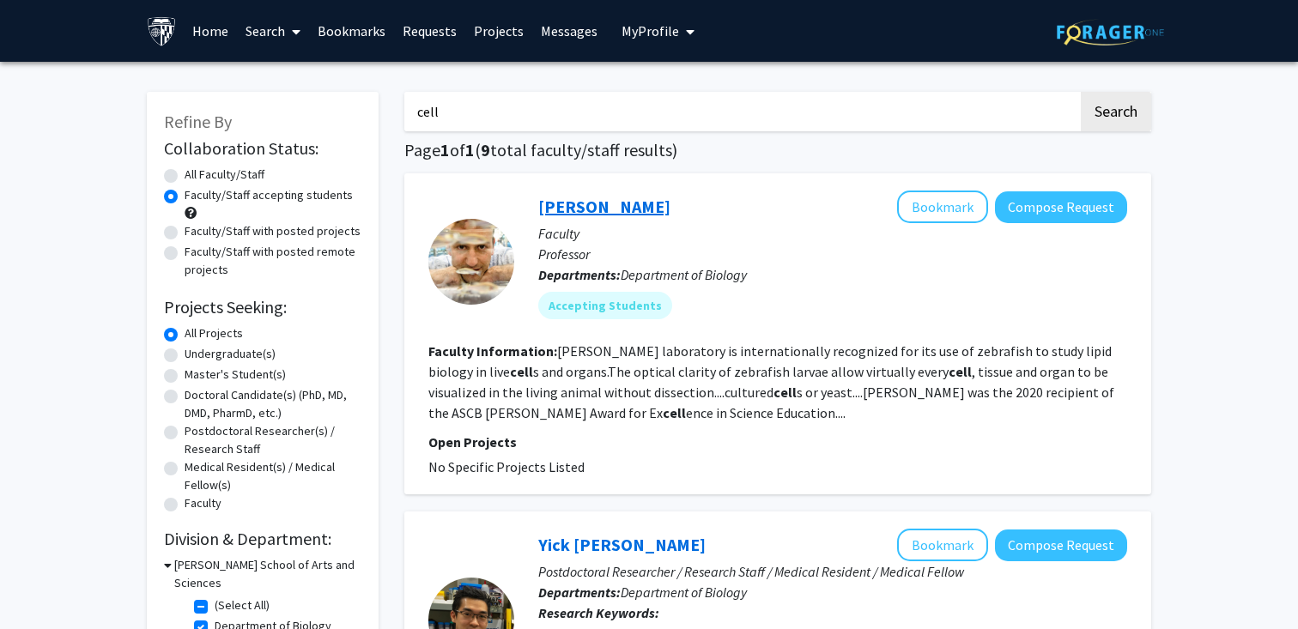
click at [579, 209] on link "[PERSON_NAME]" at bounding box center [604, 206] width 132 height 21
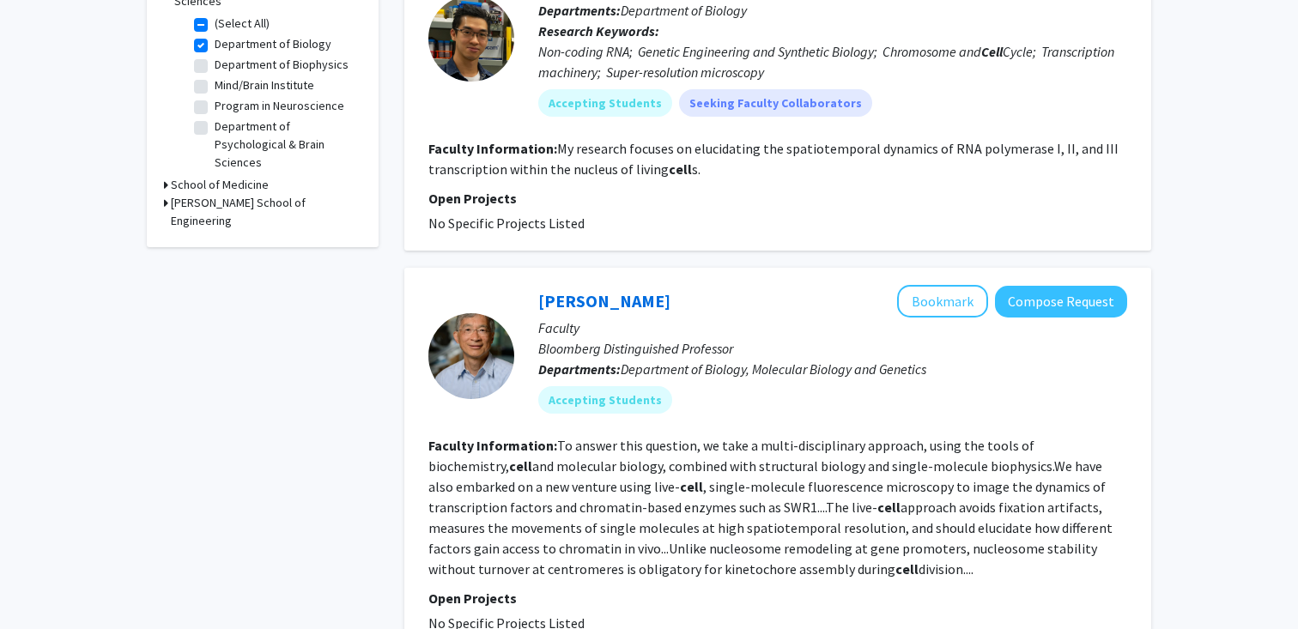
scroll to position [584, 0]
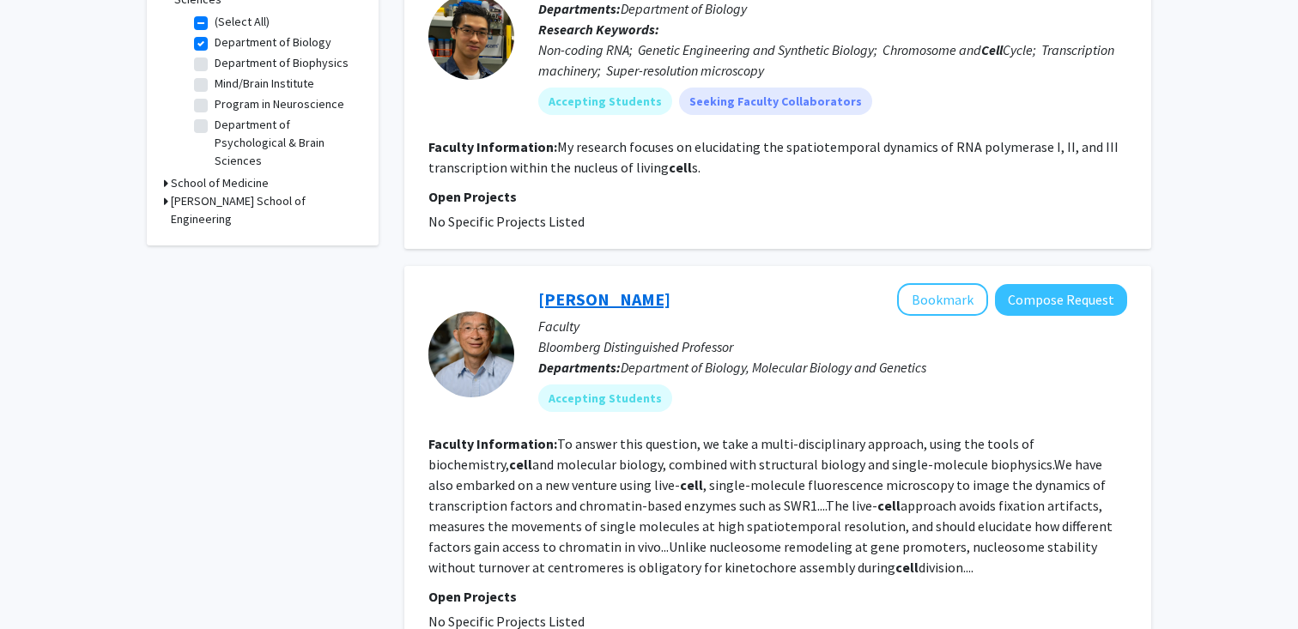
click at [560, 308] on link "[PERSON_NAME]" at bounding box center [604, 298] width 132 height 21
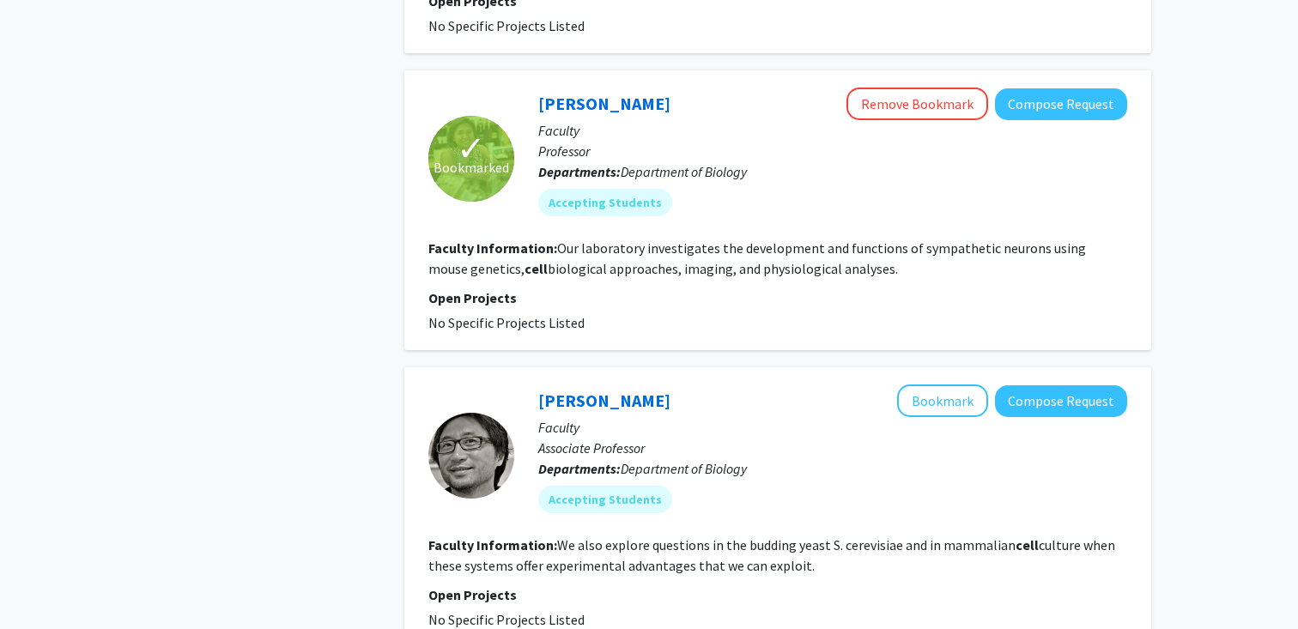
scroll to position [1179, 0]
click at [566, 400] on link "[PERSON_NAME]" at bounding box center [604, 401] width 132 height 21
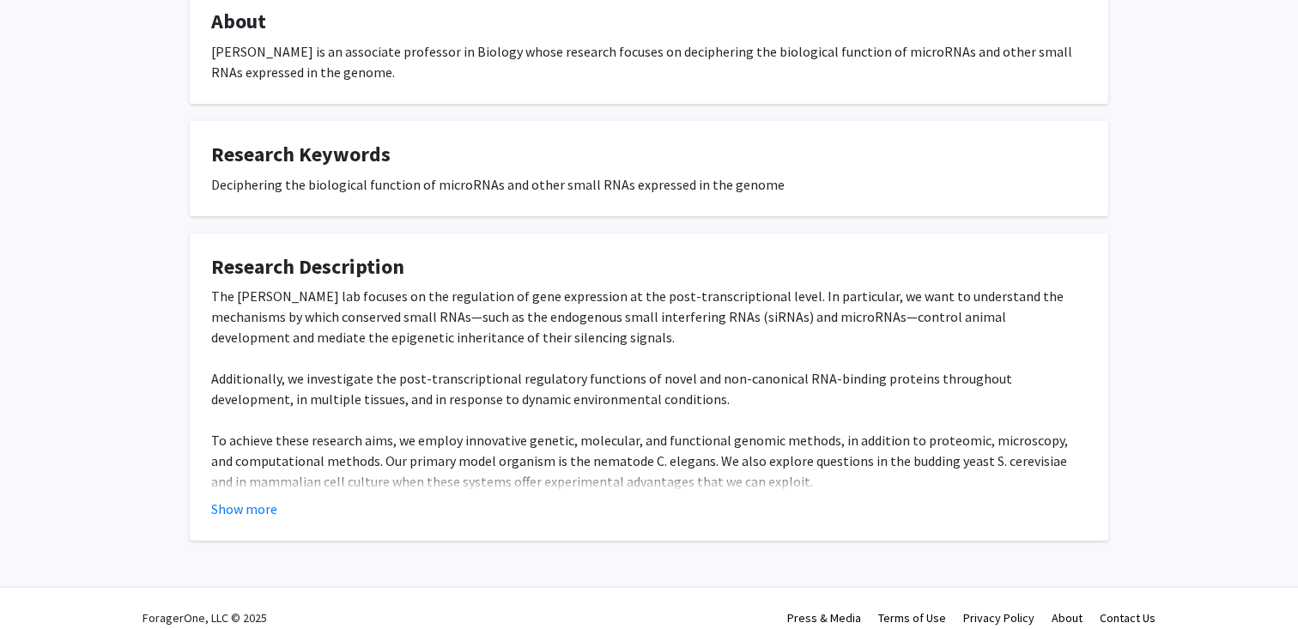
scroll to position [336, 0]
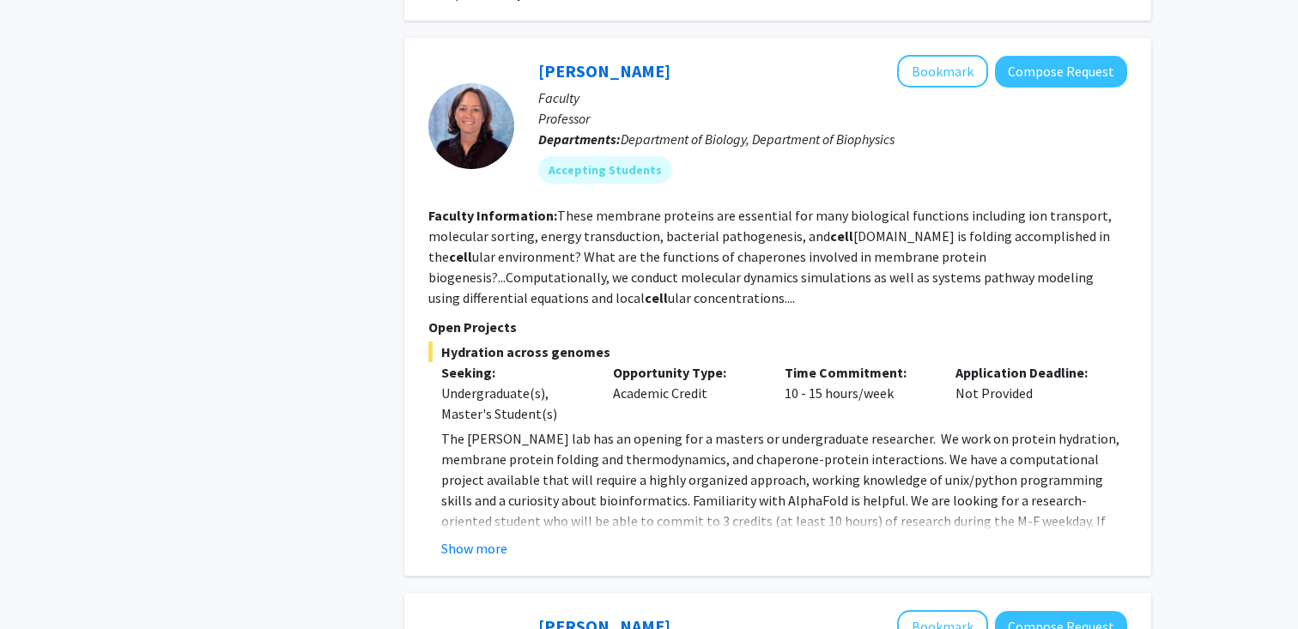
scroll to position [2193, 0]
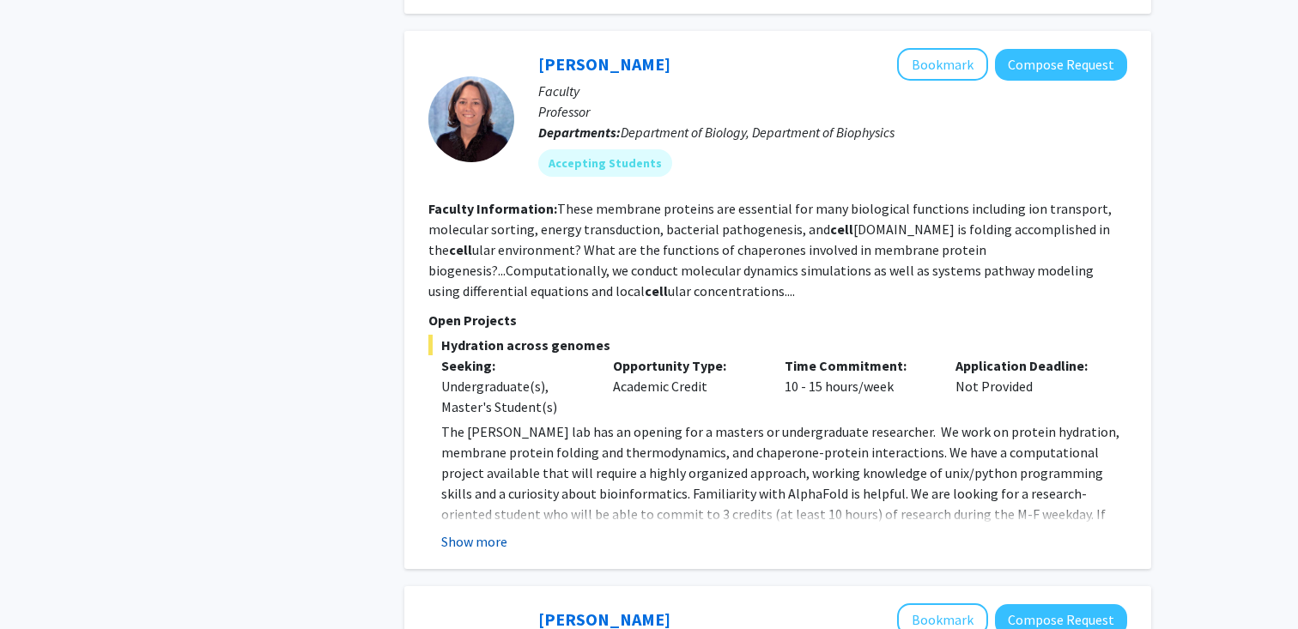
click at [490, 544] on button "Show more" at bounding box center [474, 541] width 66 height 21
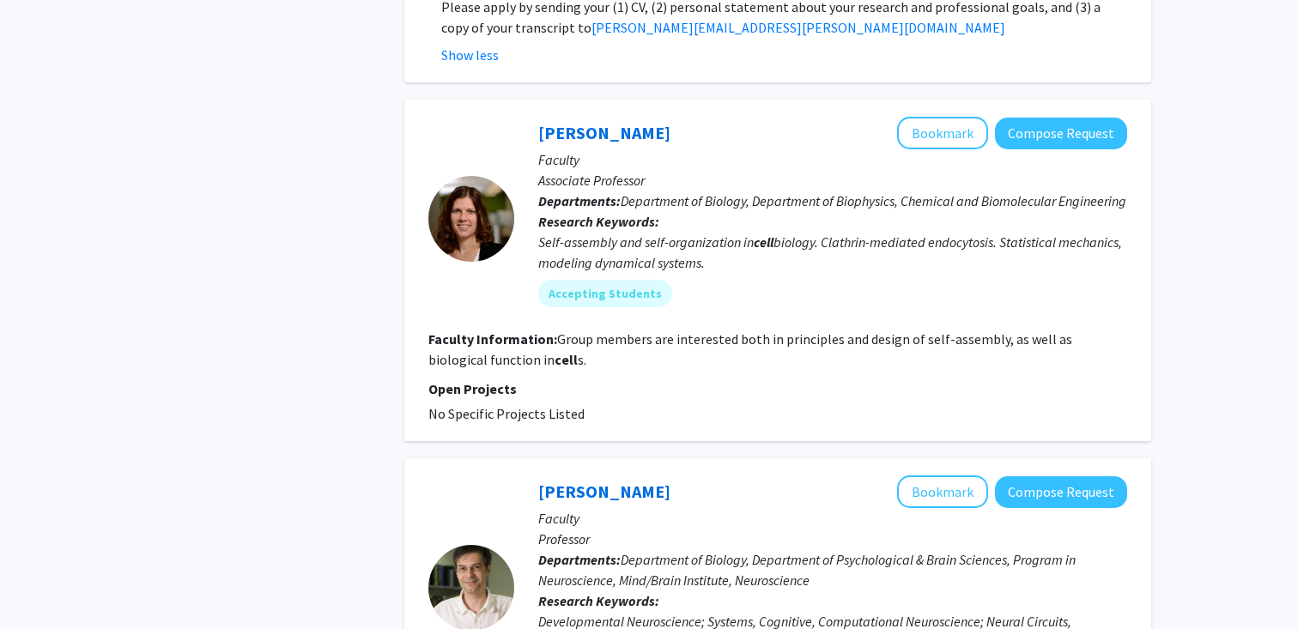
scroll to position [2886, 0]
click at [625, 126] on link "[PERSON_NAME]" at bounding box center [604, 131] width 132 height 21
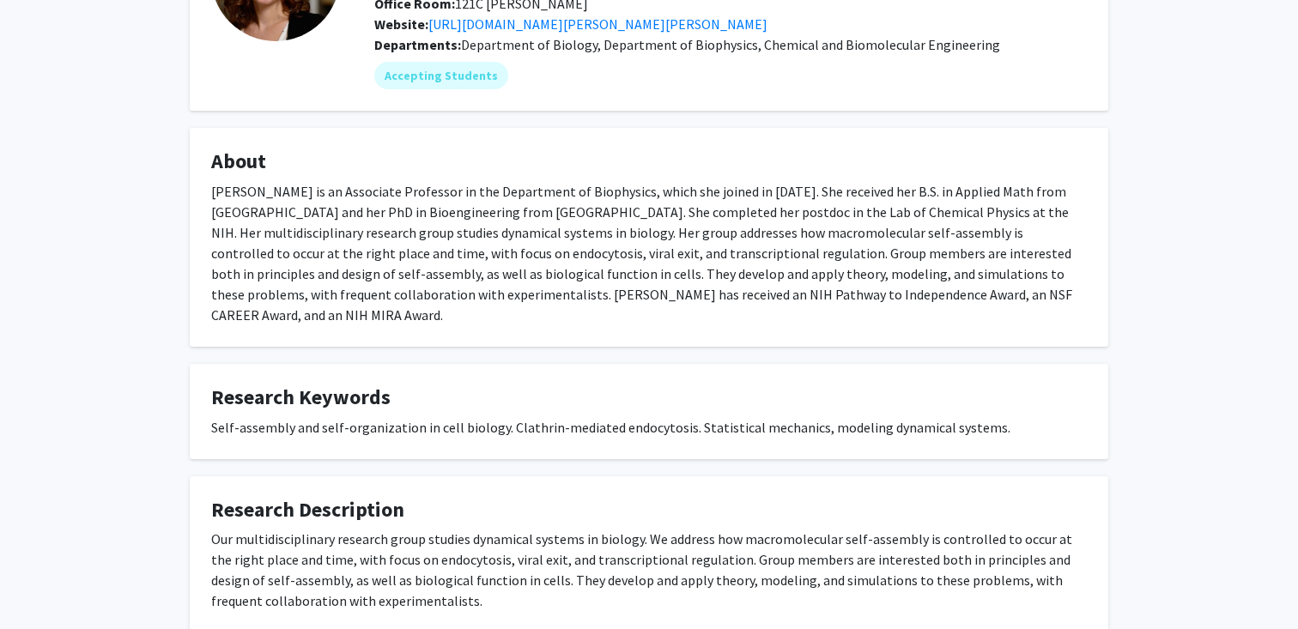
scroll to position [187, 0]
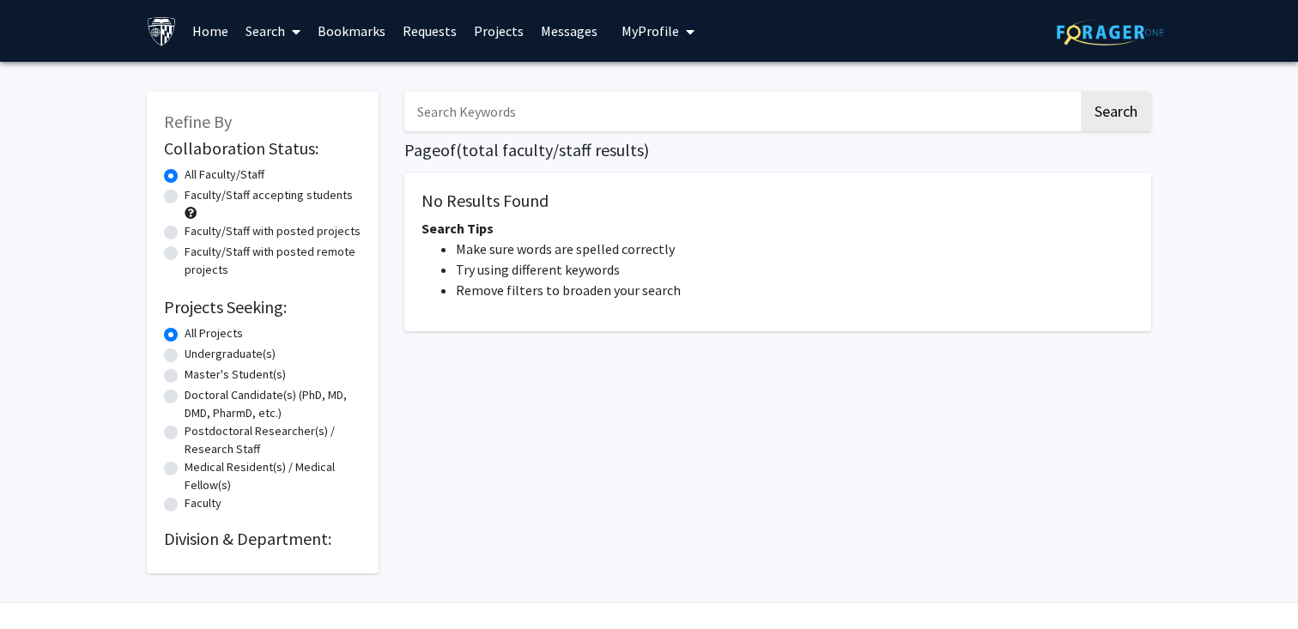
click at [300, 23] on link "Search" at bounding box center [273, 31] width 72 height 60
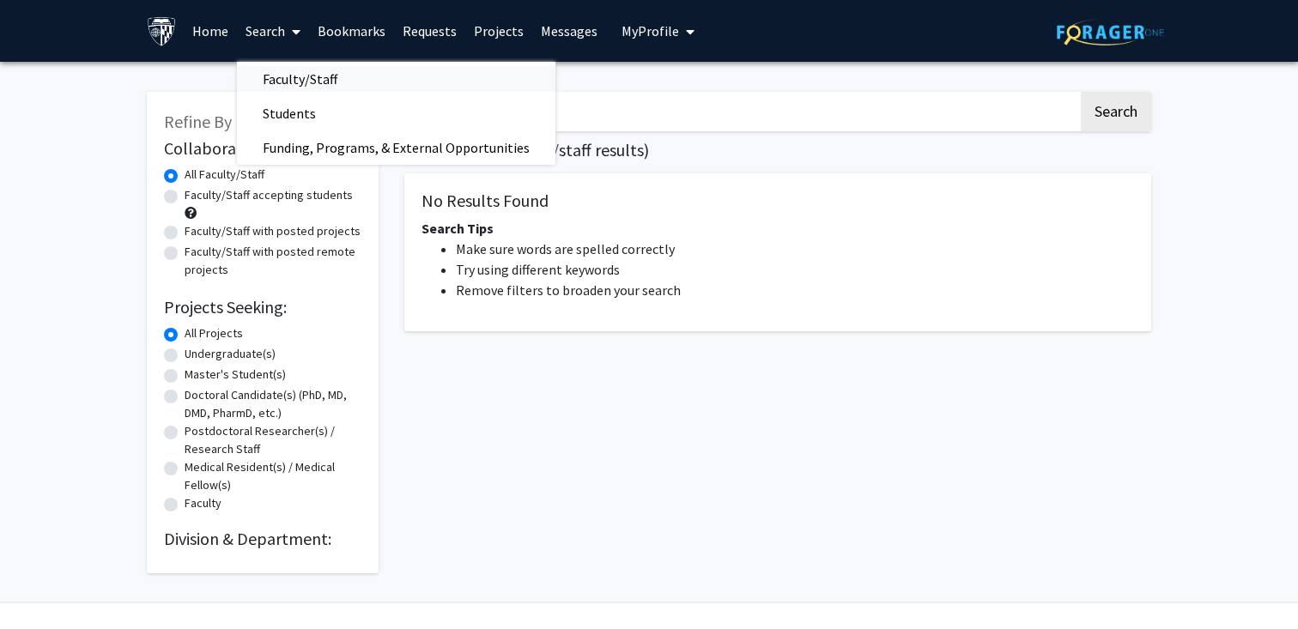
click at [293, 77] on span "Faculty/Staff" at bounding box center [300, 79] width 126 height 34
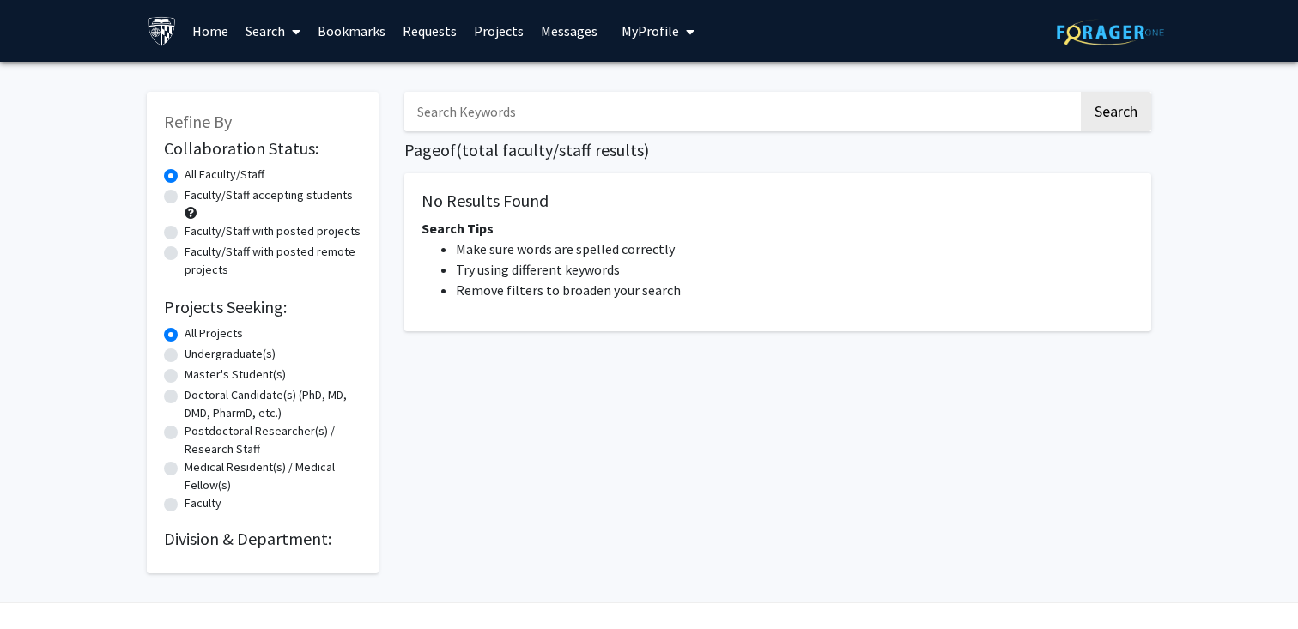
click at [270, 25] on link "Search" at bounding box center [273, 31] width 72 height 60
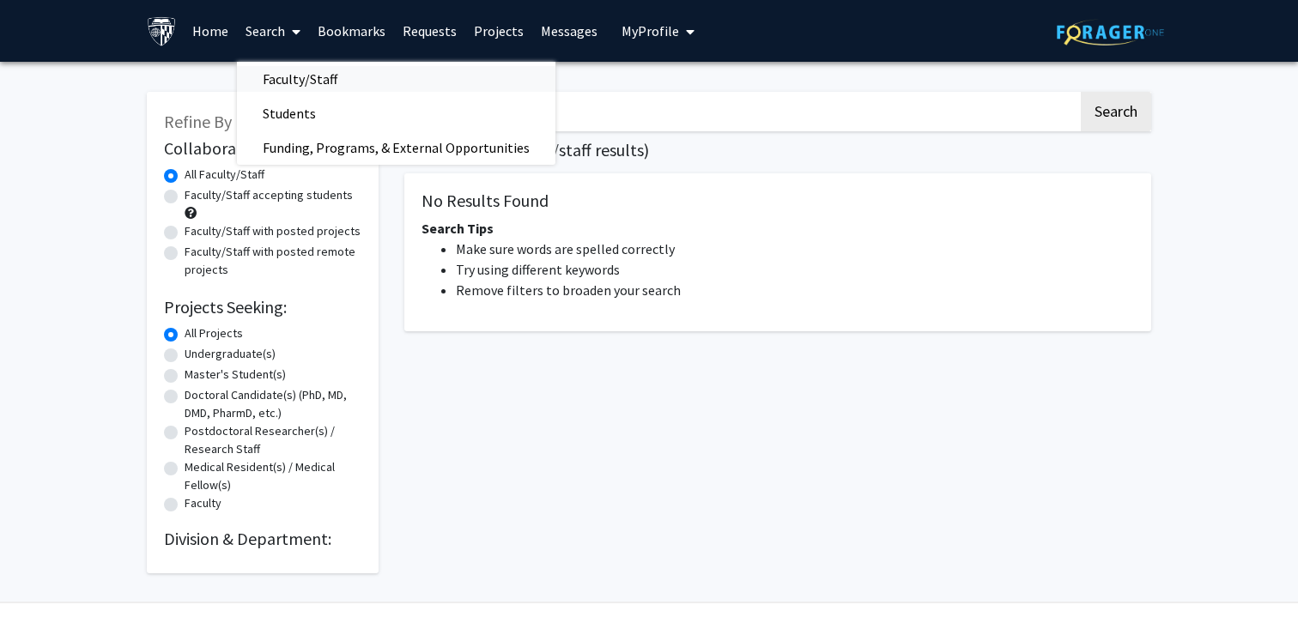
click at [304, 82] on span "Faculty/Staff" at bounding box center [300, 79] width 126 height 34
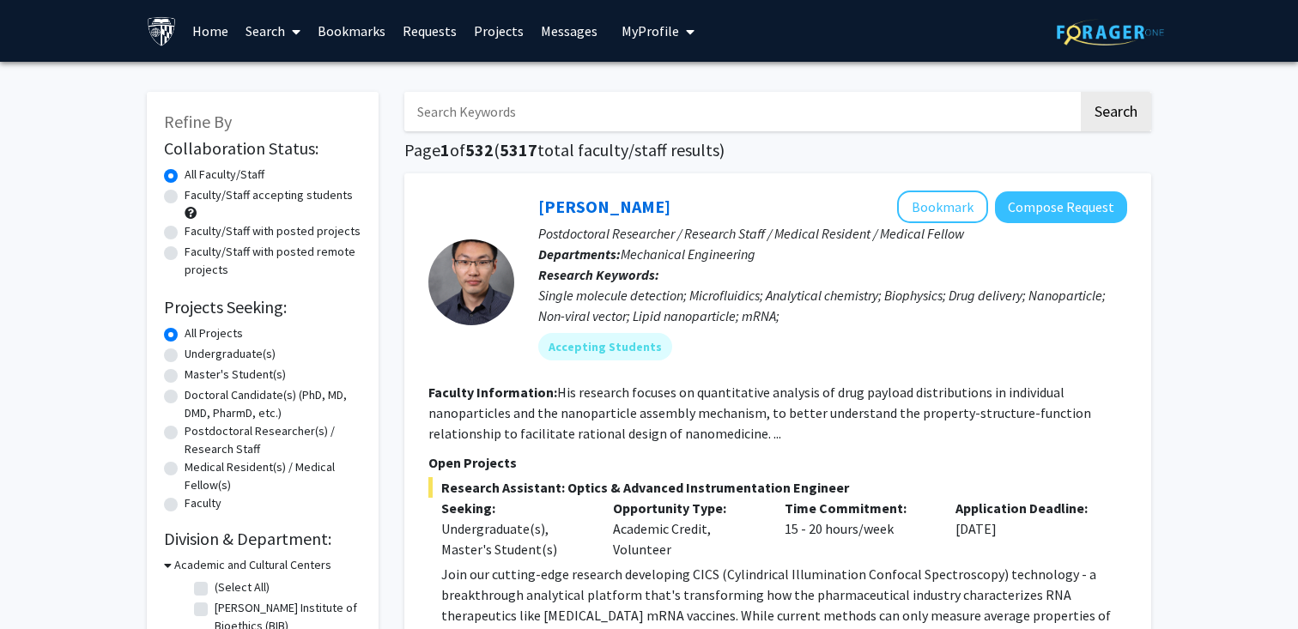
click at [226, 188] on label "Faculty/Staff accepting students" at bounding box center [269, 195] width 168 height 18
click at [196, 188] on input "Faculty/Staff accepting students" at bounding box center [190, 191] width 11 height 11
radio input "true"
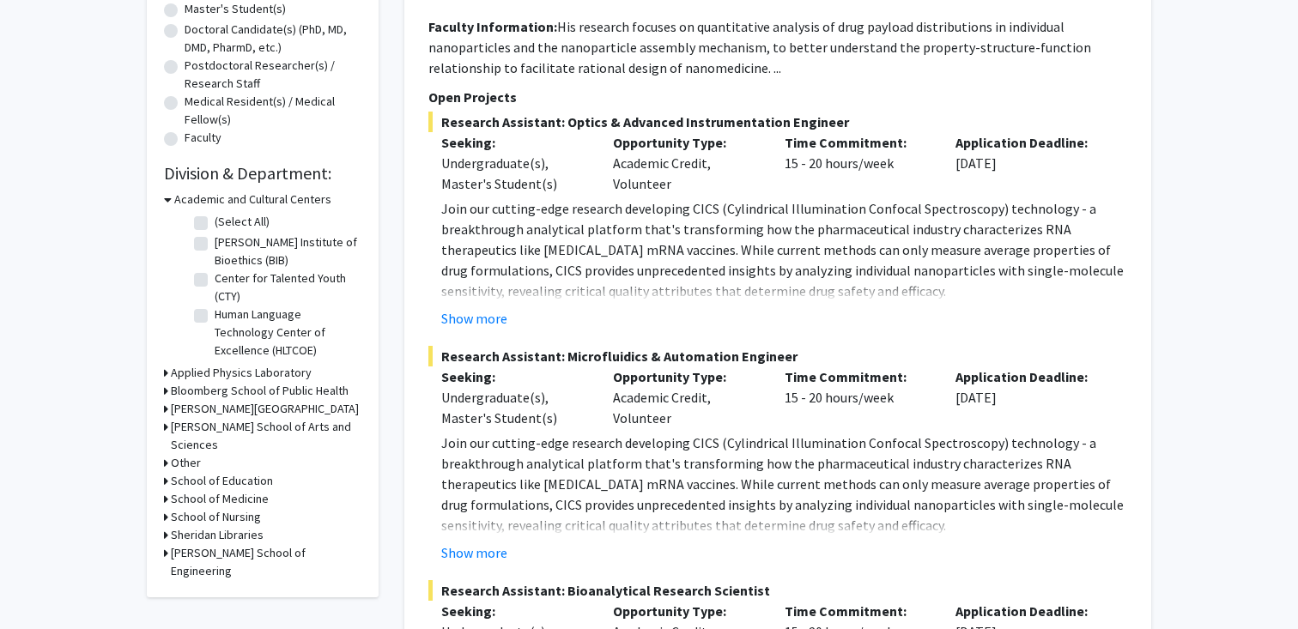
scroll to position [374, 0]
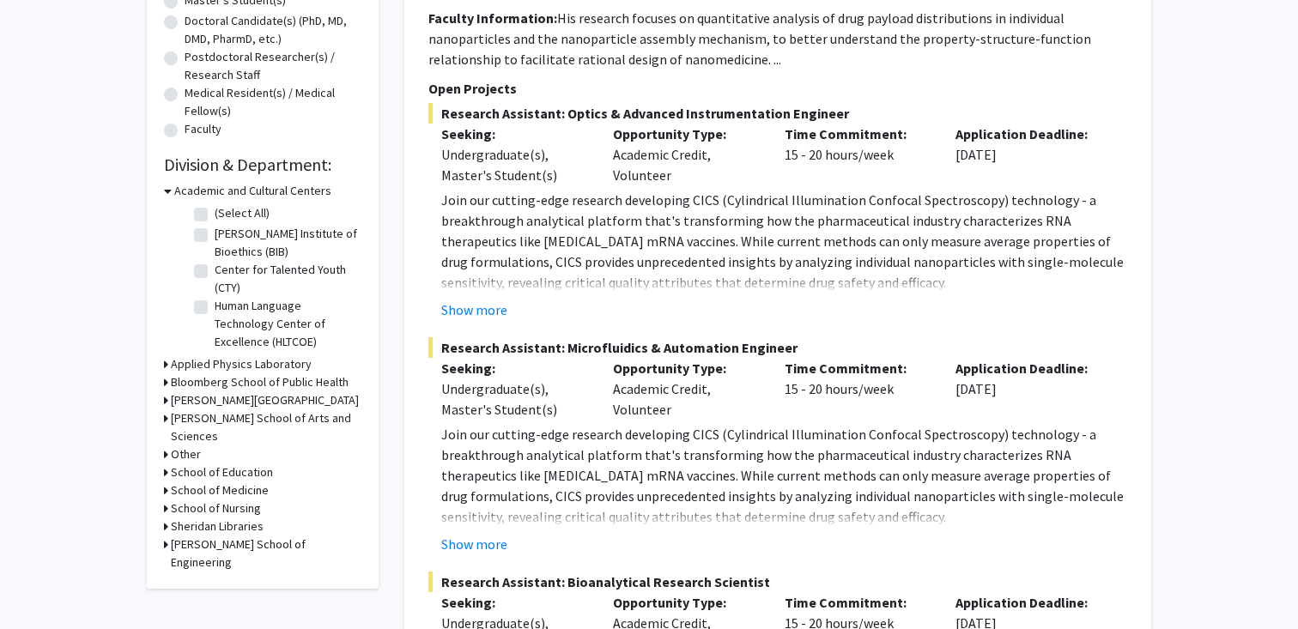
click at [261, 421] on h3 "[PERSON_NAME] School of Arts and Sciences" at bounding box center [266, 428] width 191 height 36
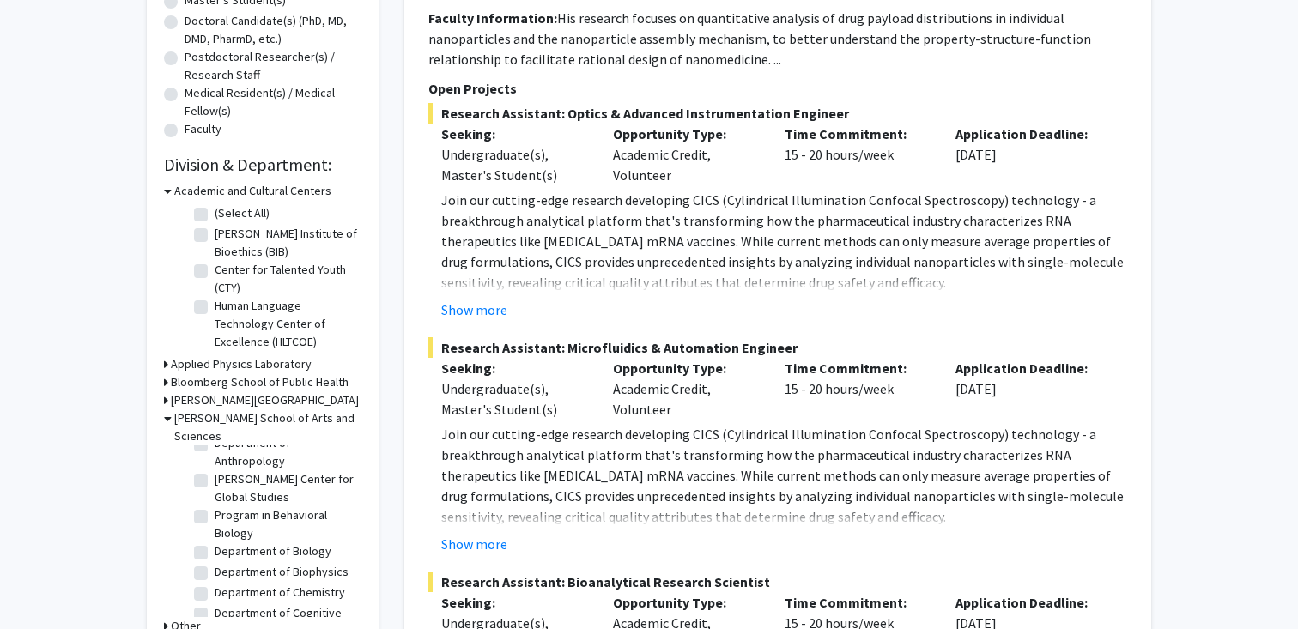
scroll to position [138, 0]
click at [247, 533] on label "Department of Biology" at bounding box center [273, 542] width 117 height 18
click at [226, 533] on input "Department of Biology" at bounding box center [220, 538] width 11 height 11
checkbox input "true"
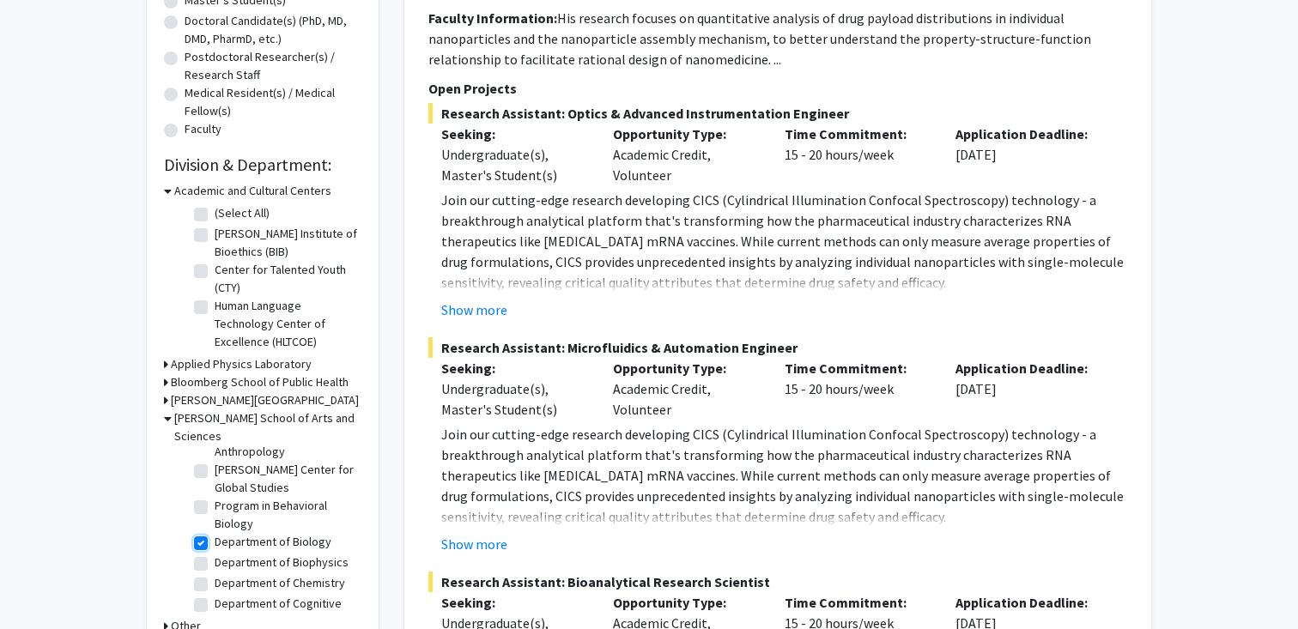
checkbox input "true"
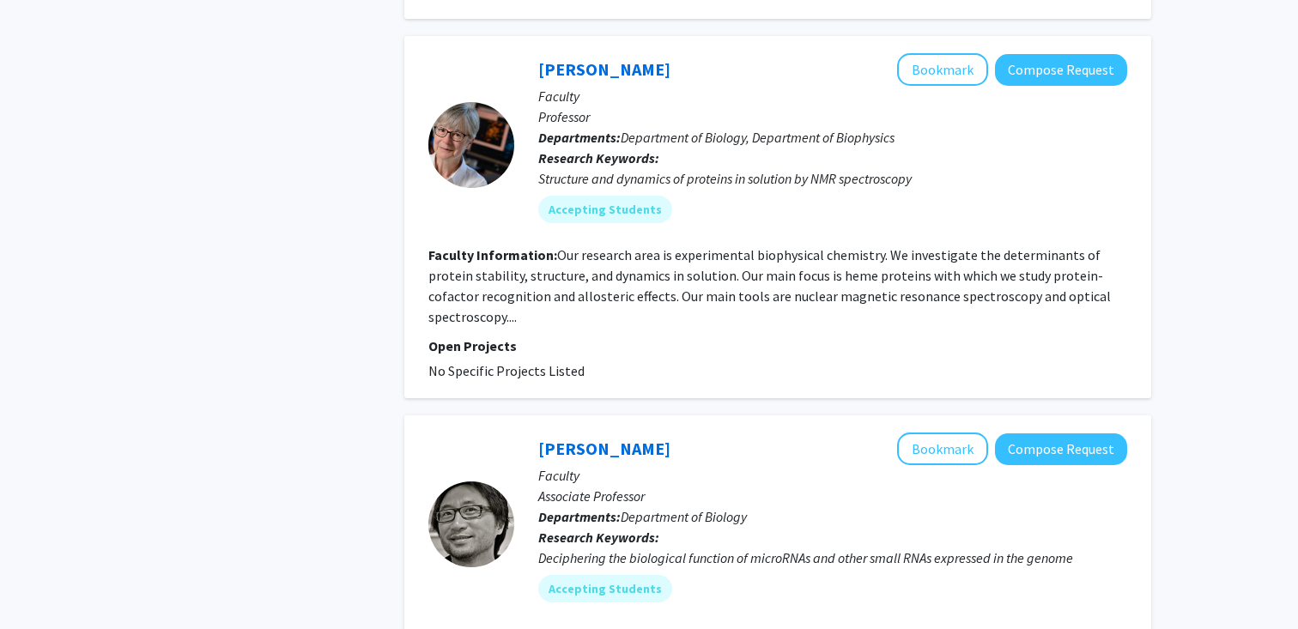
scroll to position [2178, 0]
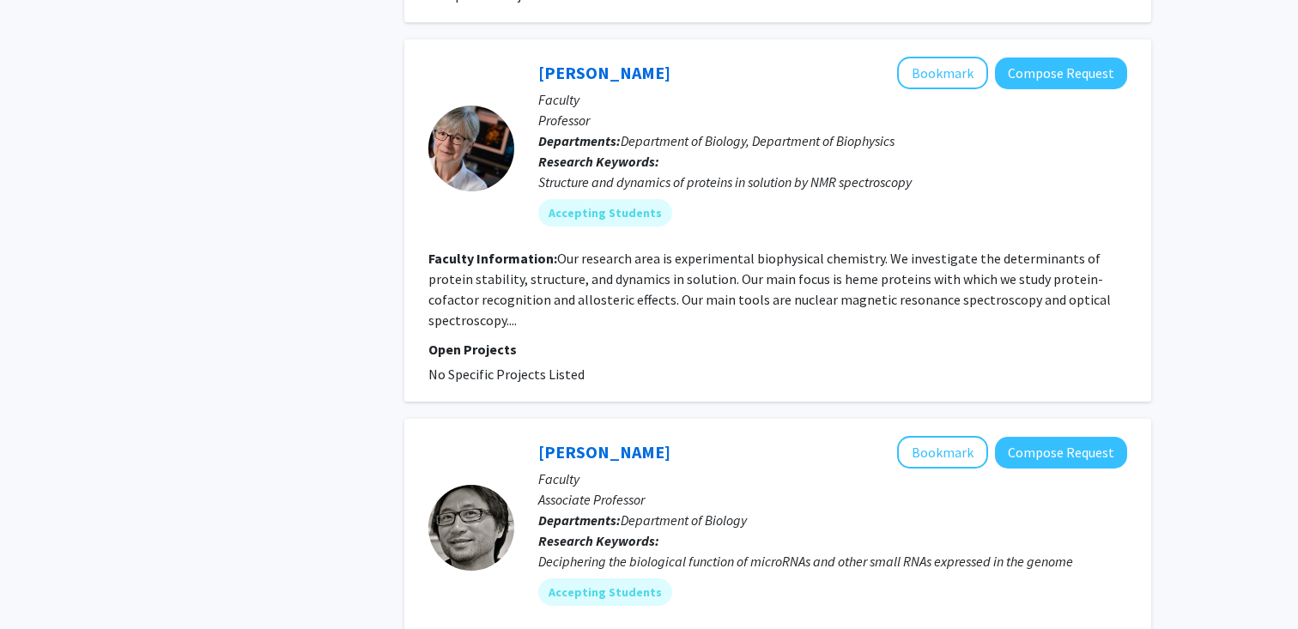
click at [476, 137] on div at bounding box center [471, 149] width 86 height 86
click at [597, 66] on link "[PERSON_NAME]" at bounding box center [604, 72] width 132 height 21
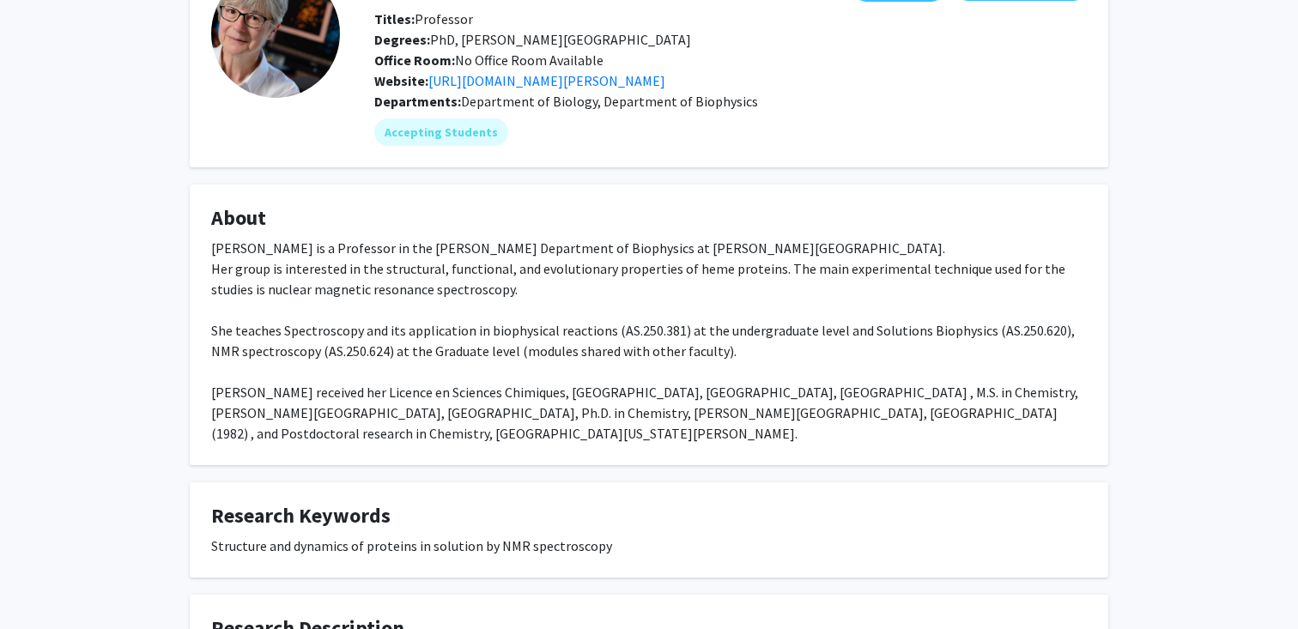
scroll to position [315, 0]
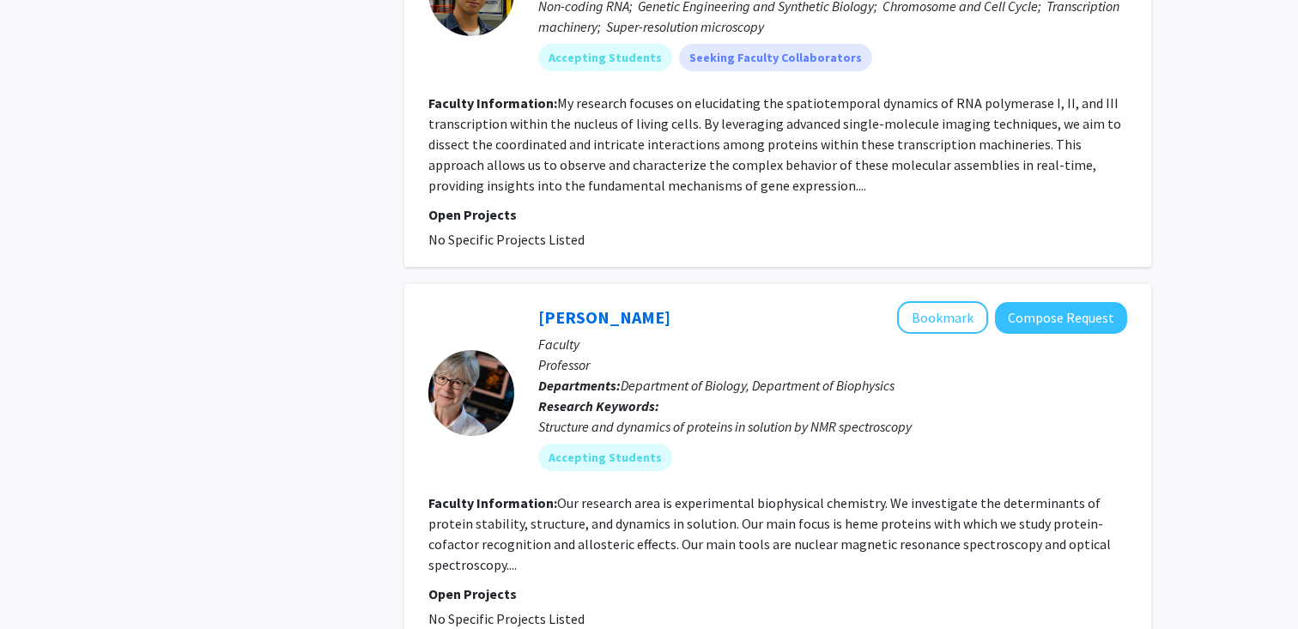
scroll to position [1823, 0]
